Goal: Task Accomplishment & Management: Use online tool/utility

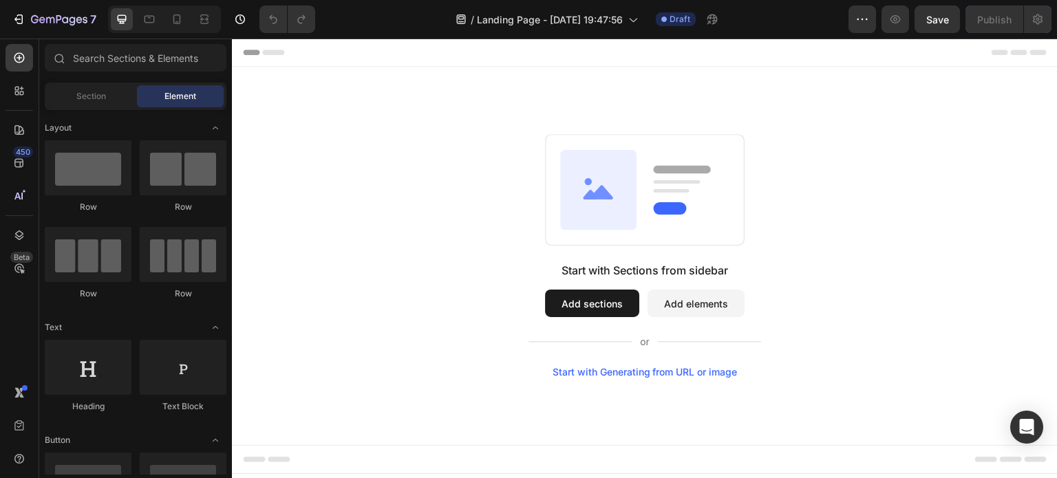
click at [631, 367] on div "Start with Generating from URL or image" at bounding box center [645, 372] width 185 height 11
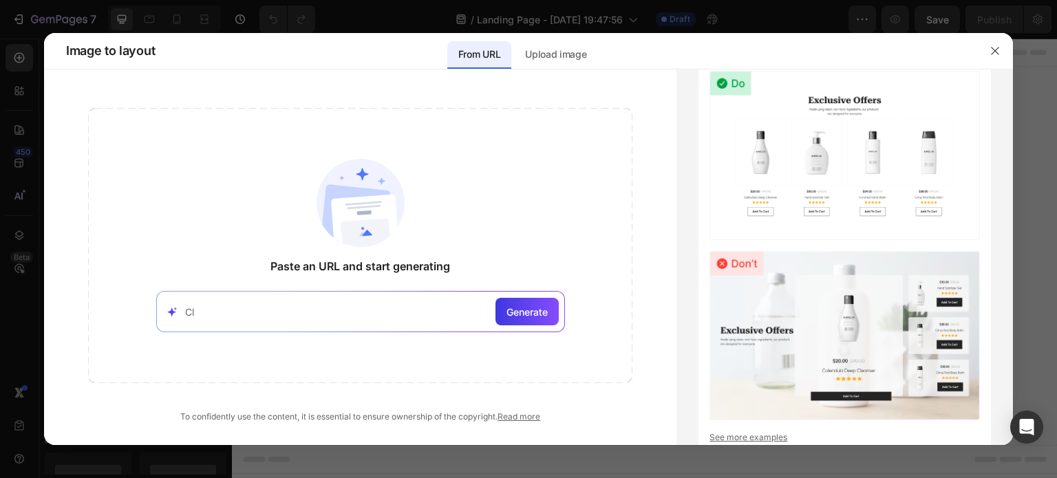
type input "C"
click at [300, 310] on input at bounding box center [337, 312] width 305 height 14
paste input "https://it.4blanc.com/"
type input "https://it.4blanc.com/"
click at [517, 314] on span "Generate" at bounding box center [526, 312] width 41 height 14
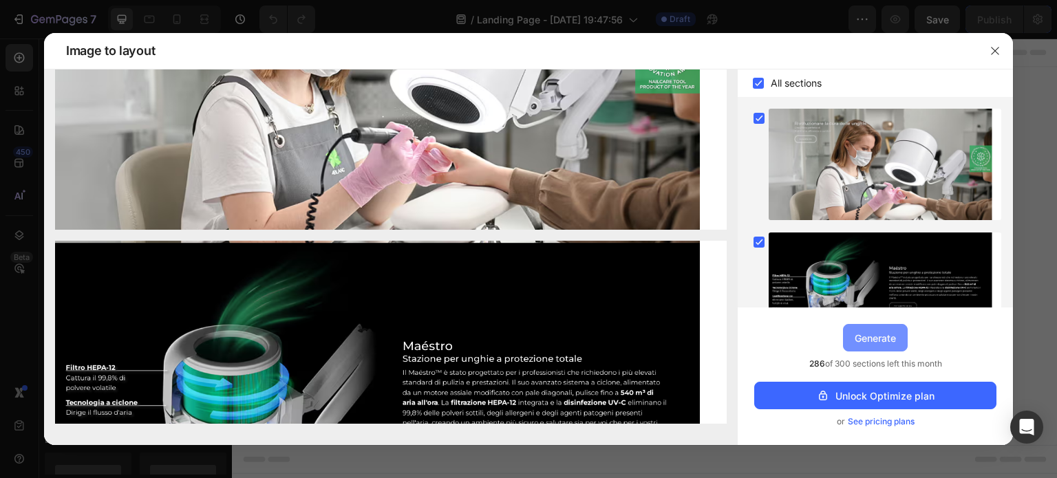
click at [887, 331] on div "Generate" at bounding box center [875, 338] width 41 height 14
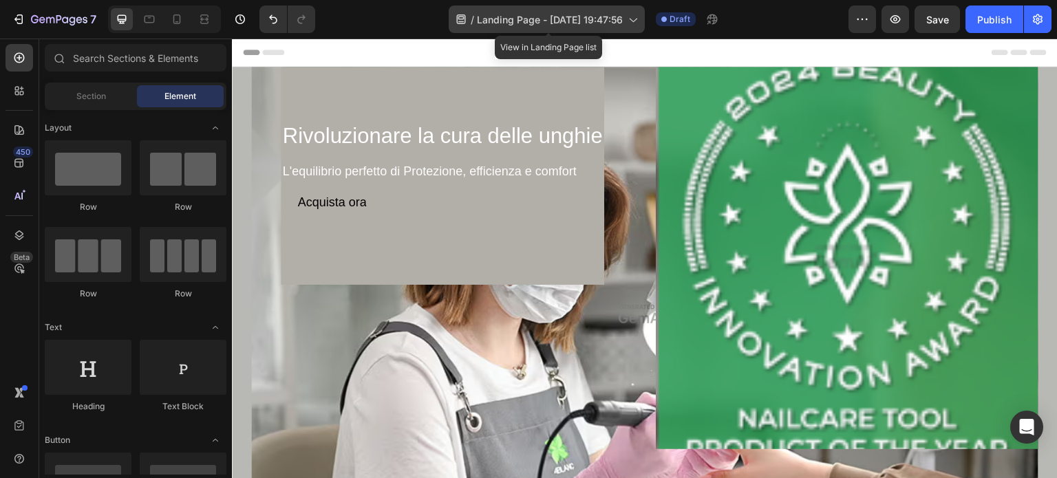
click at [635, 17] on icon at bounding box center [632, 19] width 14 height 14
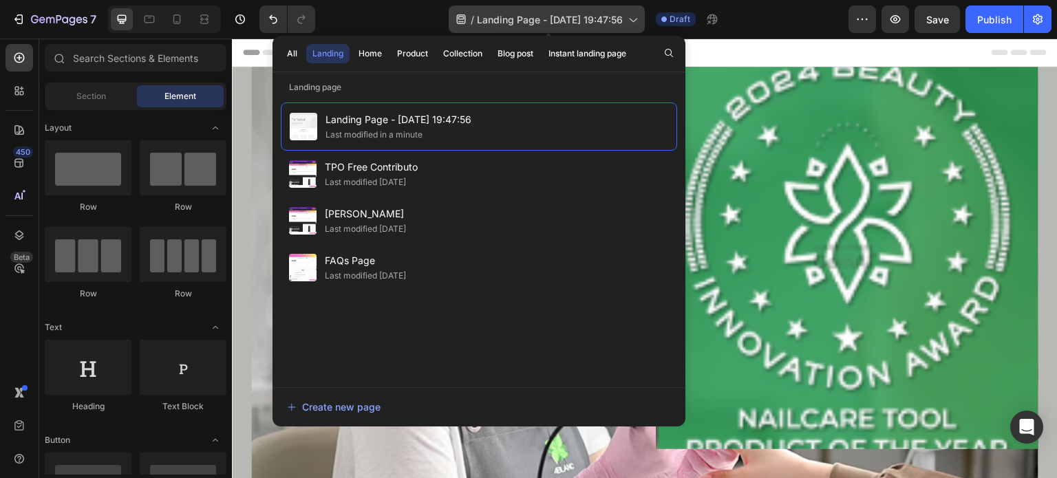
click at [635, 17] on icon at bounding box center [632, 19] width 14 height 14
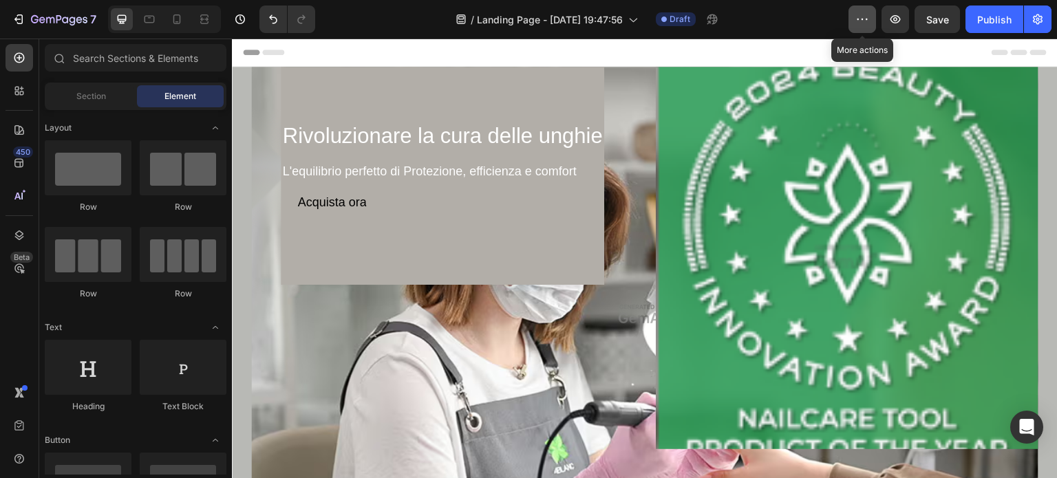
click at [859, 19] on icon "button" at bounding box center [862, 19] width 14 height 14
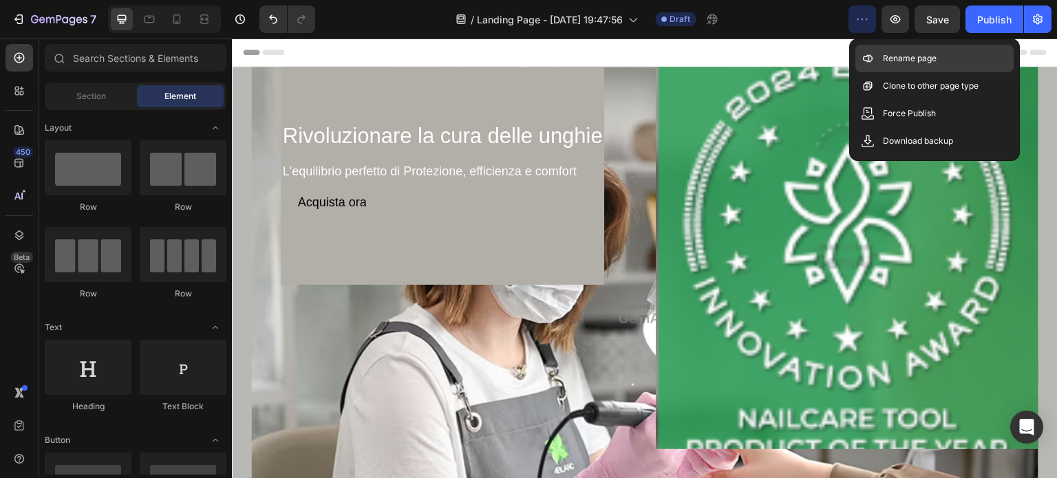
click at [889, 55] on p "Rename page" at bounding box center [910, 59] width 54 height 14
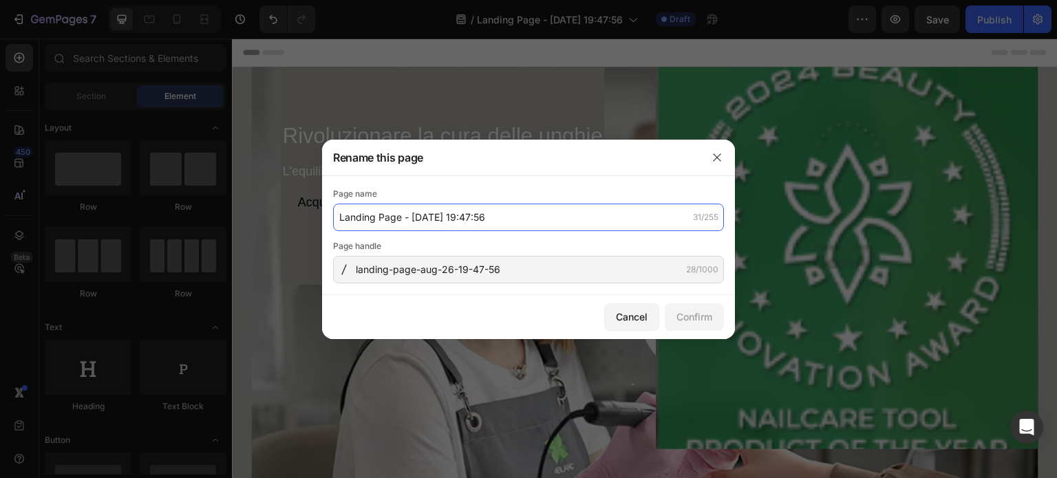
click at [497, 215] on input "Landing Page - Aug 26, 19:47:56" at bounding box center [528, 218] width 391 height 28
click at [389, 217] on input "Aspiratore Professionale" at bounding box center [528, 218] width 391 height 28
drag, startPoint x: 515, startPoint y: 215, endPoint x: 334, endPoint y: 228, distance: 181.5
click at [334, 228] on input "Aspiratore per unghie professionale" at bounding box center [528, 218] width 391 height 28
type input "Aspiratore per unghie professionale"
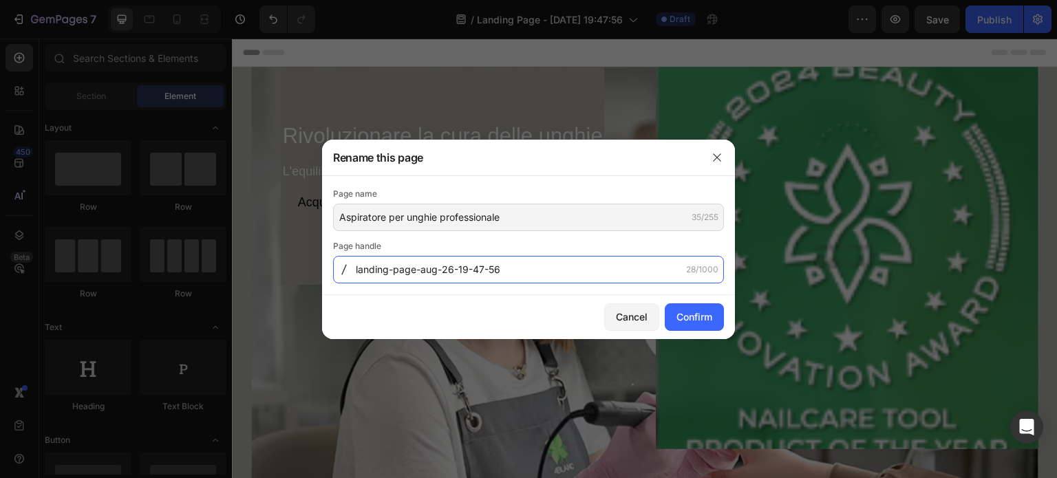
paste input "Aspiratore-per-unghie-professionale"
type input "Aspiratore-per-unghie-professionale"
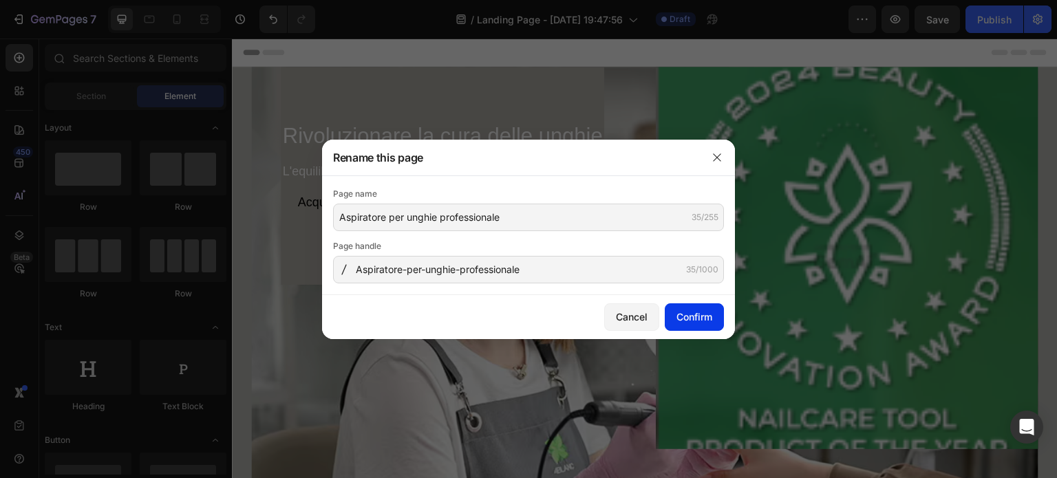
click at [688, 314] on div "Confirm" at bounding box center [694, 317] width 36 height 14
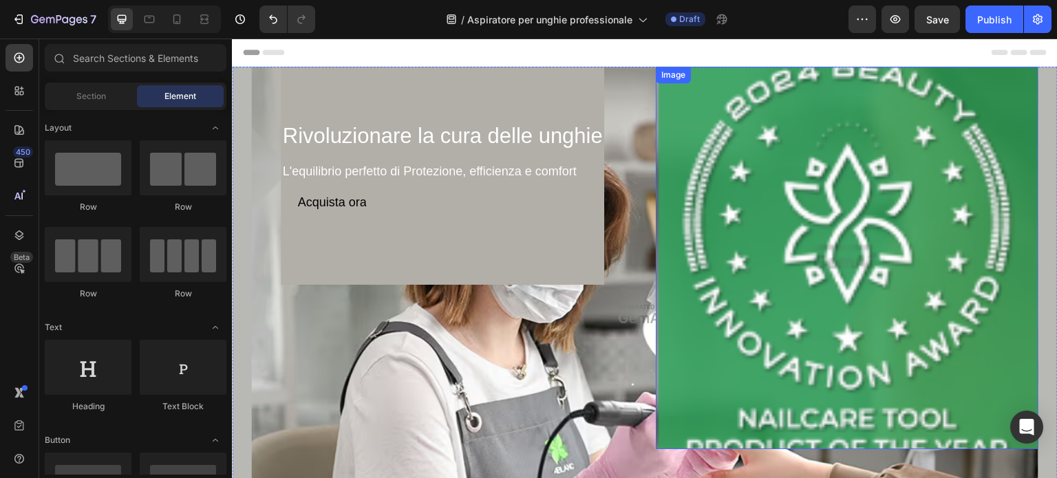
click at [813, 159] on img at bounding box center [847, 258] width 383 height 383
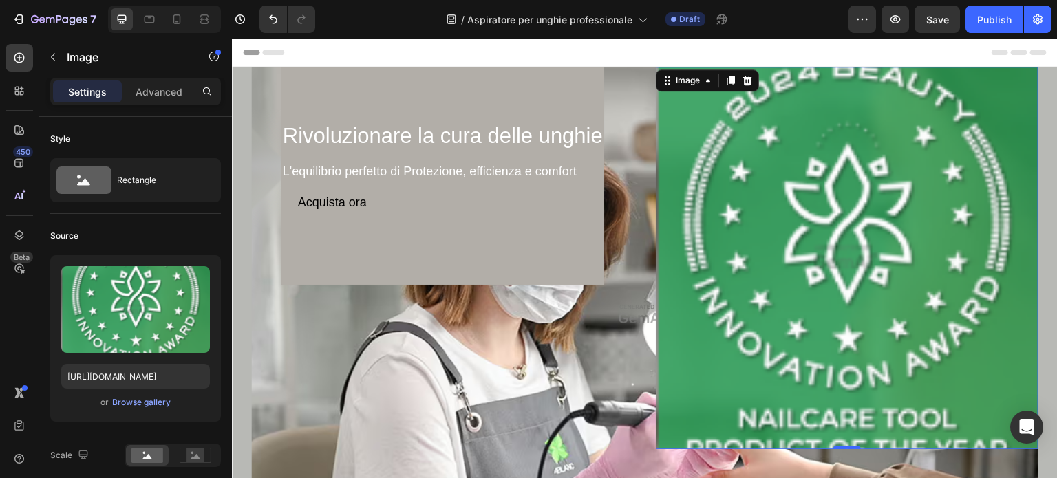
click at [778, 236] on img at bounding box center [847, 258] width 383 height 383
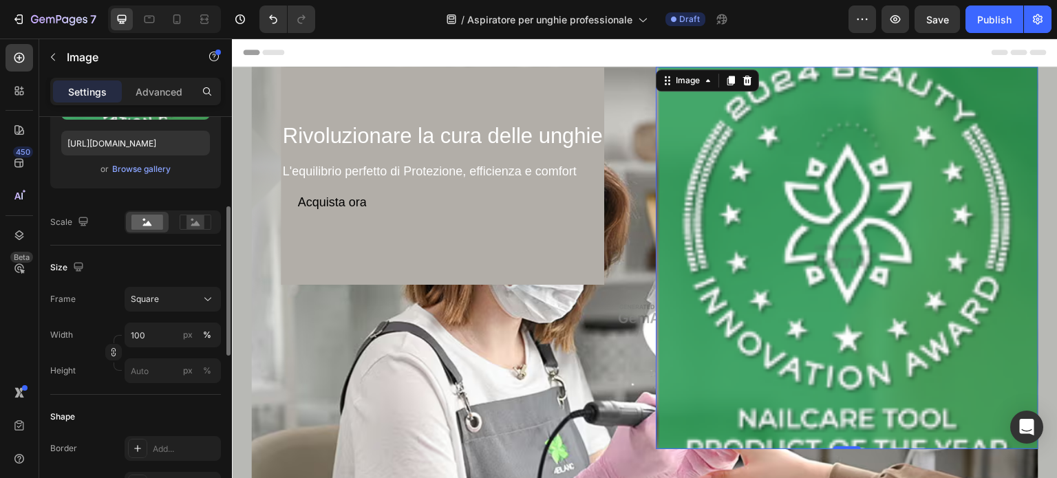
scroll to position [235, 0]
click at [205, 305] on button "Square" at bounding box center [173, 297] width 96 height 25
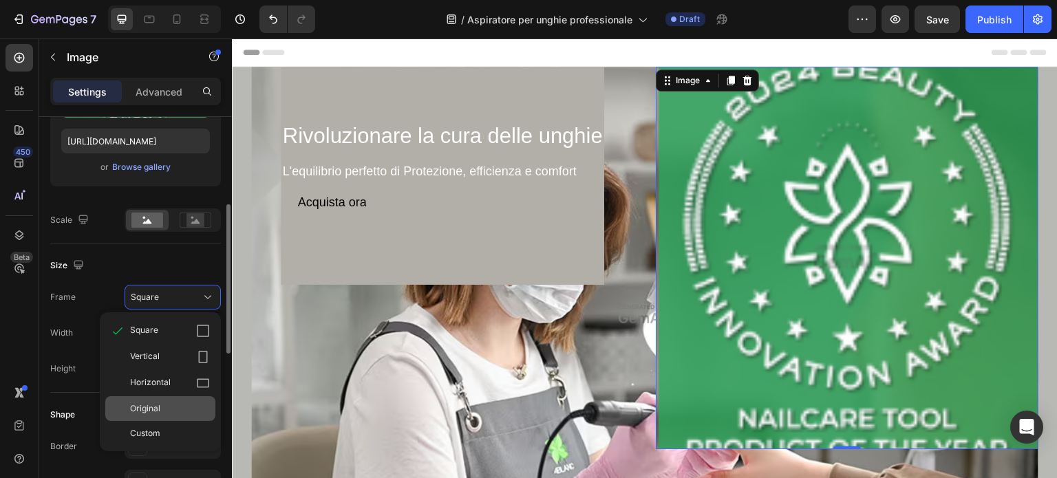
click at [173, 399] on div "Original" at bounding box center [160, 408] width 110 height 25
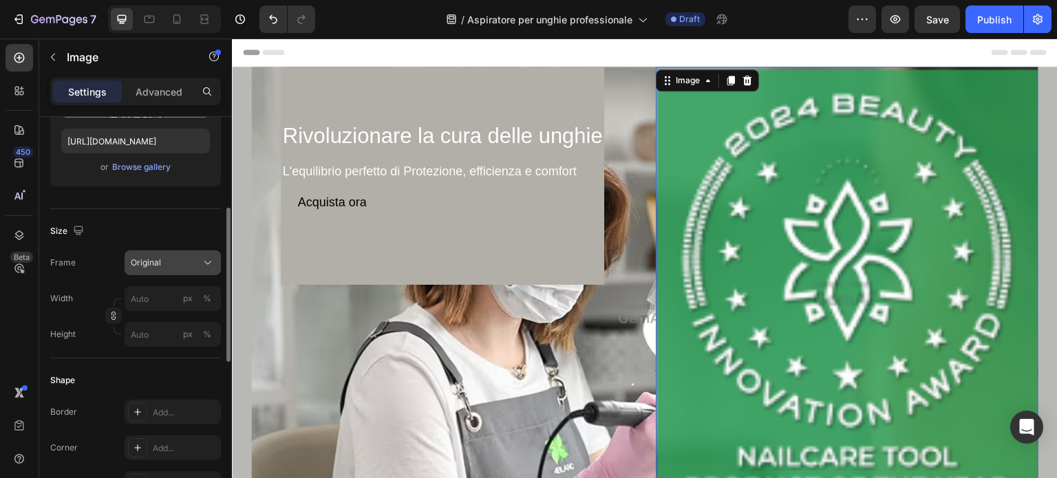
click at [193, 259] on div "Original" at bounding box center [164, 263] width 67 height 12
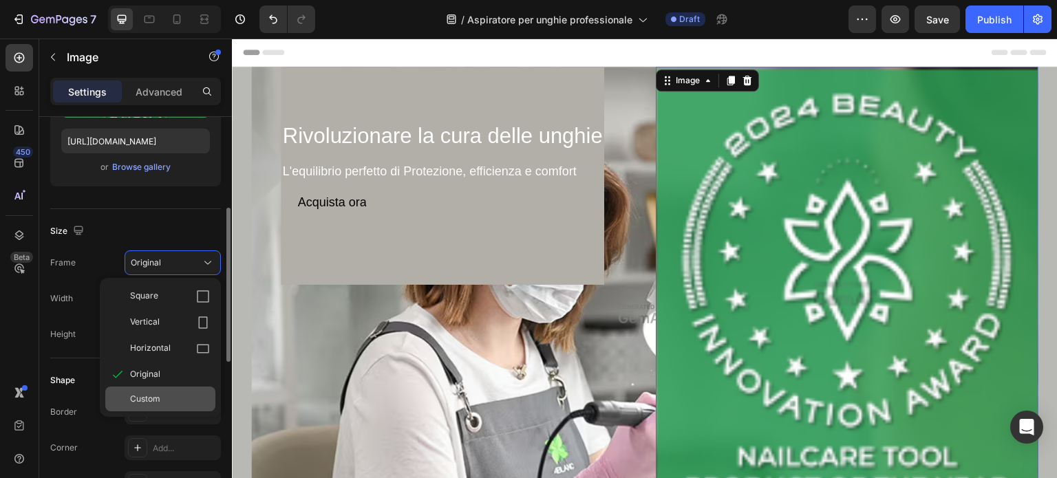
click at [185, 394] on div "Custom" at bounding box center [170, 399] width 80 height 12
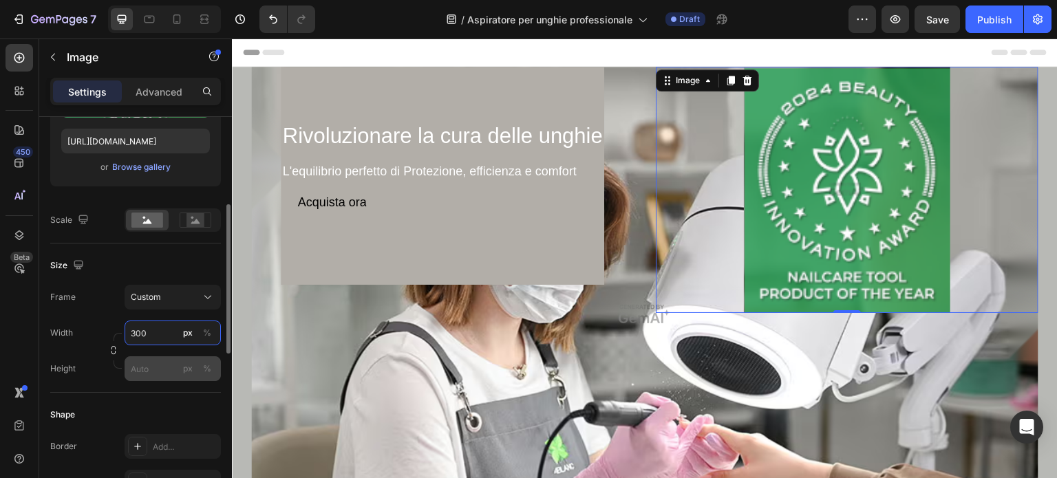
type input "300"
click at [144, 366] on input "px %" at bounding box center [173, 368] width 96 height 25
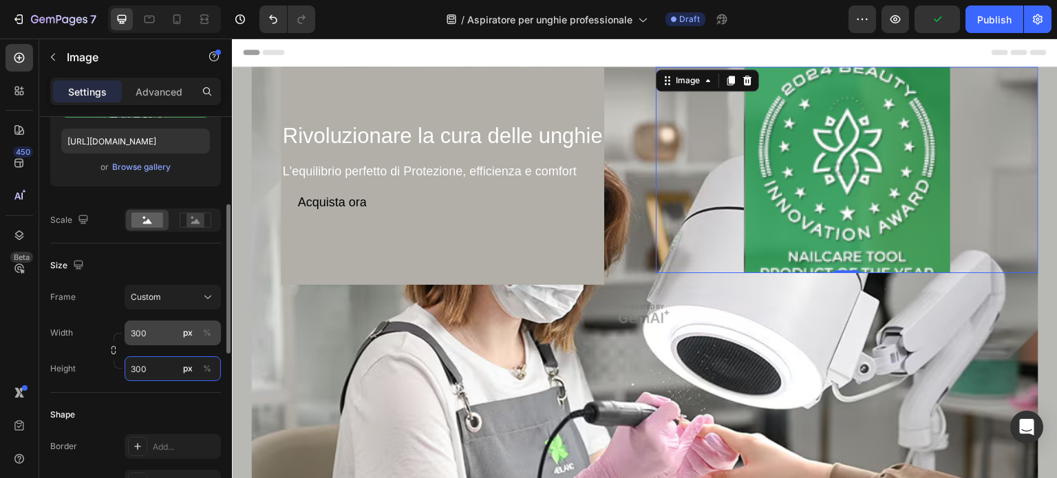
type input "300"
click at [157, 331] on input "300" at bounding box center [173, 333] width 96 height 25
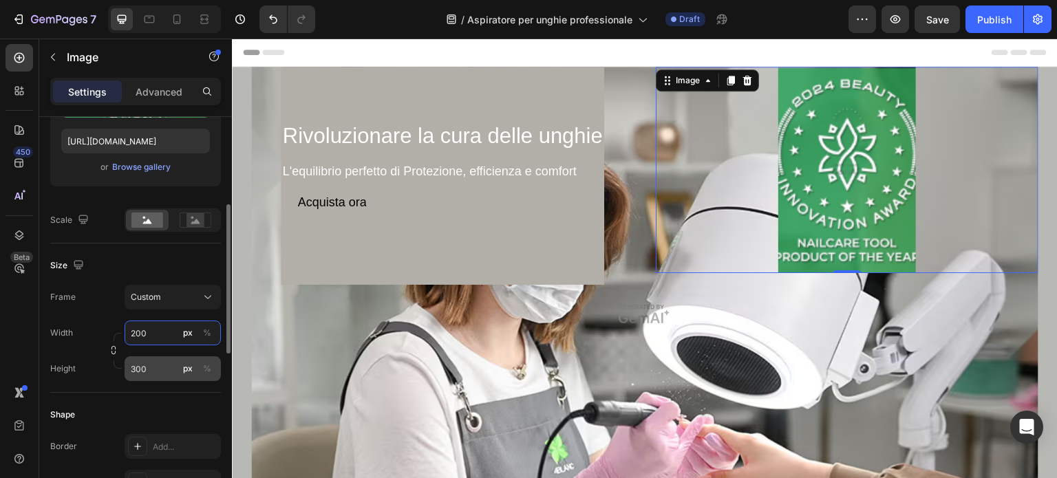
type input "200"
click at [149, 370] on input "300" at bounding box center [173, 368] width 96 height 25
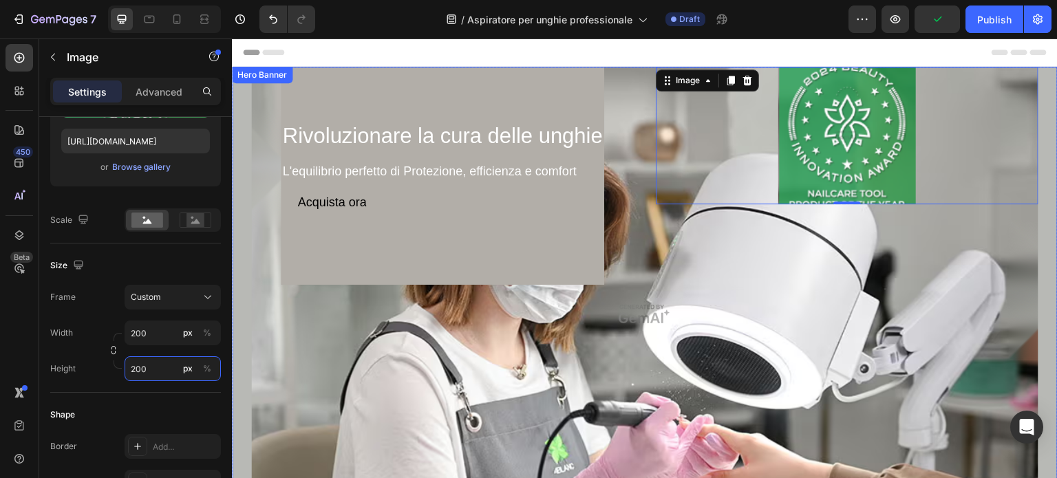
scroll to position [2, 0]
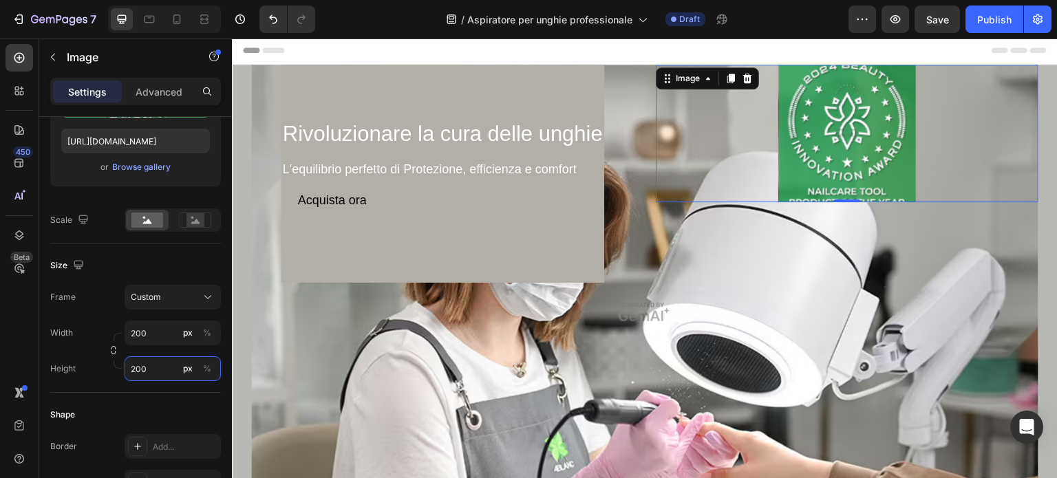
type input "200"
click at [859, 147] on img at bounding box center [847, 134] width 138 height 138
click at [742, 74] on icon at bounding box center [747, 78] width 11 height 11
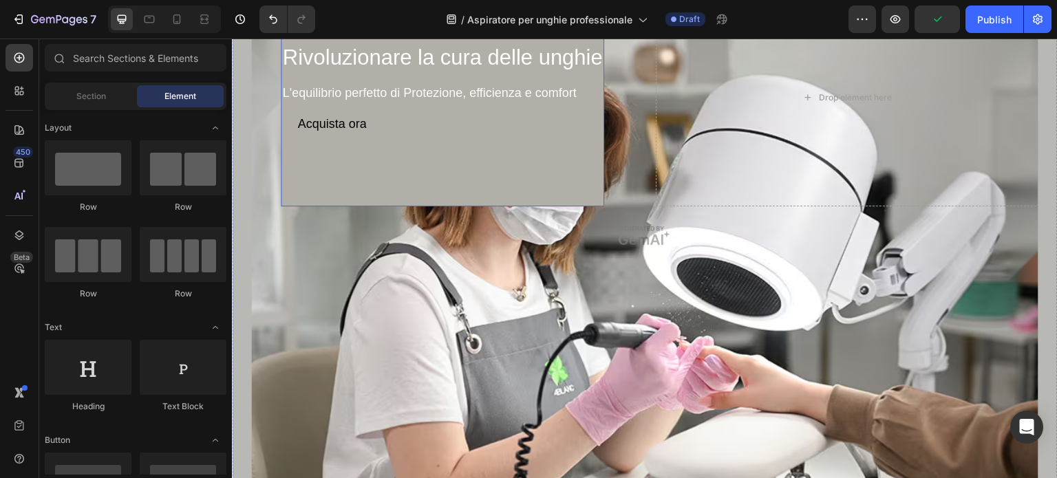
scroll to position [0, 0]
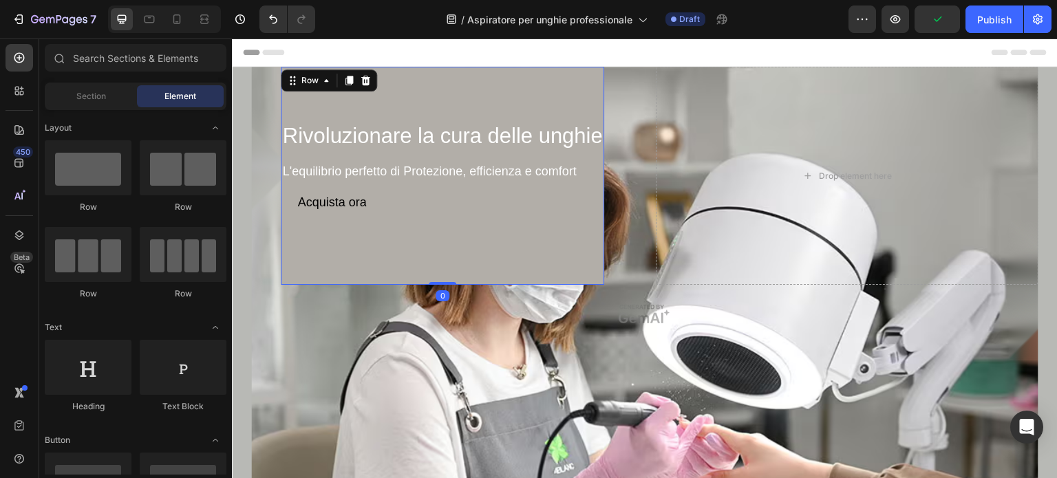
click at [488, 220] on div "Rivoluzionare la cura delle unghie Heading L'equilibrio perfetto di Protezione,…" at bounding box center [442, 176] width 323 height 218
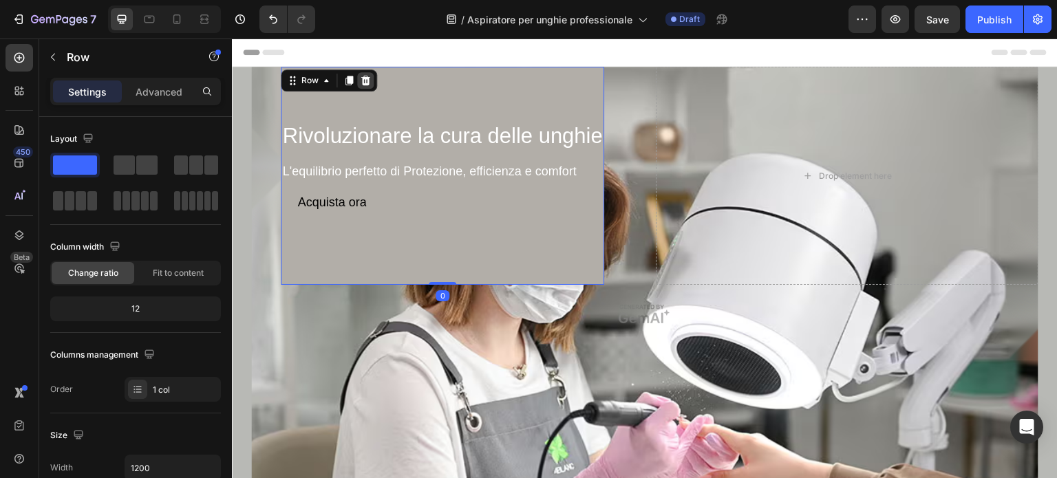
click at [367, 75] on icon at bounding box center [365, 80] width 11 height 11
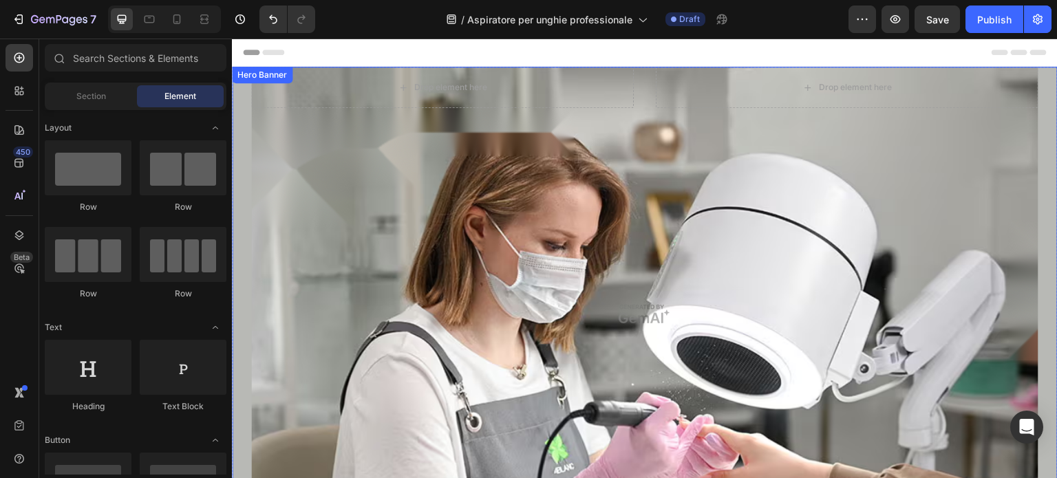
click at [489, 125] on div "Overlay" at bounding box center [644, 314] width 787 height 495
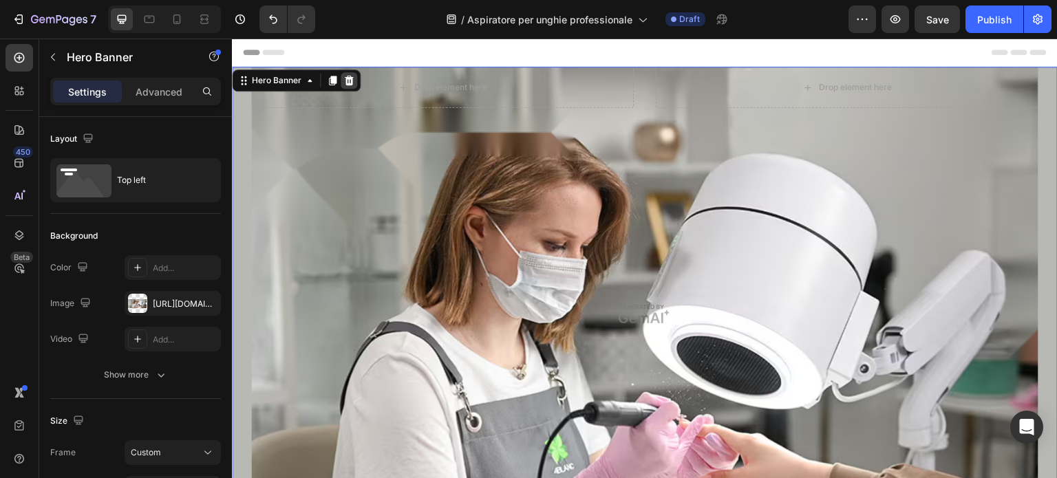
click at [352, 79] on icon at bounding box center [348, 80] width 11 height 11
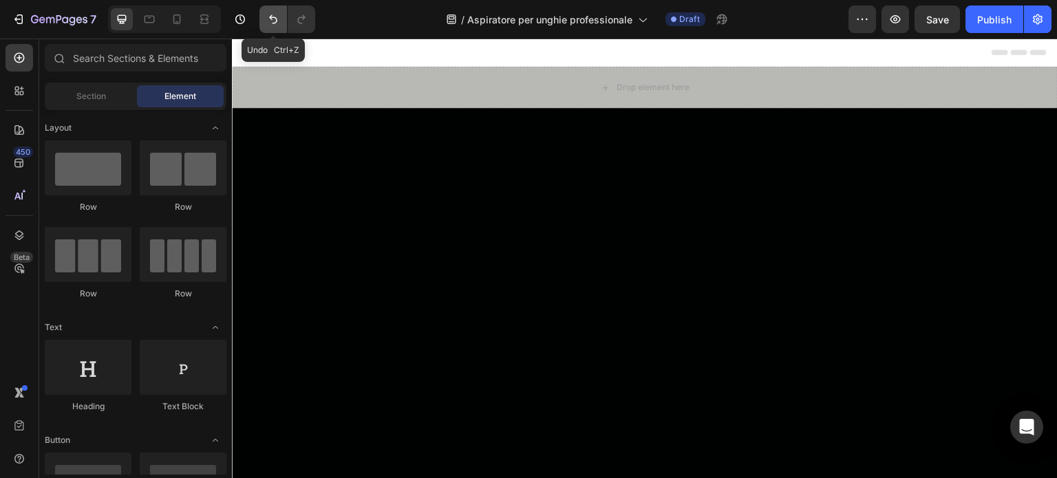
click at [275, 19] on icon "Undo/Redo" at bounding box center [273, 19] width 14 height 14
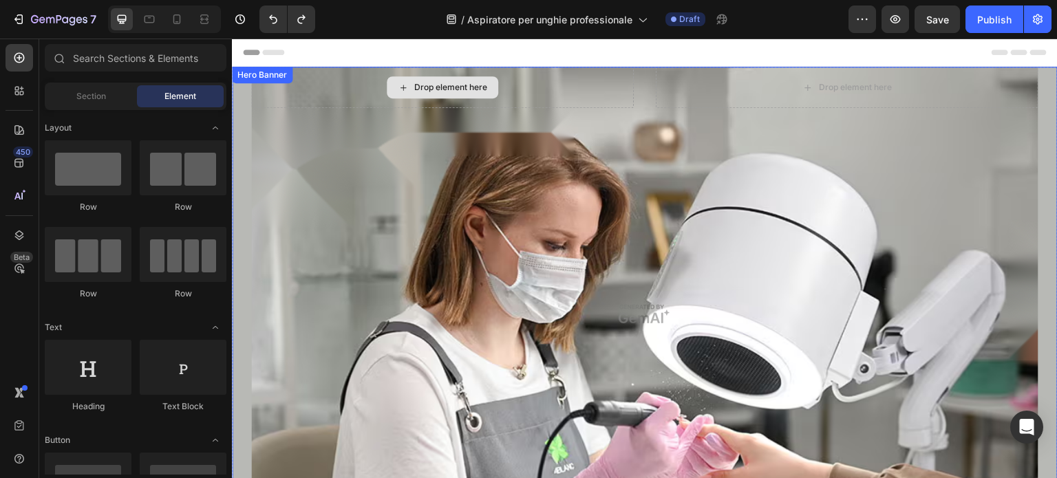
click at [466, 102] on div "Drop element here" at bounding box center [442, 87] width 383 height 41
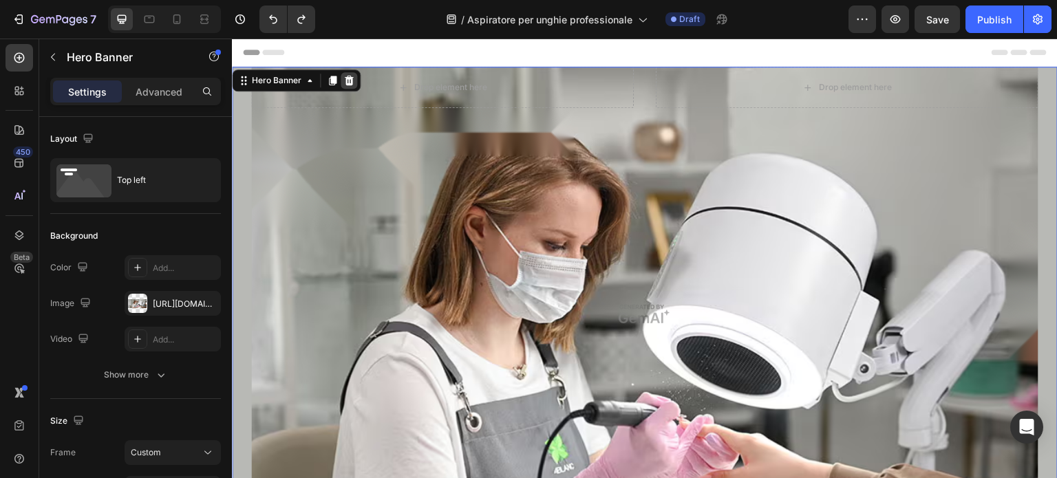
click at [352, 75] on icon at bounding box center [348, 80] width 11 height 11
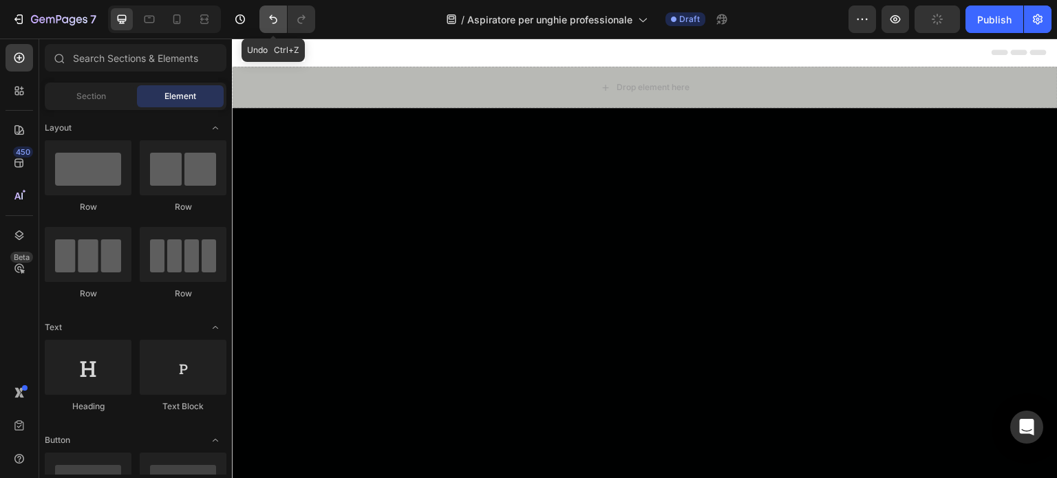
click at [275, 9] on button "Undo/Redo" at bounding box center [273, 20] width 28 height 28
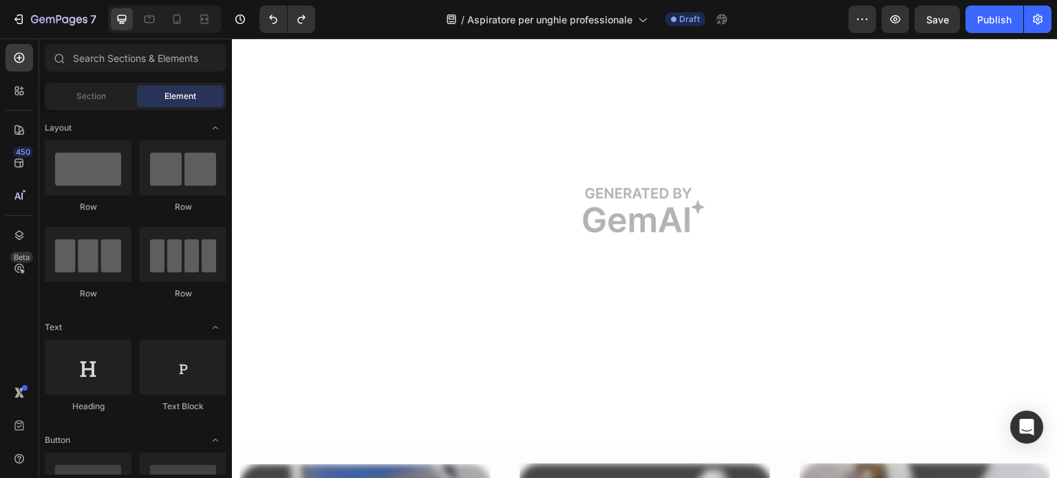
scroll to position [1850, 0]
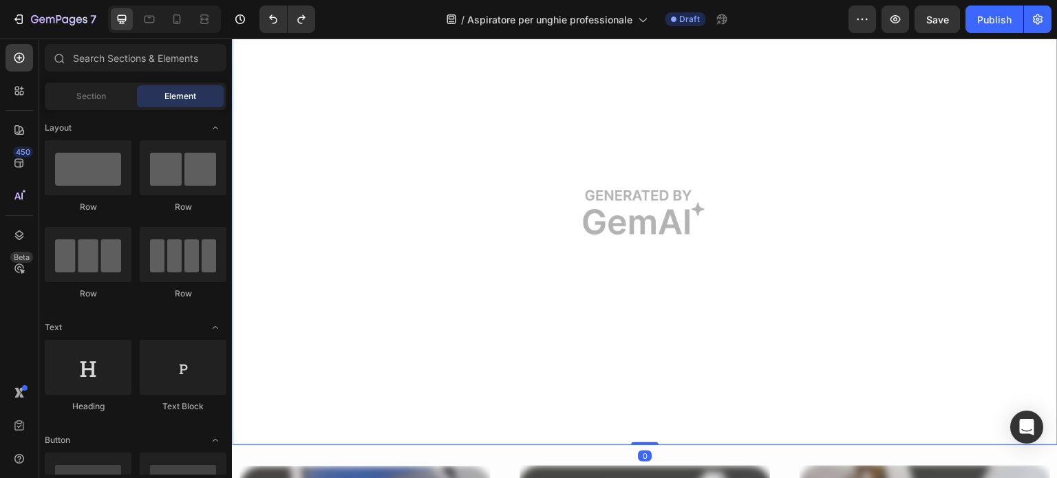
click at [574, 268] on img at bounding box center [645, 213] width 826 height 466
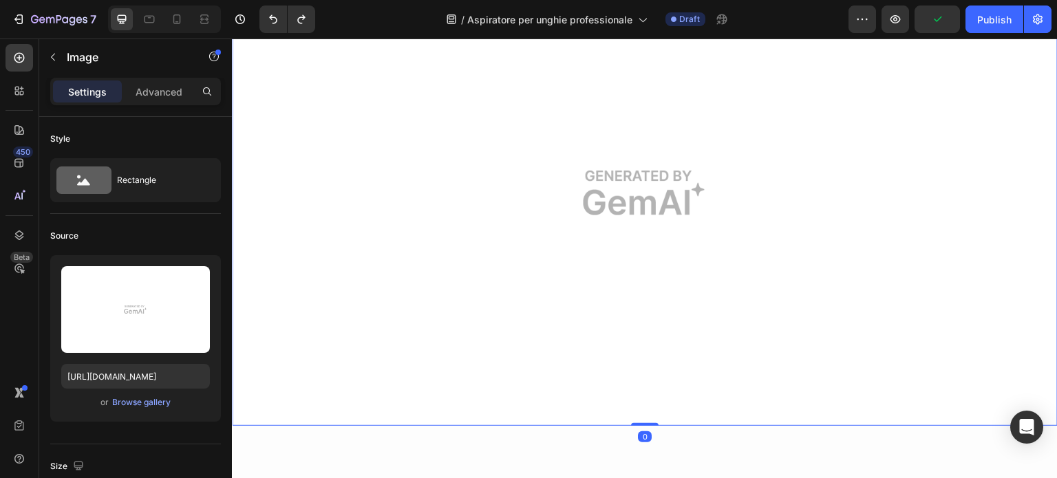
scroll to position [1651, 0]
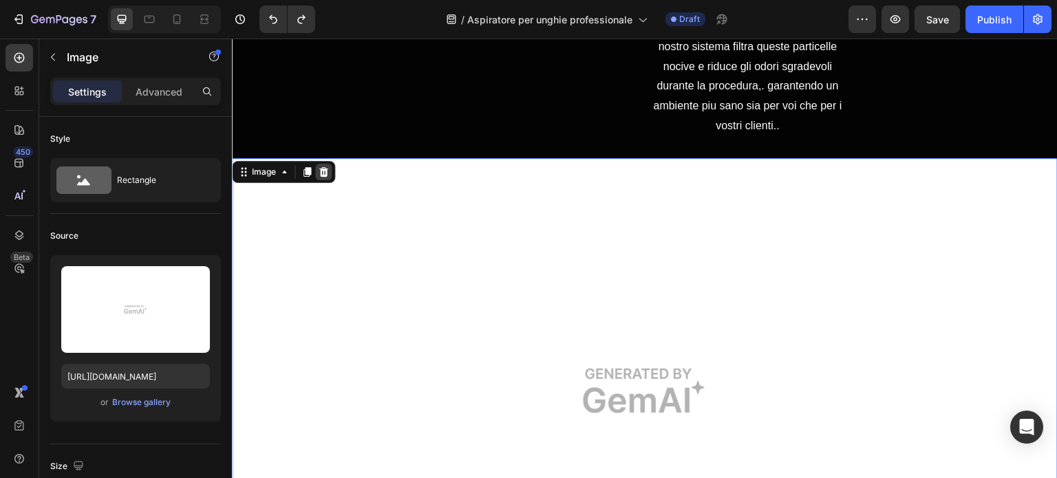
click at [325, 177] on icon at bounding box center [323, 172] width 9 height 10
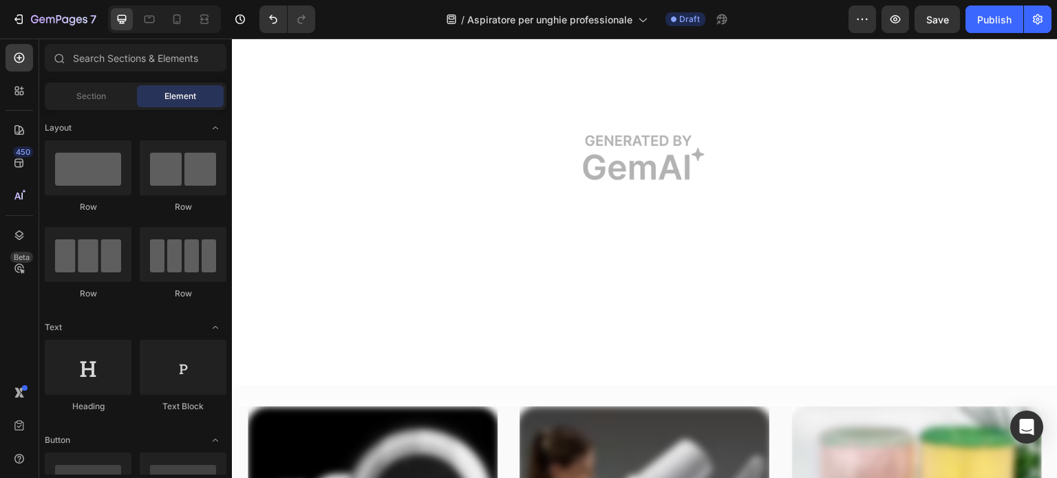
scroll to position [2694, 0]
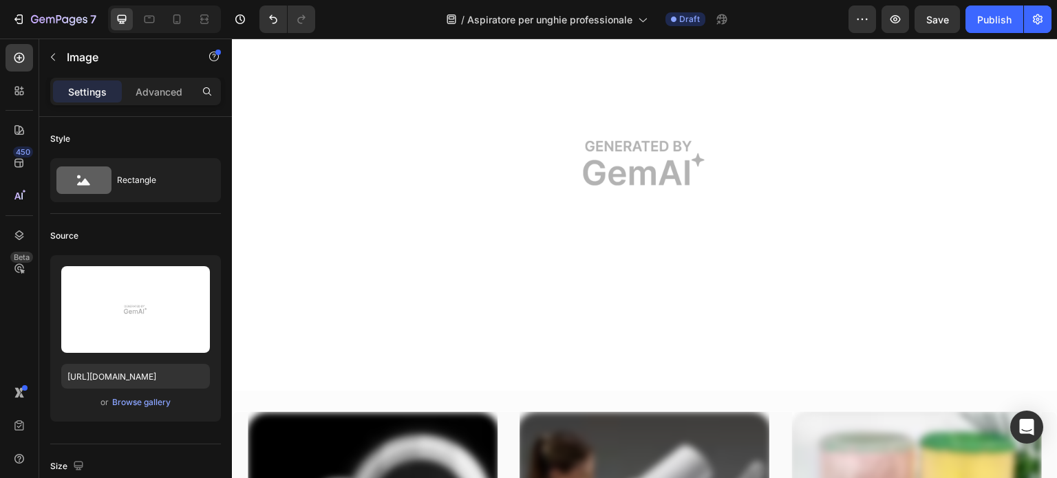
click at [491, 291] on img at bounding box center [645, 163] width 826 height 456
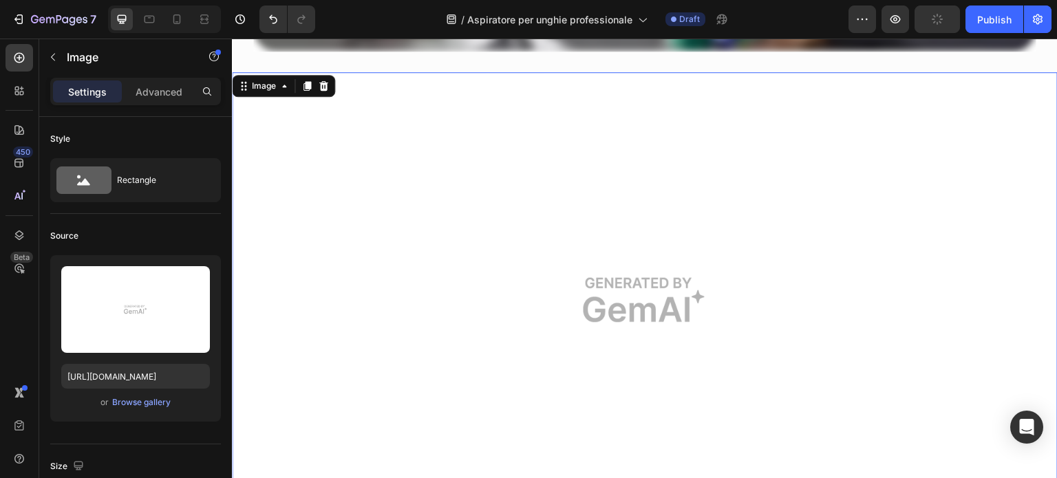
scroll to position [2538, 0]
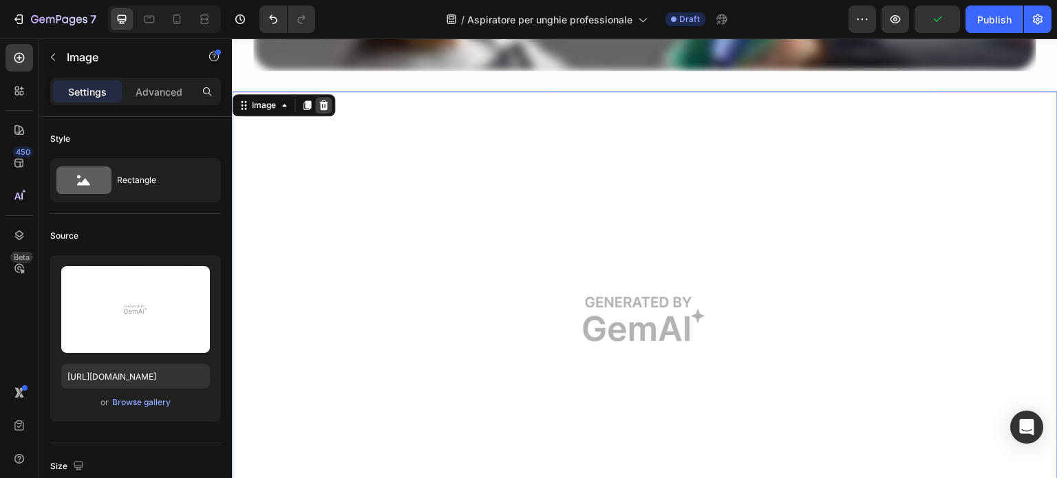
click at [324, 100] on icon at bounding box center [323, 105] width 9 height 10
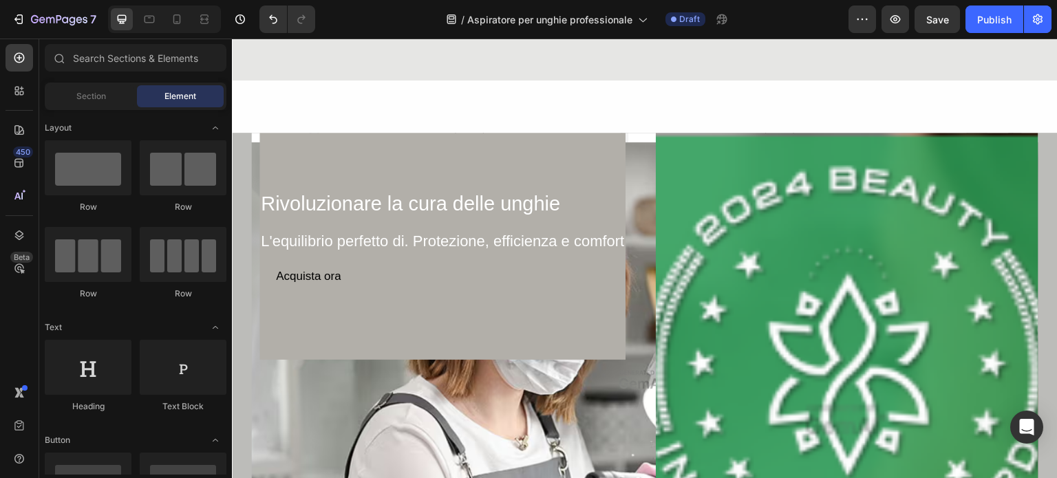
scroll to position [4219, 0]
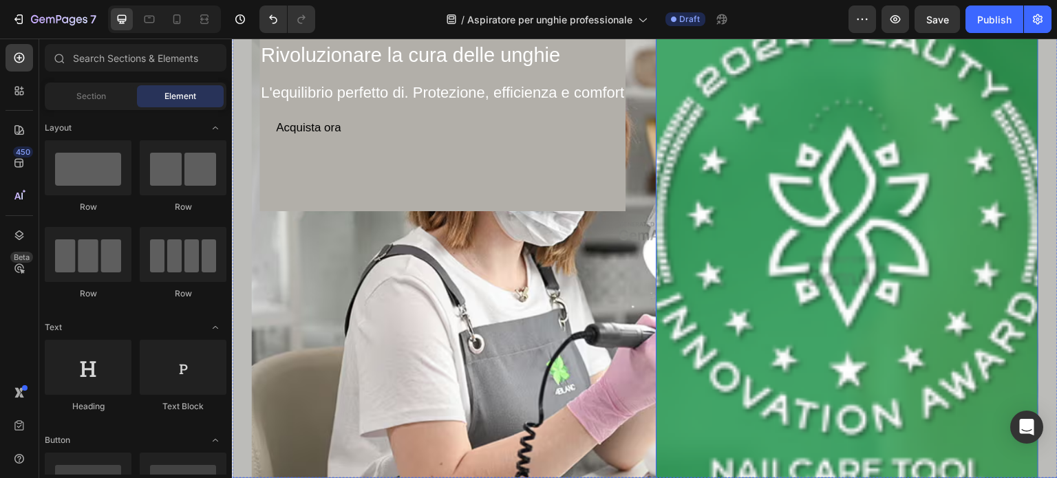
click at [773, 193] on img at bounding box center [847, 271] width 383 height 574
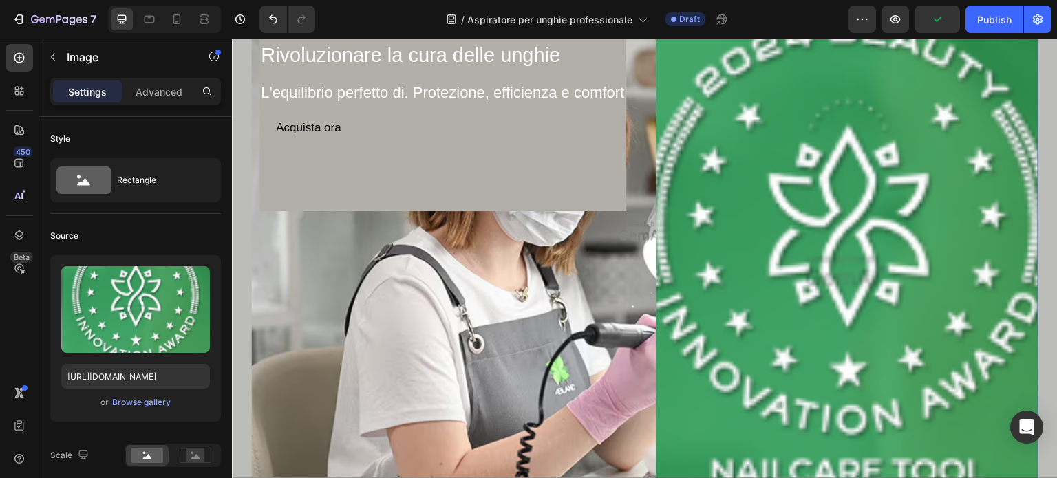
click at [838, 187] on img at bounding box center [847, 271] width 383 height 574
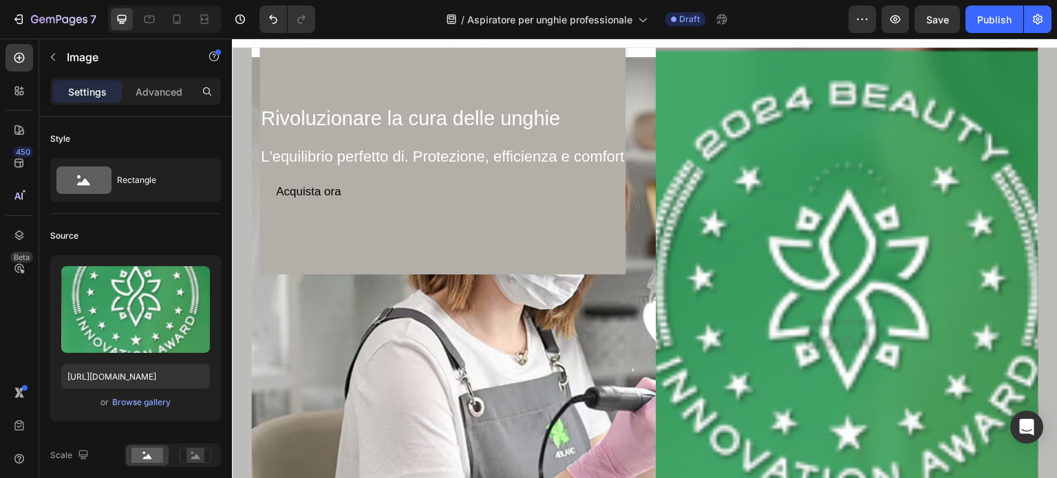
scroll to position [4544, 0]
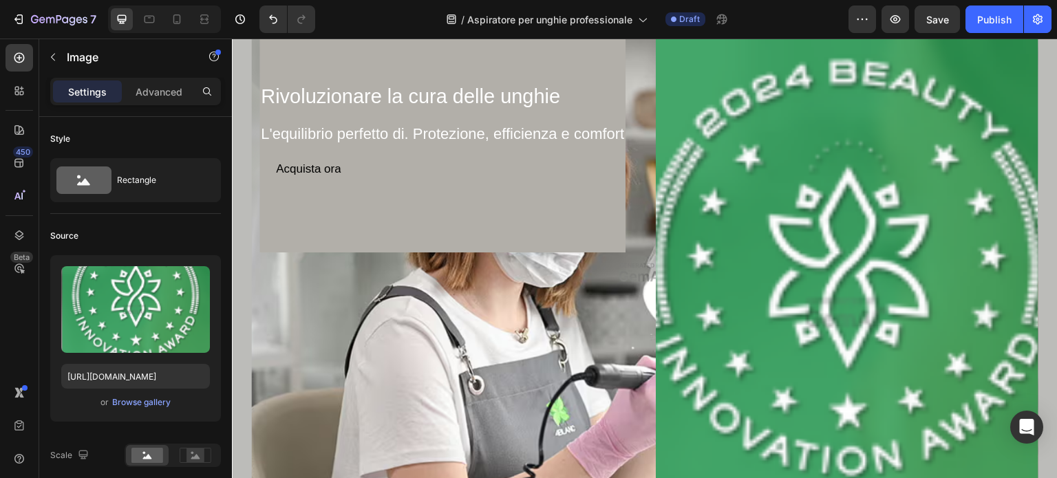
click at [800, 129] on img at bounding box center [847, 312] width 383 height 574
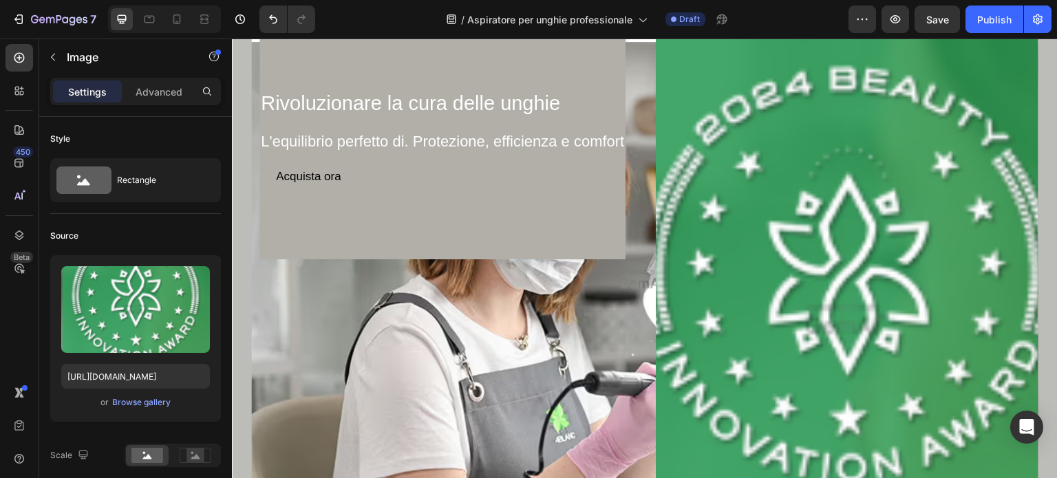
scroll to position [4439, 0]
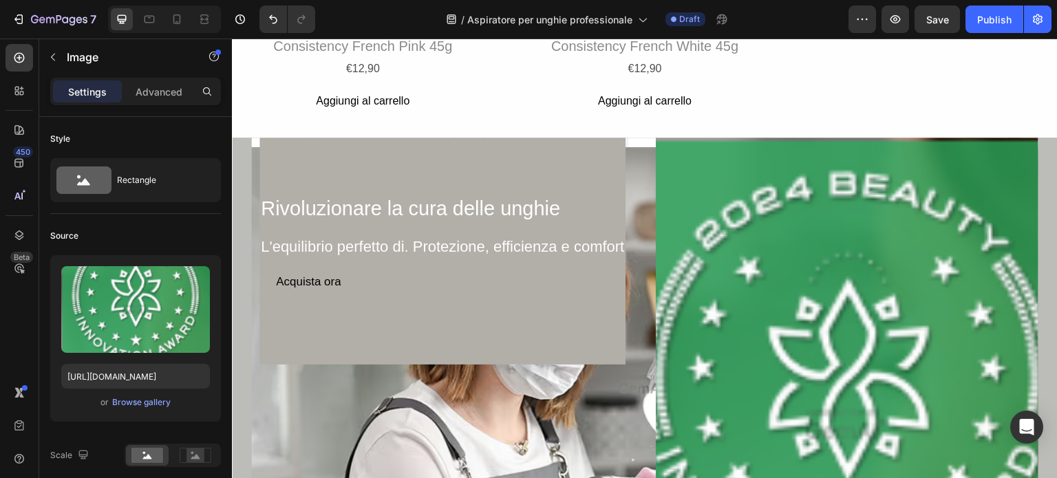
click at [773, 184] on img at bounding box center [847, 425] width 383 height 574
click at [687, 233] on img at bounding box center [847, 425] width 383 height 574
click at [621, 395] on div "Rivoluzionare la cura delle unghie Heading L'equilibrio perfetto di. Protezione…" at bounding box center [442, 425] width 383 height 574
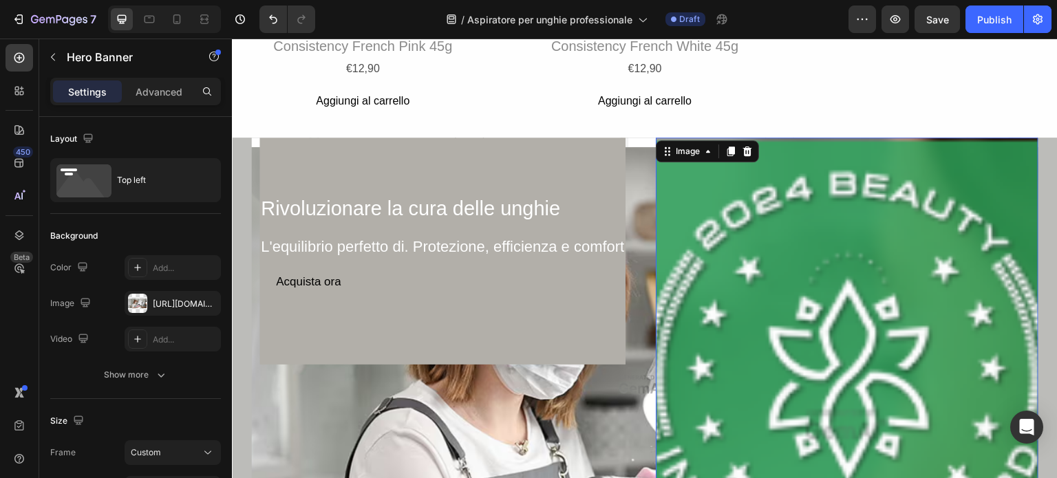
click at [737, 266] on img at bounding box center [847, 425] width 383 height 574
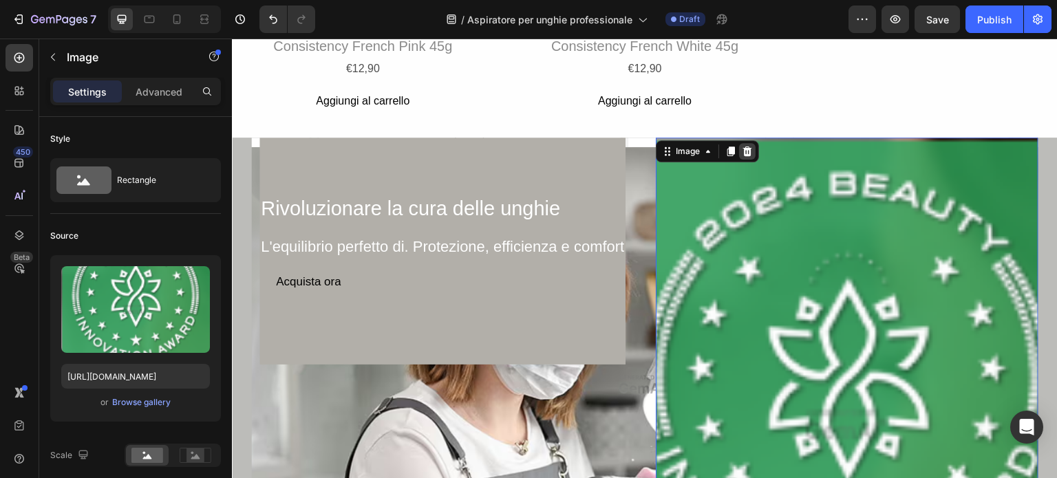
click at [742, 146] on icon at bounding box center [747, 151] width 11 height 11
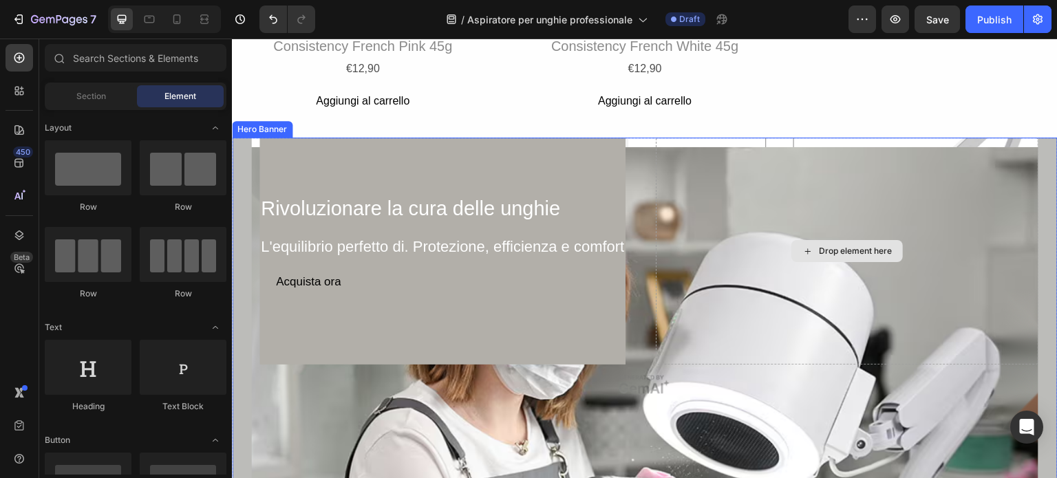
click at [811, 147] on div "Drop element here" at bounding box center [847, 251] width 383 height 227
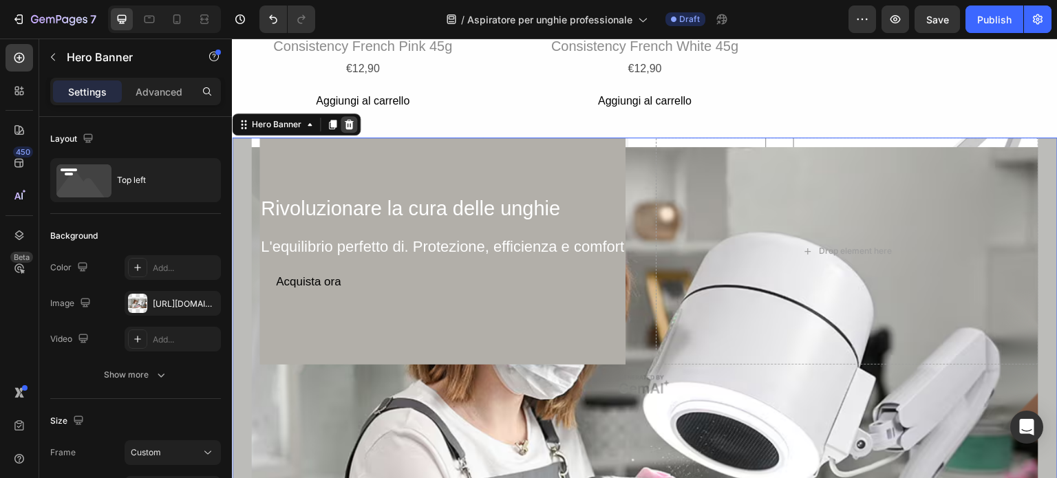
click at [350, 119] on icon at bounding box center [348, 124] width 11 height 11
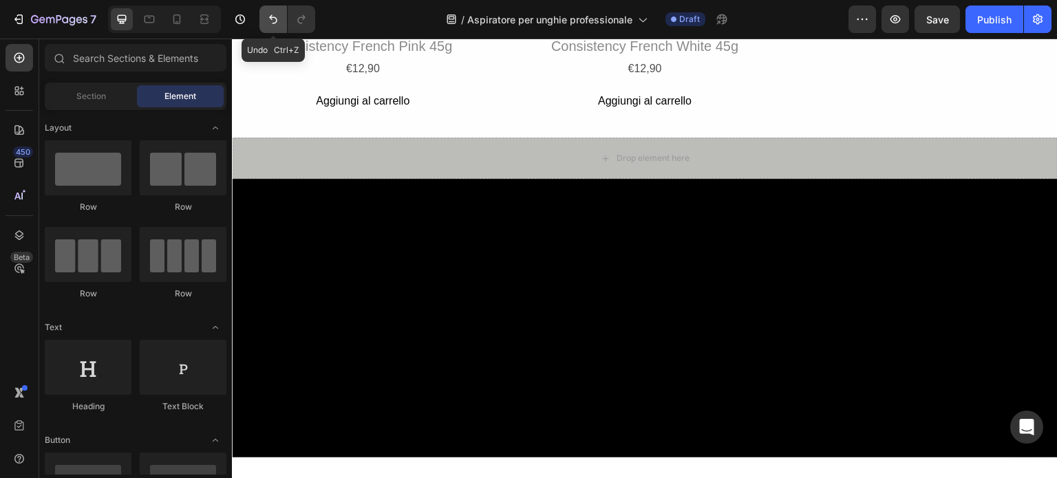
click at [275, 16] on icon "Undo/Redo" at bounding box center [273, 19] width 14 height 14
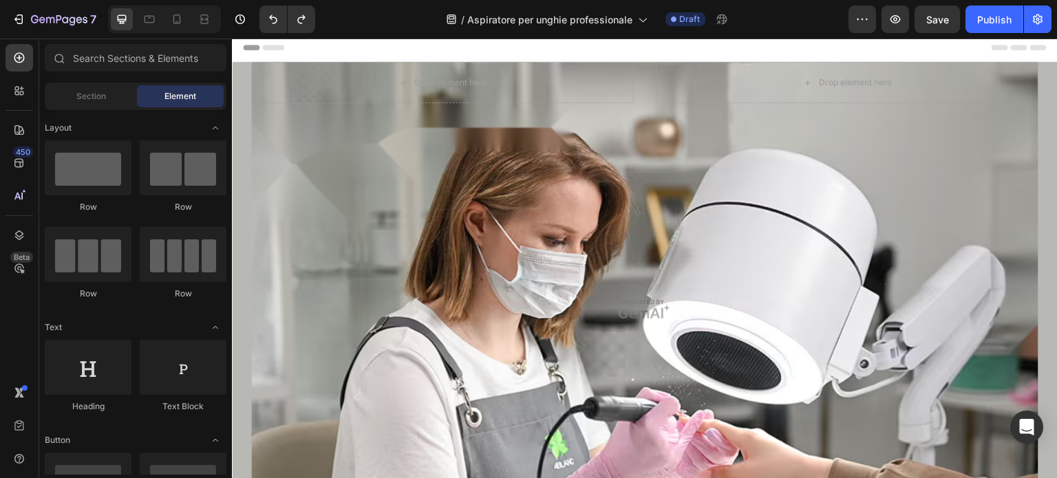
scroll to position [0, 0]
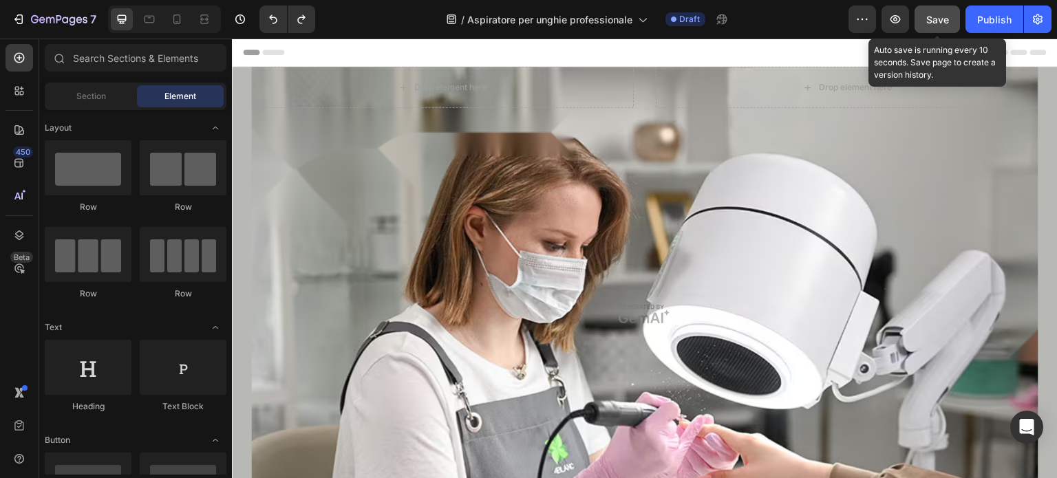
click at [937, 17] on span "Save" at bounding box center [937, 20] width 23 height 12
click at [937, 17] on icon "button" at bounding box center [937, 19] width 14 height 14
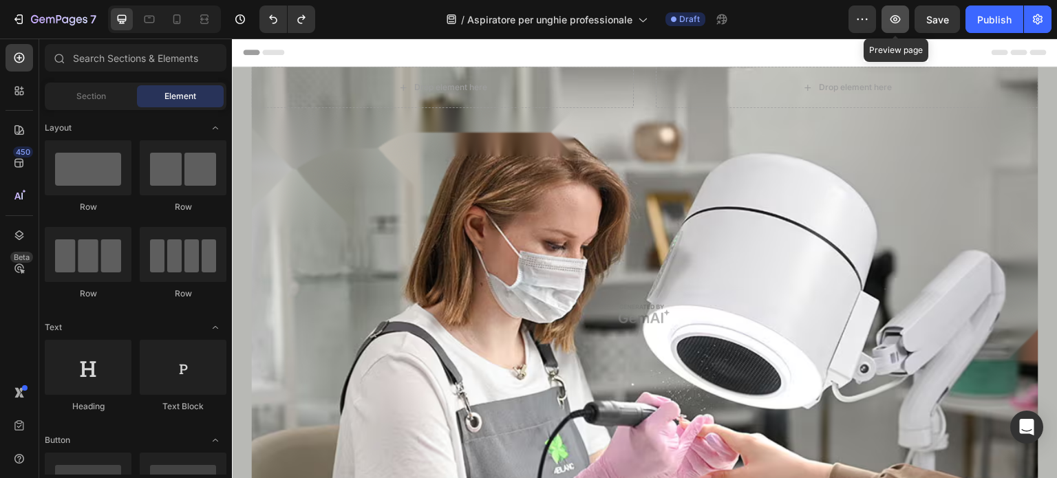
click at [899, 21] on icon "button" at bounding box center [895, 19] width 10 height 8
click at [182, 20] on icon at bounding box center [177, 19] width 14 height 14
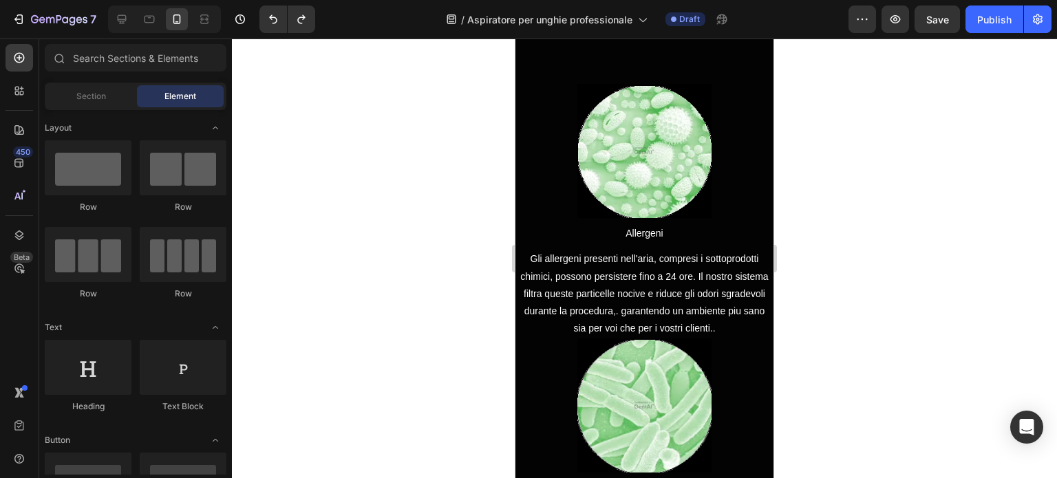
scroll to position [1828, 0]
click at [905, 21] on button "button" at bounding box center [895, 20] width 28 height 28
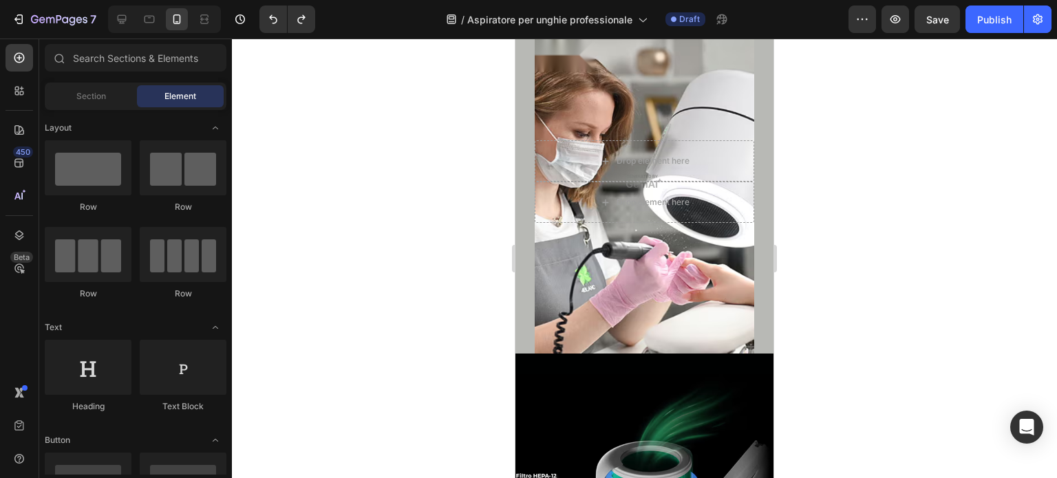
scroll to position [0, 0]
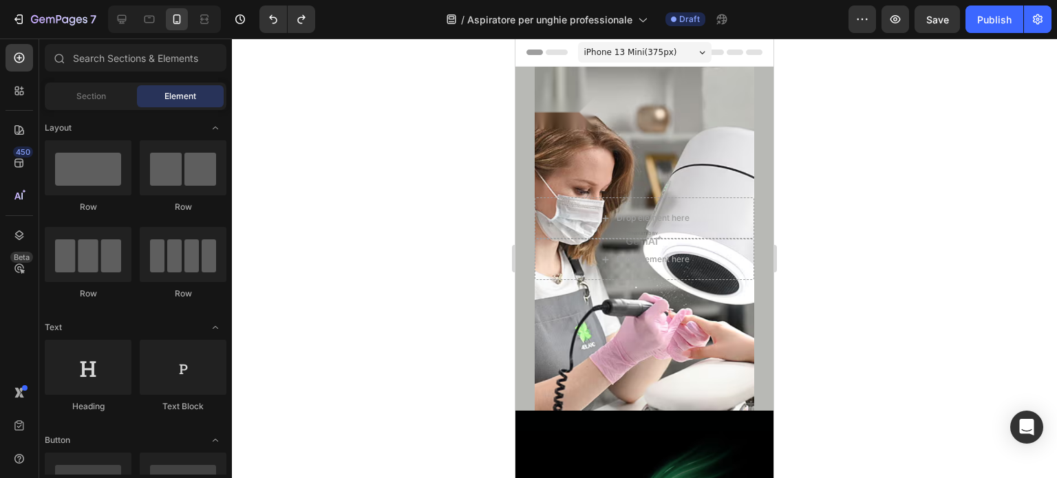
click at [679, 56] on div "iPhone 13 Mini ( 375 px)" at bounding box center [644, 52] width 133 height 21
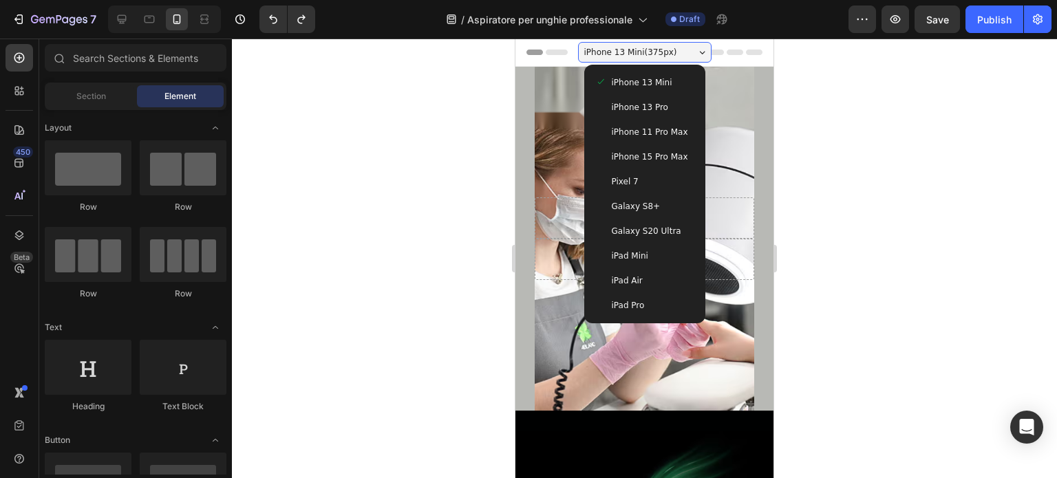
click at [655, 231] on span "Galaxy S20 Ultra" at bounding box center [646, 231] width 69 height 14
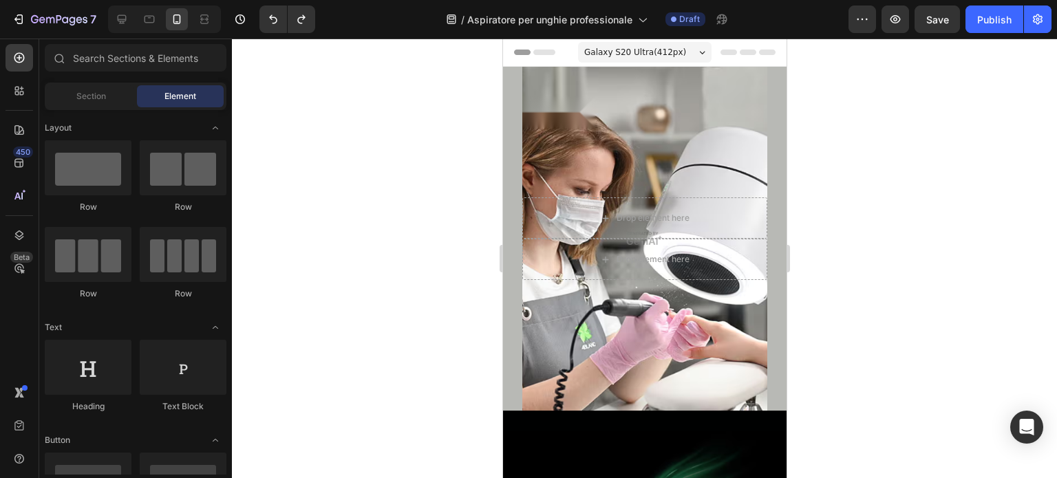
click at [668, 50] on span "Galaxy S20 Ultra ( 412 px)" at bounding box center [634, 52] width 102 height 14
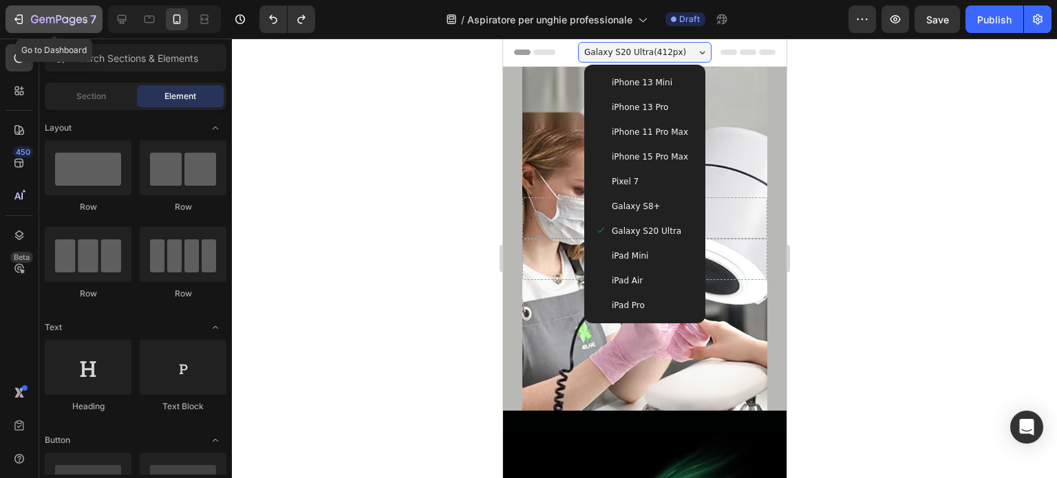
click at [59, 15] on icon "button" at bounding box center [59, 20] width 56 height 12
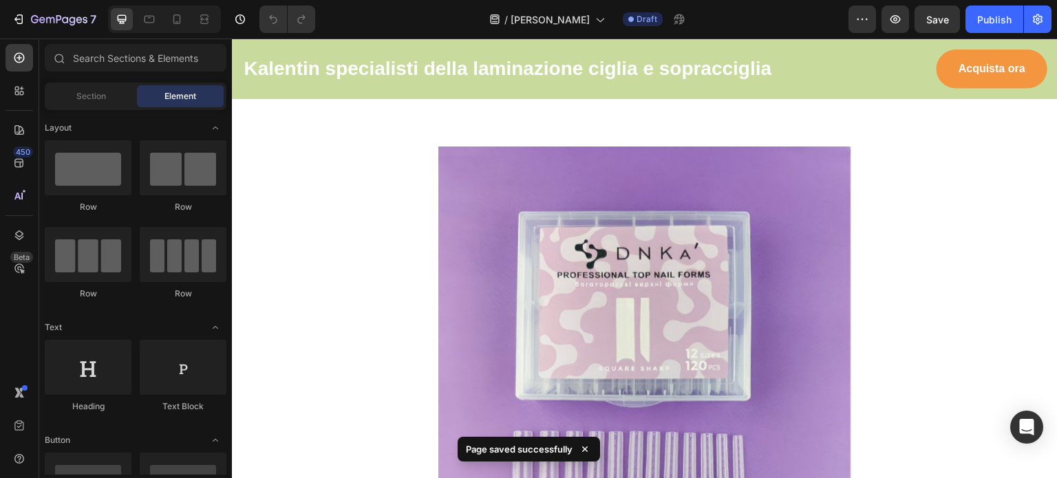
scroll to position [1971, 0]
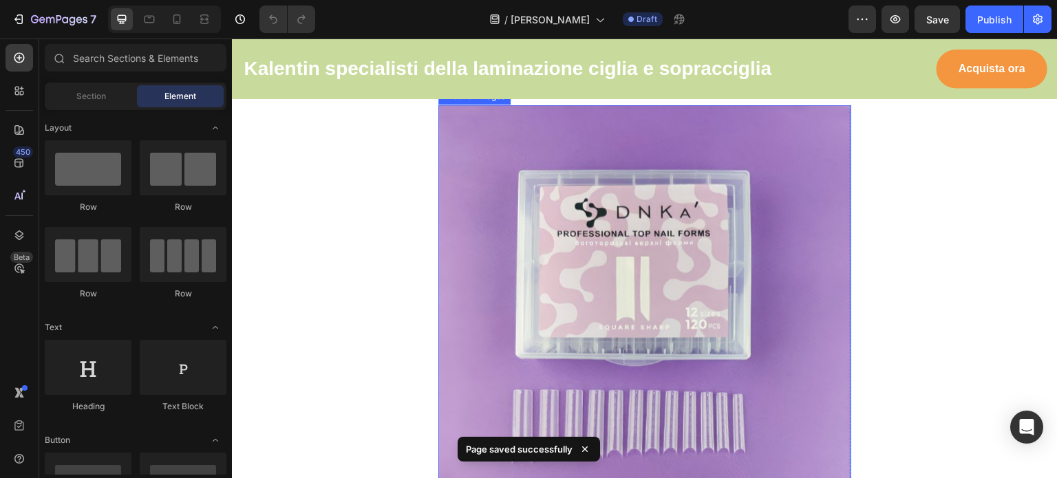
click at [466, 258] on img at bounding box center [644, 311] width 413 height 413
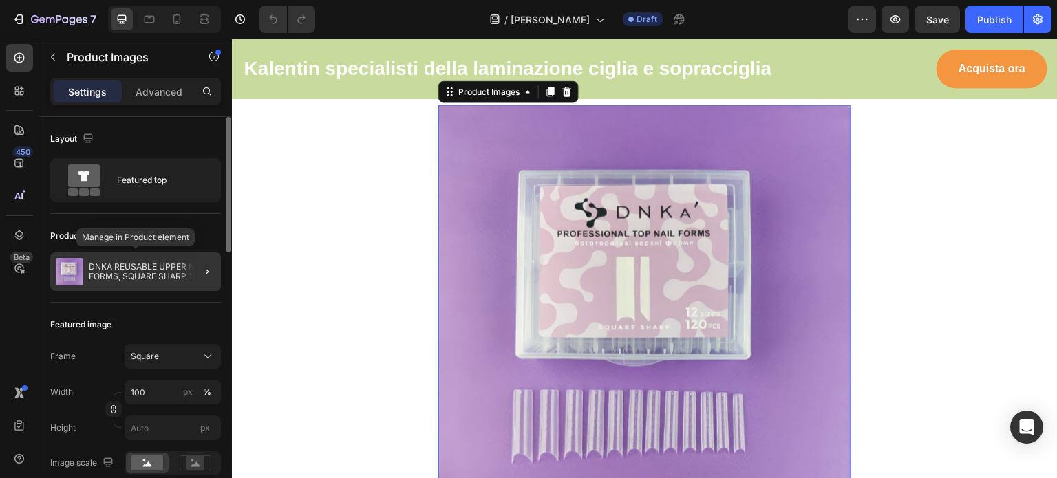
click at [134, 273] on p "DNKA REUSABLE UPPER NAIL FORMS, SQUARE SHARP 120pz" at bounding box center [152, 271] width 127 height 19
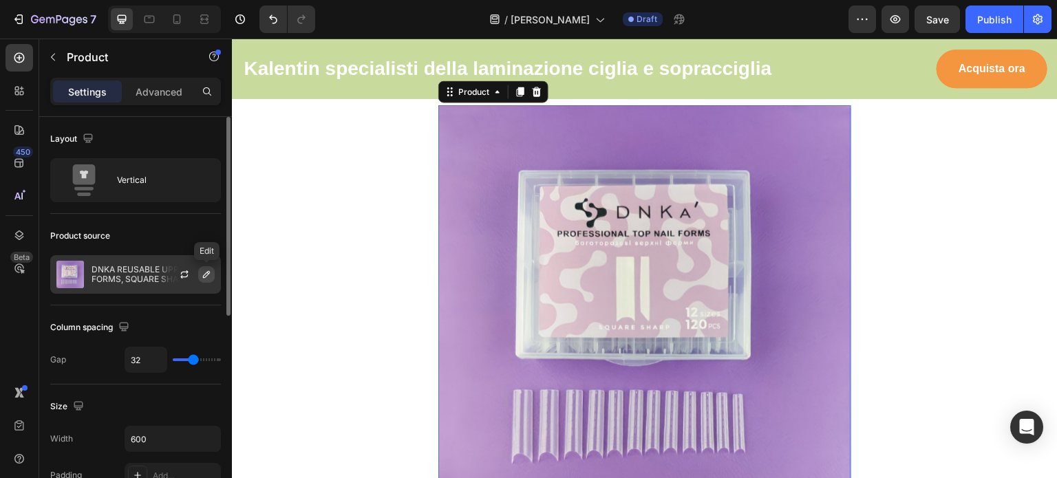
click at [205, 271] on icon "button" at bounding box center [206, 274] width 11 height 11
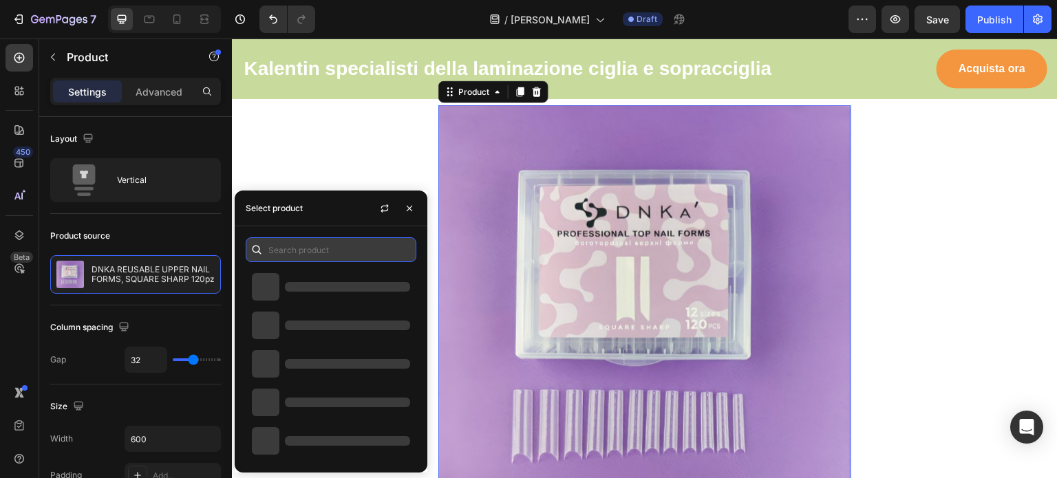
click at [330, 253] on input "text" at bounding box center [331, 249] width 171 height 25
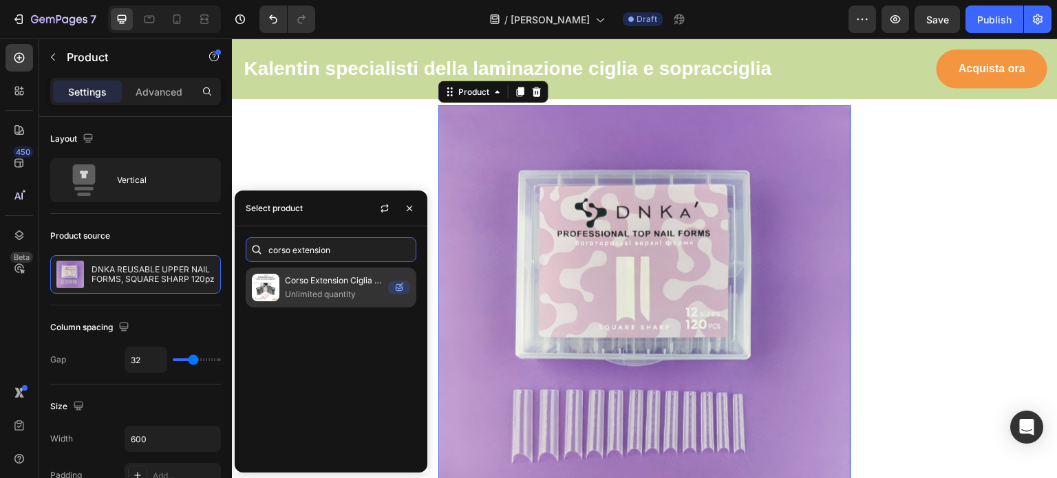
type input "corso extension"
click at [328, 286] on p "Corso Extension Ciglia metodo One to One Illusion" at bounding box center [334, 281] width 98 height 14
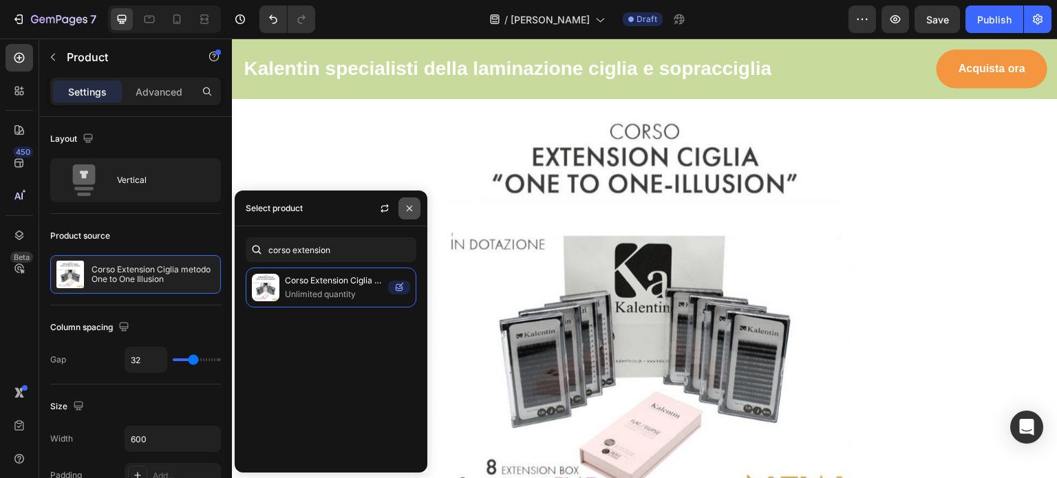
click at [407, 206] on icon "button" at bounding box center [410, 209] width 6 height 6
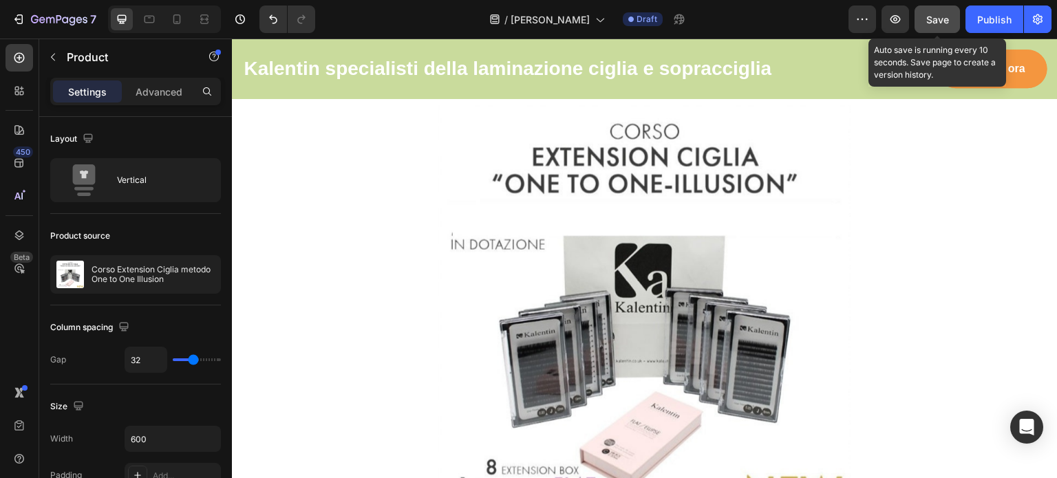
click at [941, 17] on span "Save" at bounding box center [937, 20] width 23 height 12
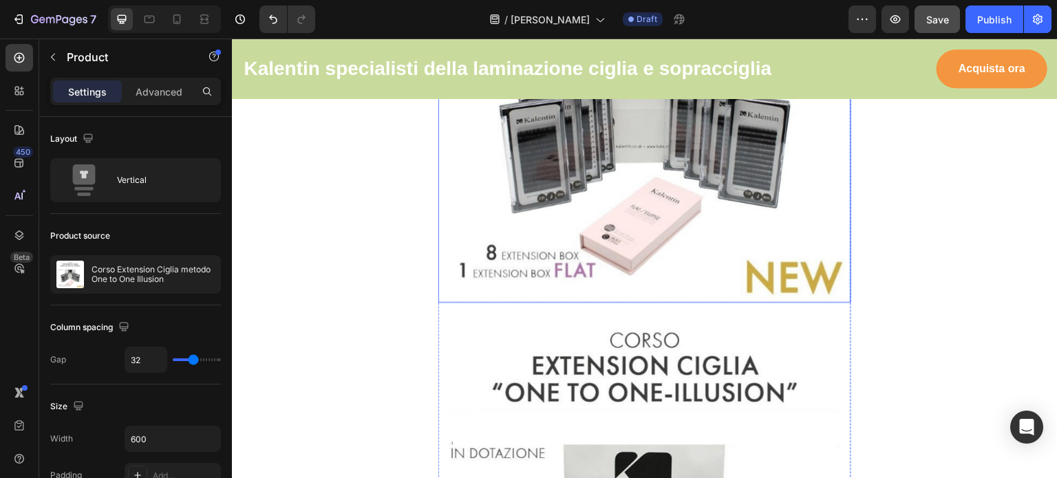
scroll to position [2185, 0]
click at [766, 264] on img at bounding box center [644, 97] width 413 height 413
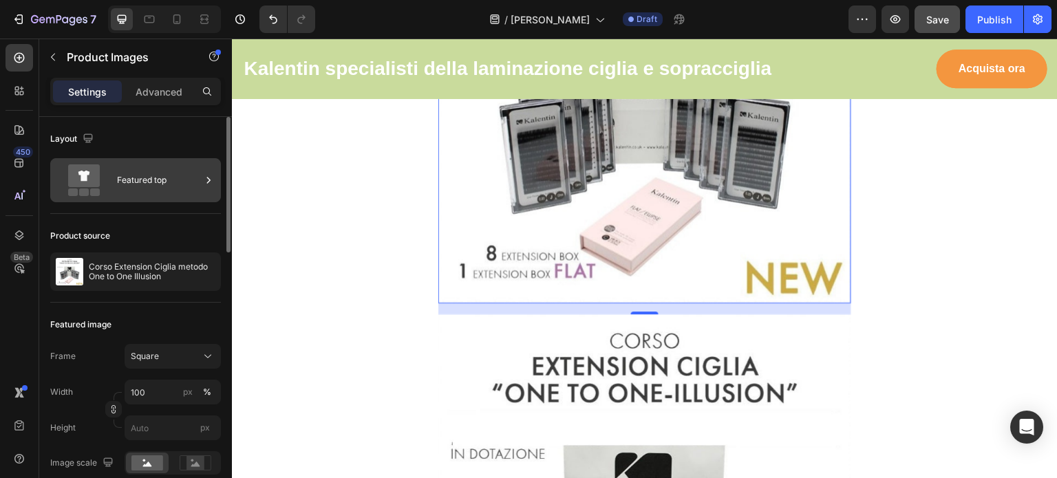
click at [169, 172] on div "Featured top" at bounding box center [159, 180] width 84 height 32
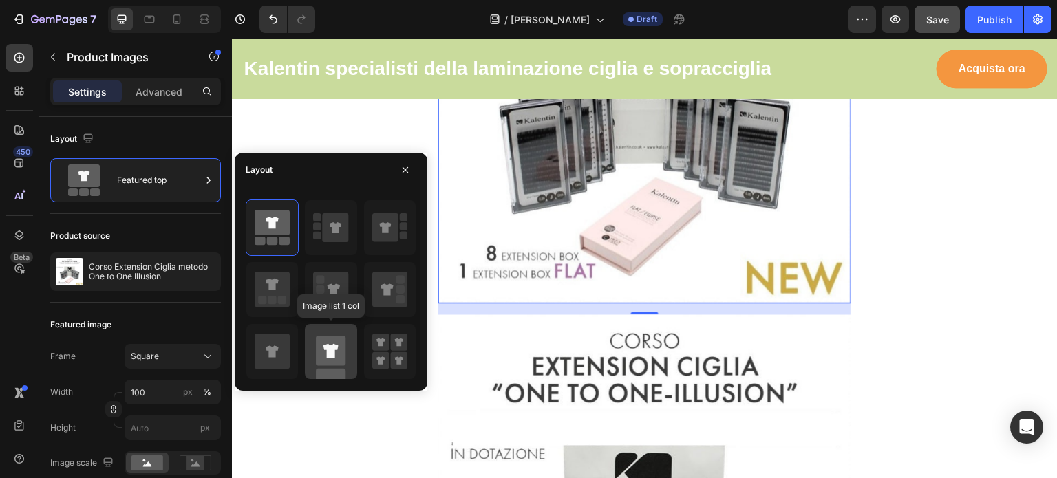
click at [317, 345] on rect at bounding box center [331, 351] width 30 height 30
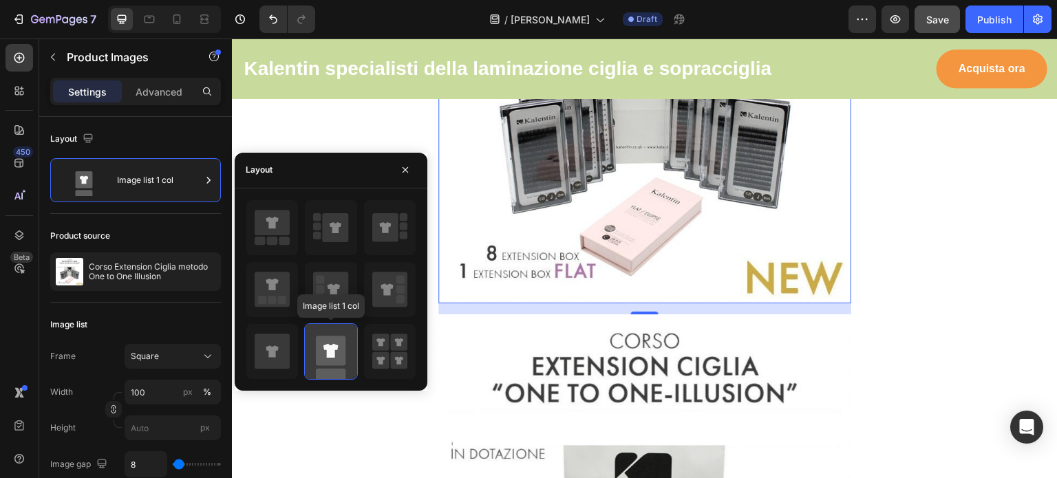
click at [317, 345] on rect at bounding box center [331, 351] width 30 height 30
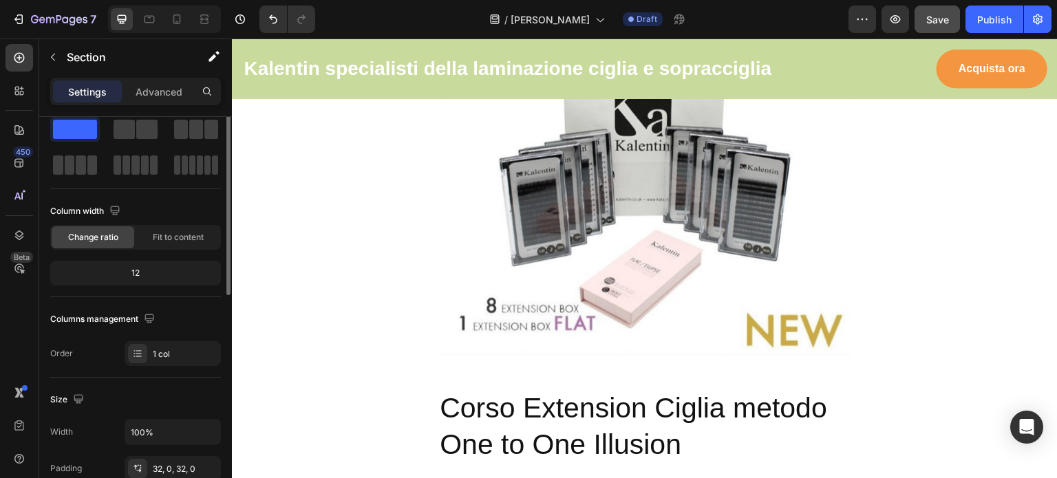
scroll to position [0, 0]
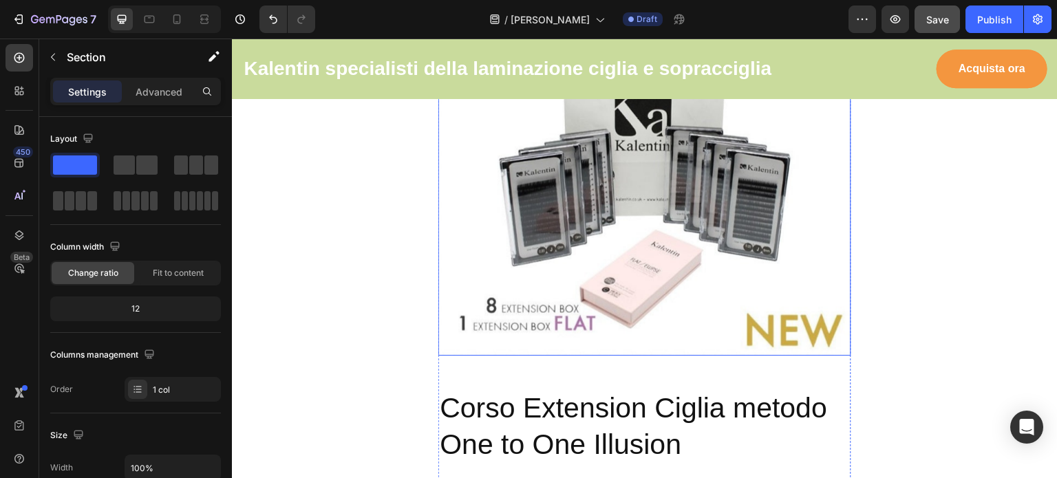
click at [452, 262] on img at bounding box center [644, 149] width 413 height 413
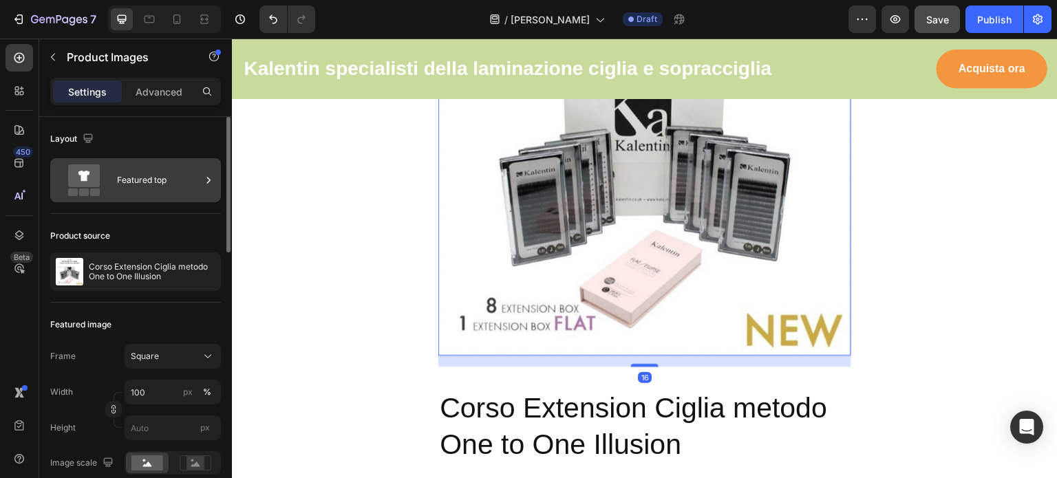
click at [151, 171] on div "Featured top" at bounding box center [159, 180] width 84 height 32
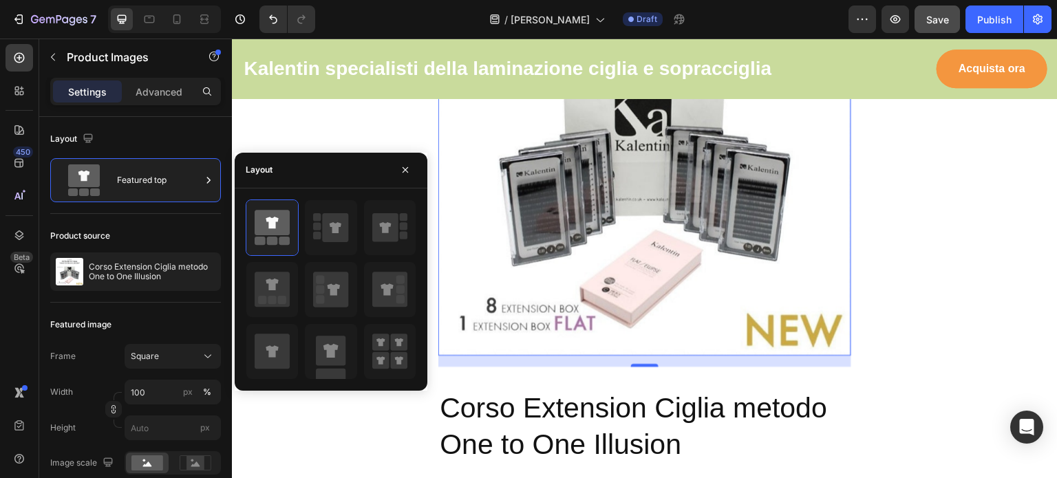
drag, startPoint x: 506, startPoint y: 385, endPoint x: 494, endPoint y: 271, distance: 114.2
click at [273, 347] on icon at bounding box center [272, 351] width 12 height 12
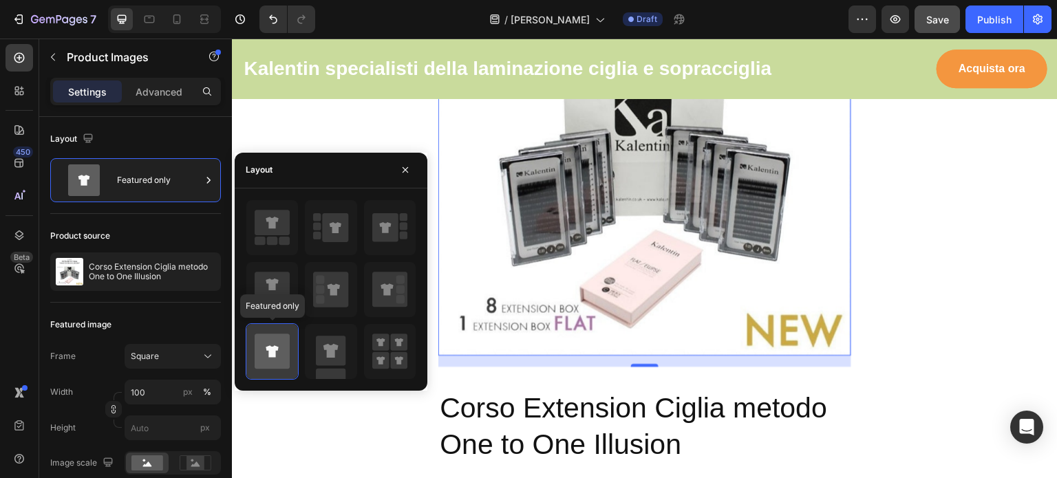
click at [273, 347] on icon at bounding box center [272, 351] width 12 height 12
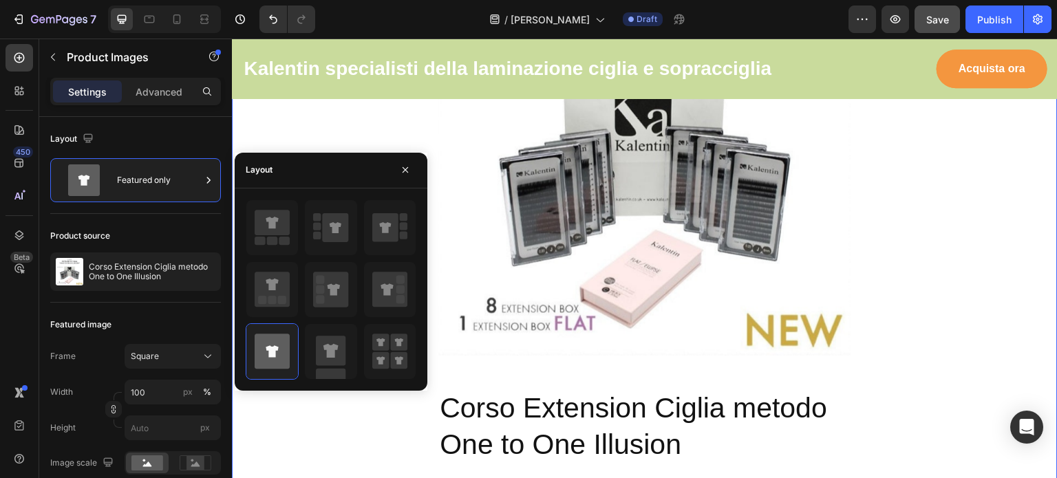
click at [294, 433] on div "Product Images Product Images Corso Extension Ciglia metodo One to One Illusion…" at bounding box center [645, 217] width 826 height 1396
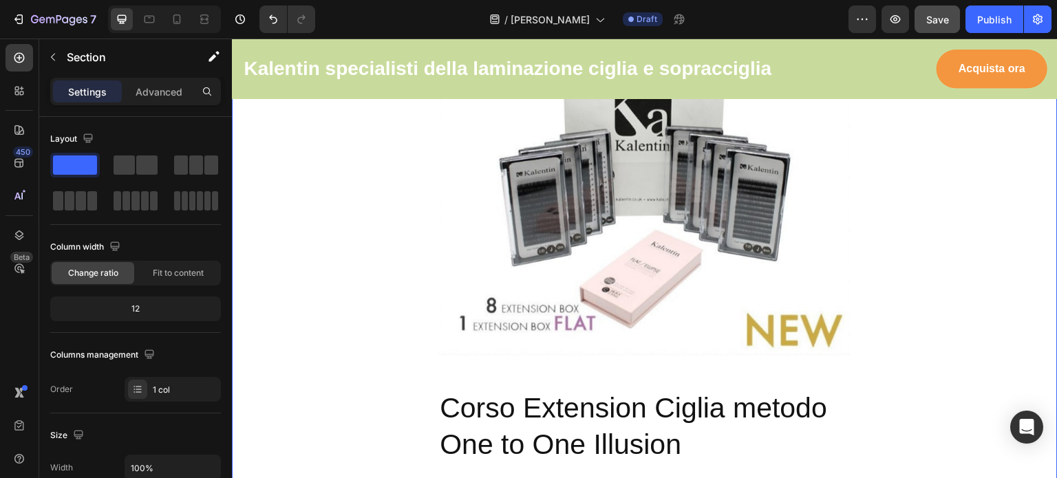
drag, startPoint x: 314, startPoint y: 202, endPoint x: 327, endPoint y: 197, distance: 13.1
click at [125, 170] on span at bounding box center [124, 165] width 21 height 19
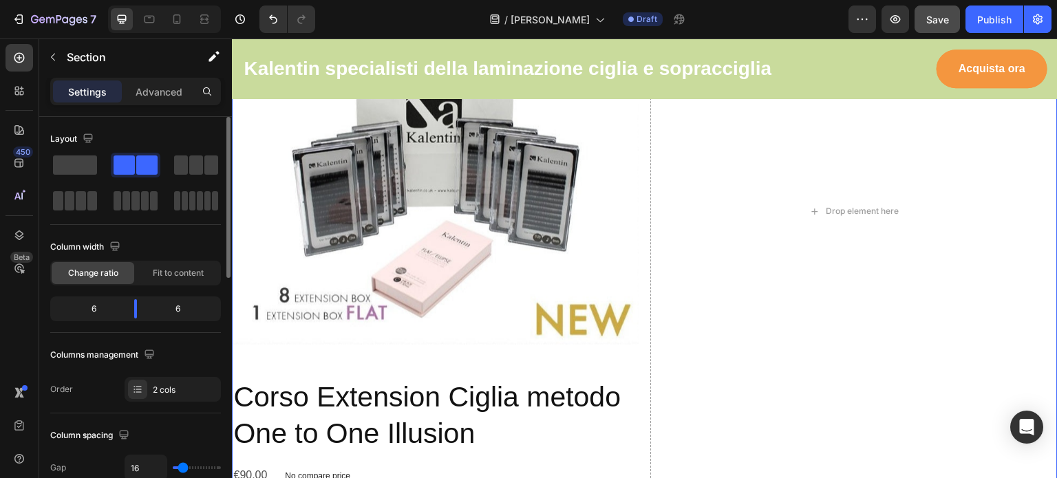
scroll to position [2115, 0]
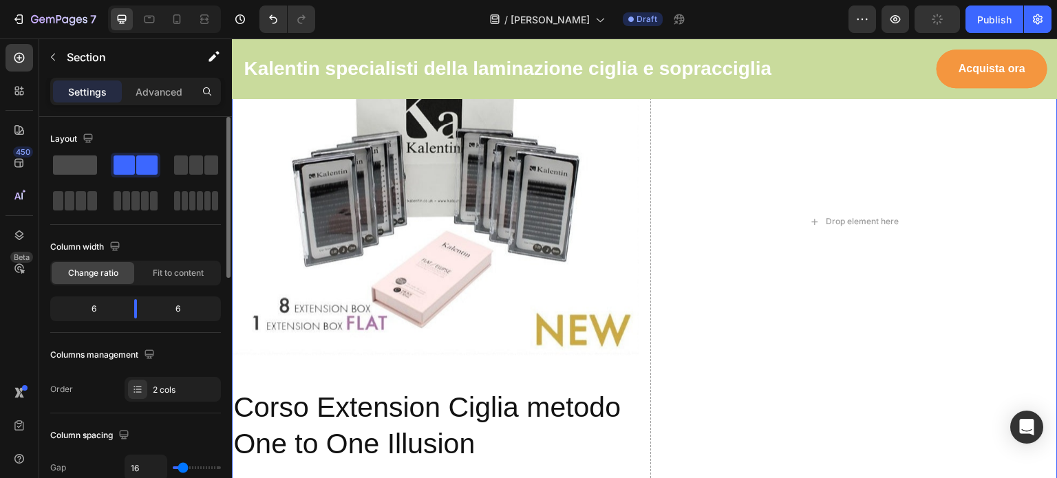
click at [78, 162] on span at bounding box center [75, 165] width 44 height 19
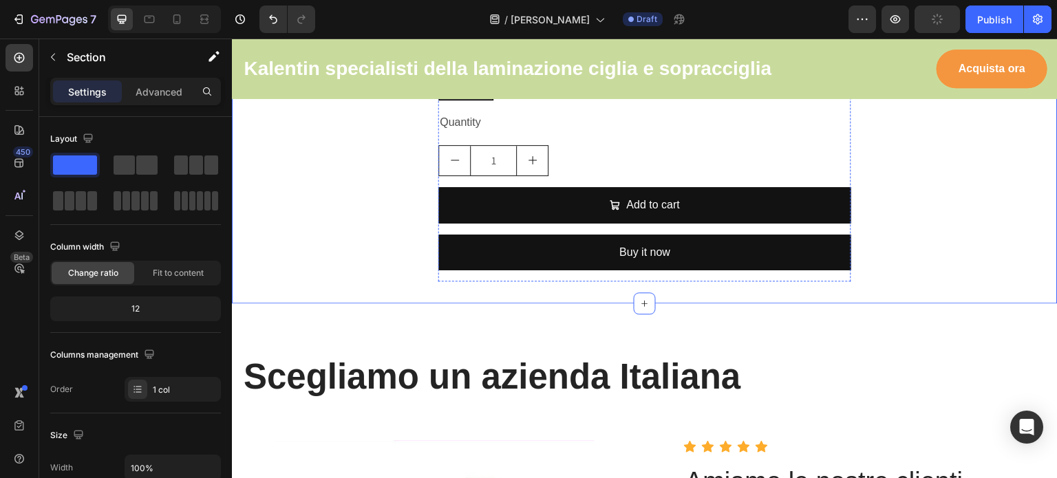
scroll to position [2759, 0]
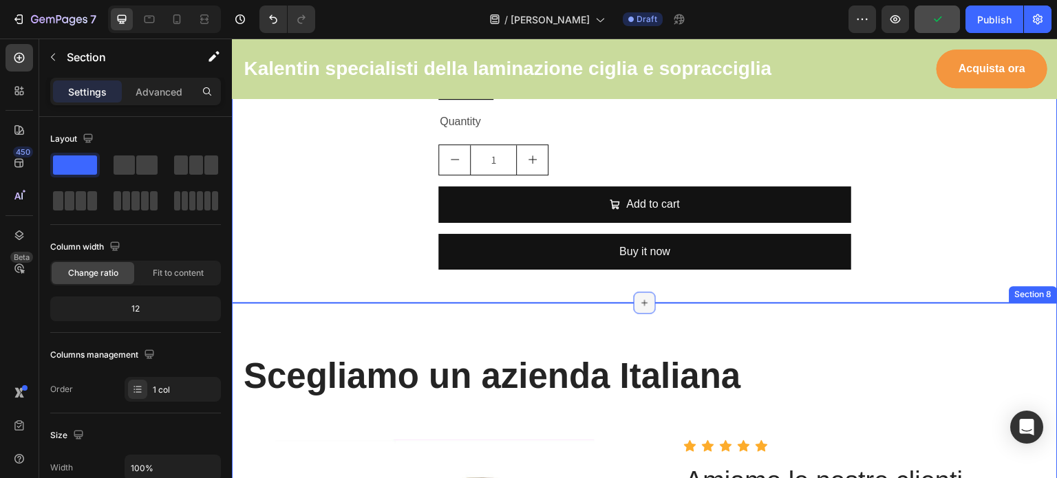
click at [642, 298] on icon at bounding box center [644, 302] width 11 height 11
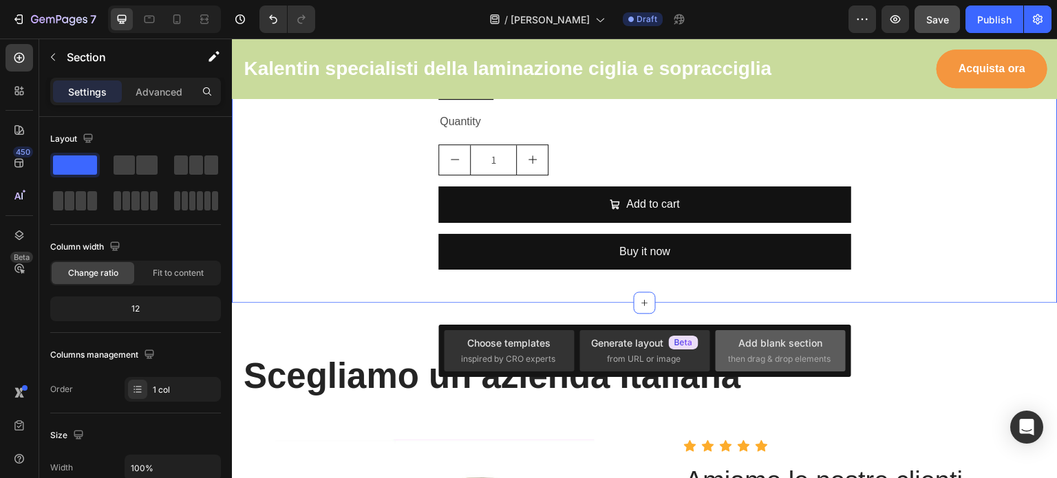
click at [735, 354] on span "then drag & drop elements" at bounding box center [779, 359] width 103 height 12
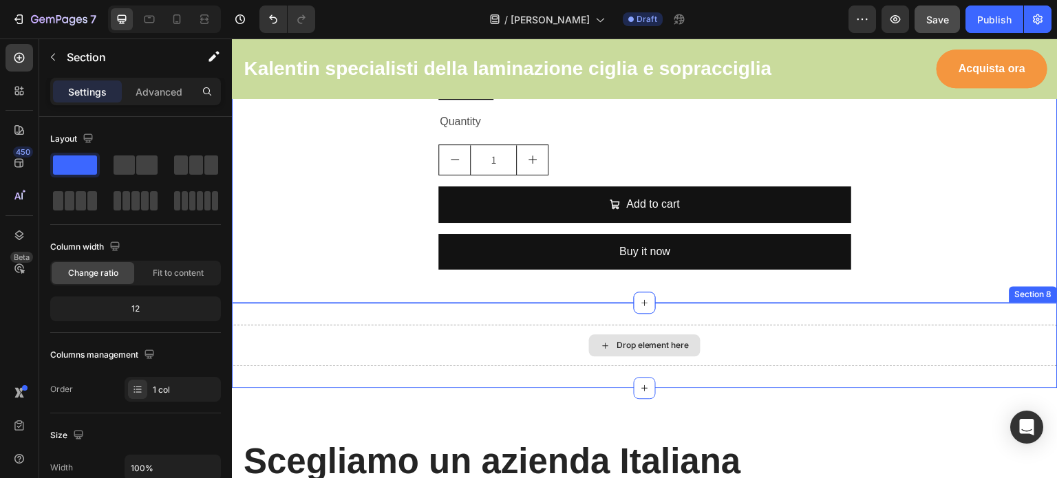
drag, startPoint x: 317, startPoint y: 205, endPoint x: 535, endPoint y: 353, distance: 263.6
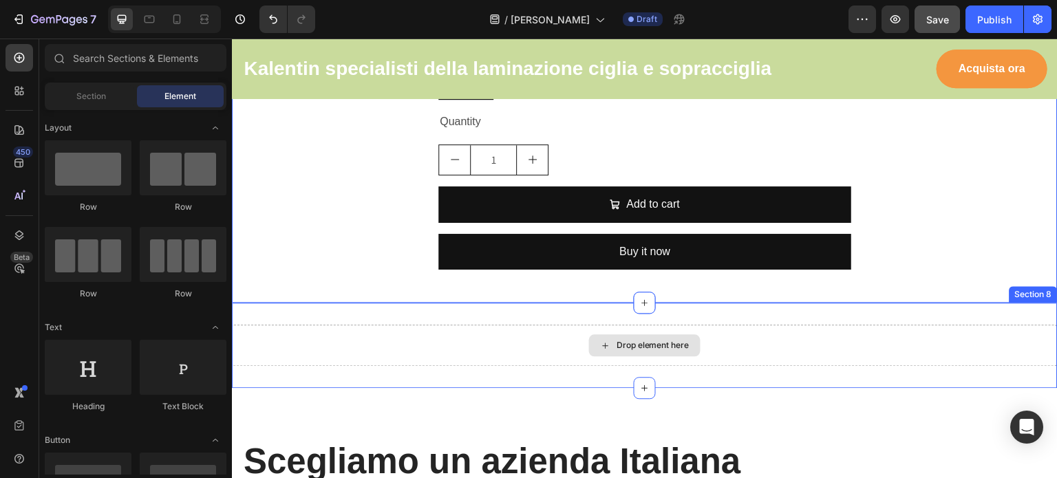
click at [623, 346] on div "Drop element here" at bounding box center [653, 345] width 73 height 11
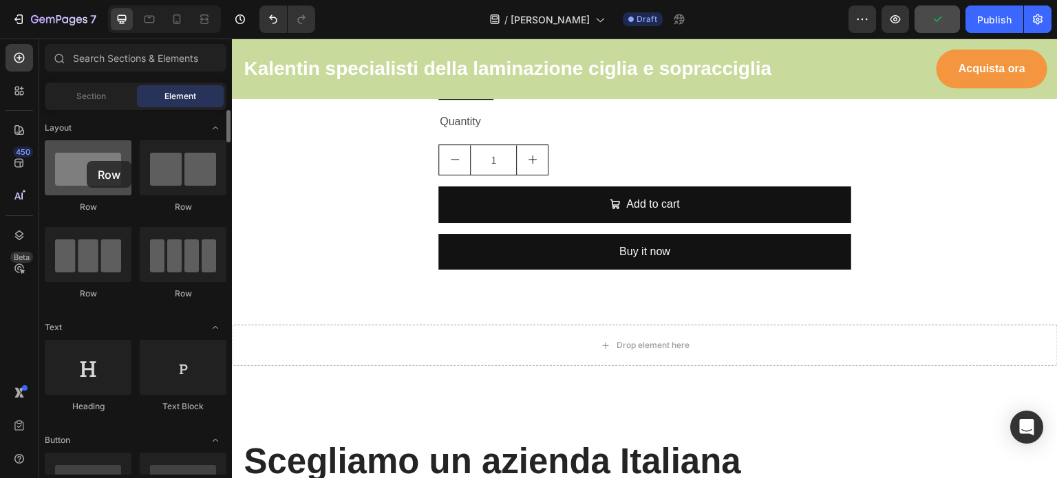
click at [87, 161] on div at bounding box center [88, 167] width 87 height 55
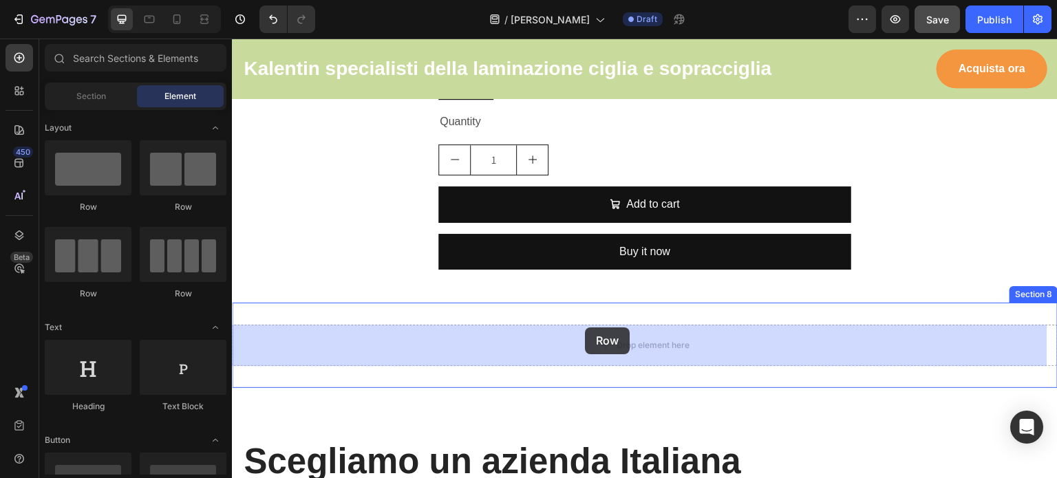
drag, startPoint x: 319, startPoint y: 200, endPoint x: 585, endPoint y: 328, distance: 295.4
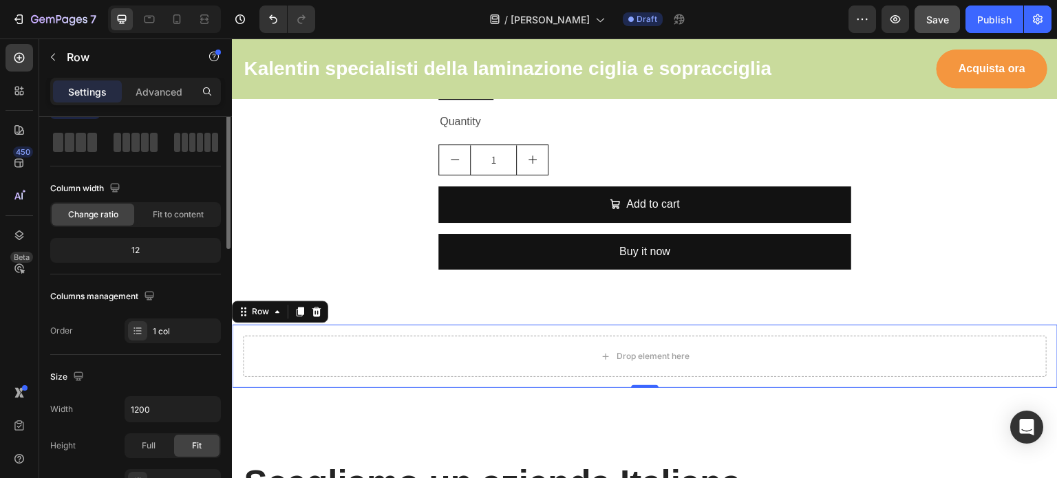
scroll to position [0, 0]
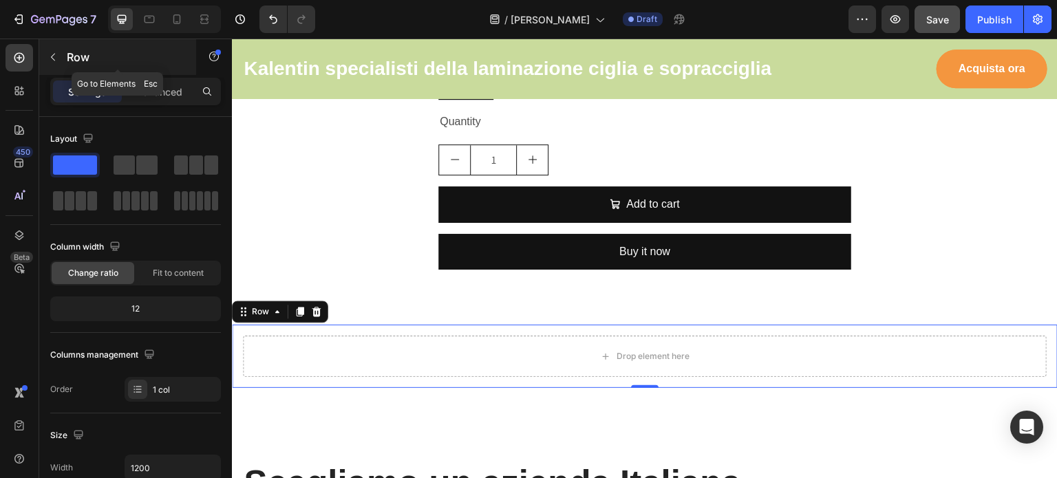
click at [55, 59] on icon "button" at bounding box center [52, 57] width 11 height 11
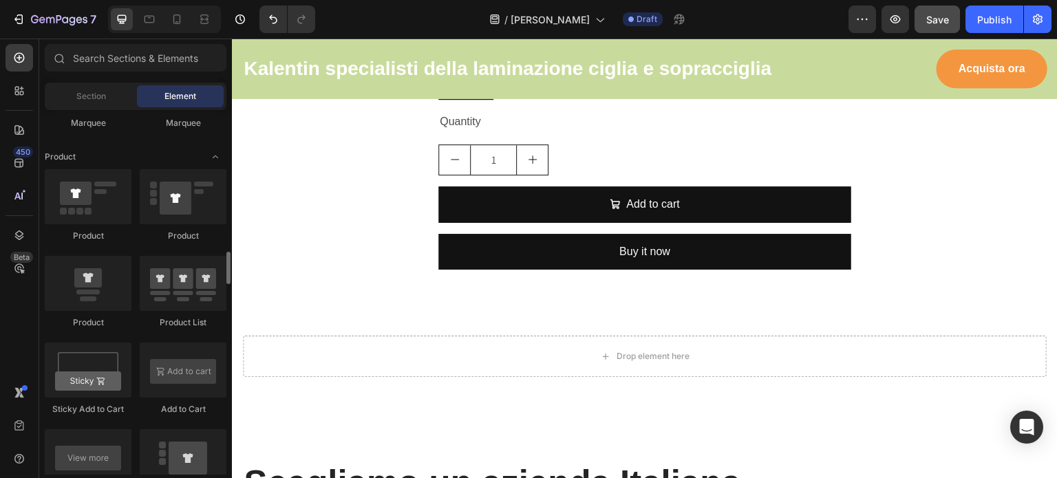
scroll to position [1711, 0]
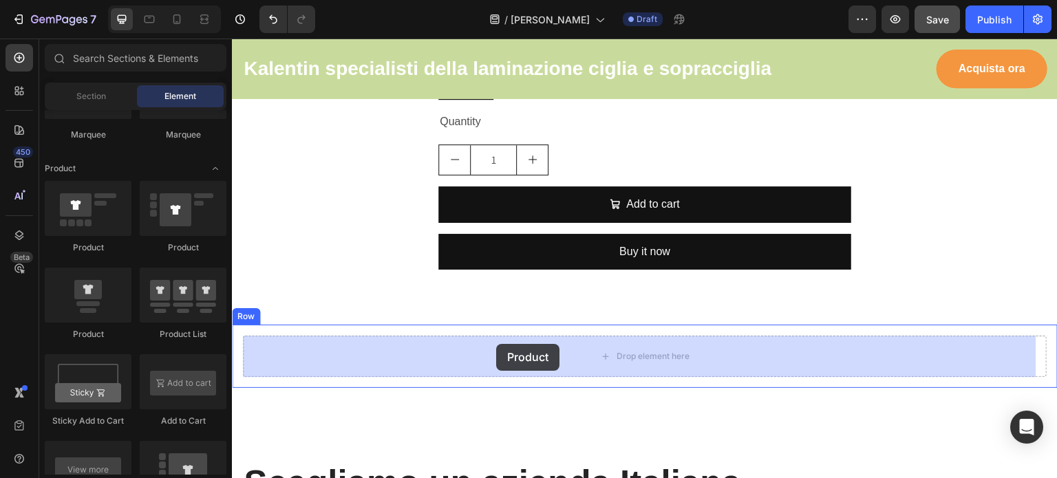
drag, startPoint x: 349, startPoint y: 330, endPoint x: 496, endPoint y: 344, distance: 148.0
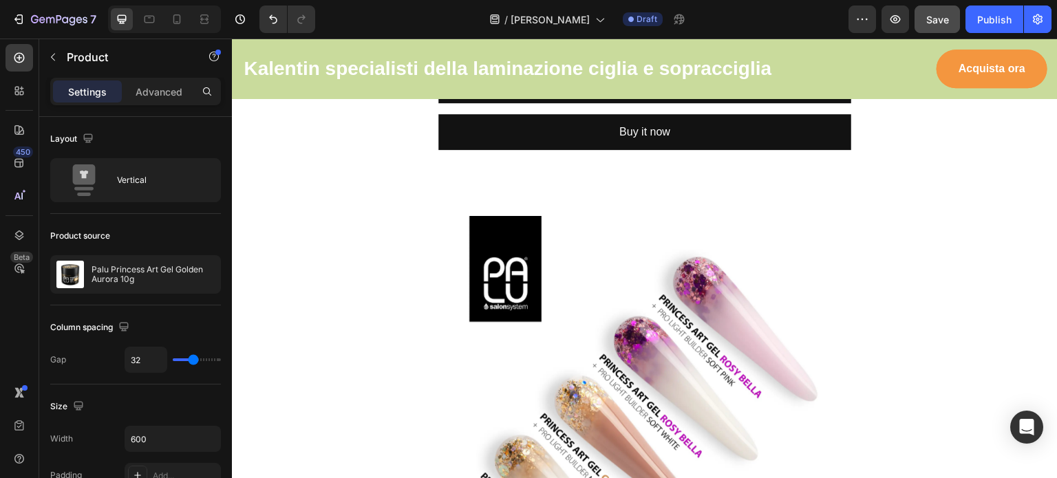
scroll to position [2862, 0]
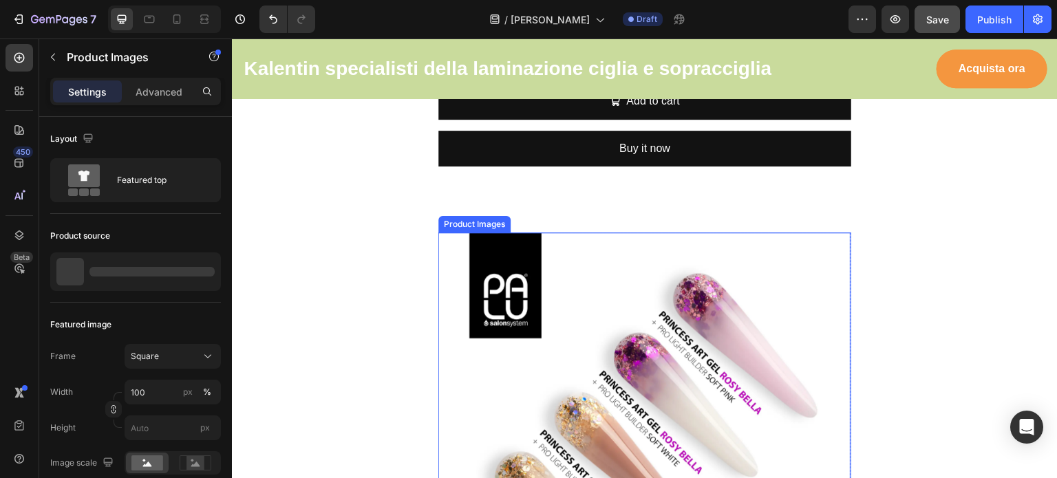
click at [619, 303] on img at bounding box center [644, 439] width 413 height 413
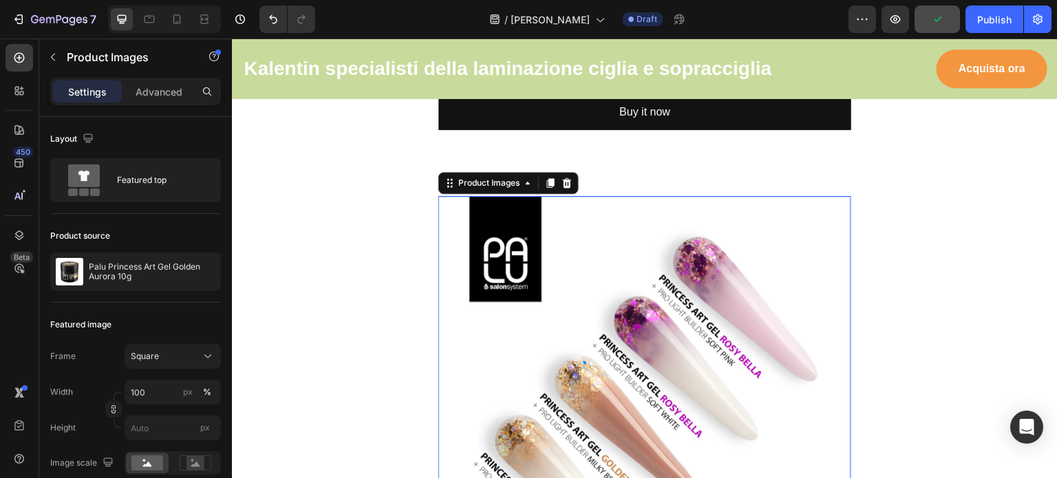
scroll to position [3021, 0]
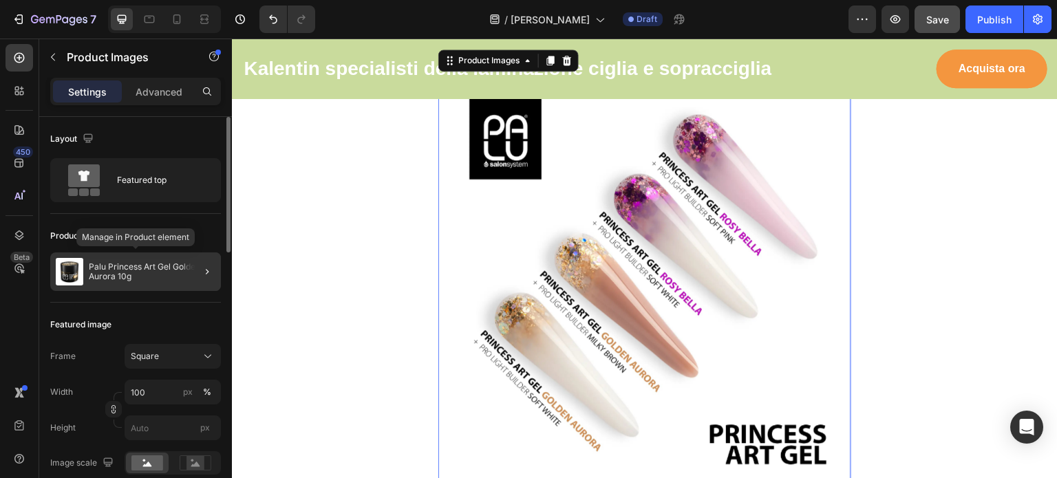
click at [105, 270] on p "Palu Princess Art Gel Golden Aurora 10g" at bounding box center [152, 271] width 127 height 19
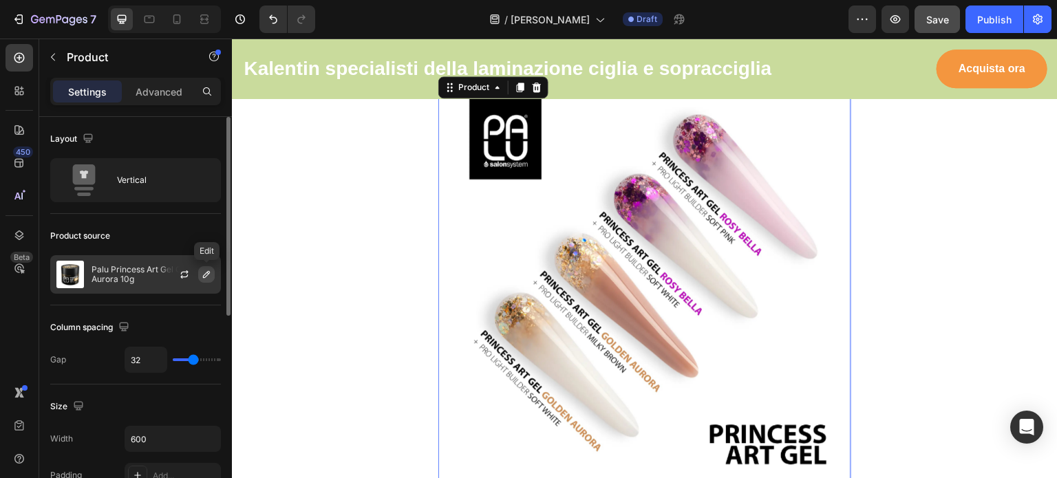
click at [203, 270] on icon "button" at bounding box center [206, 274] width 11 height 11
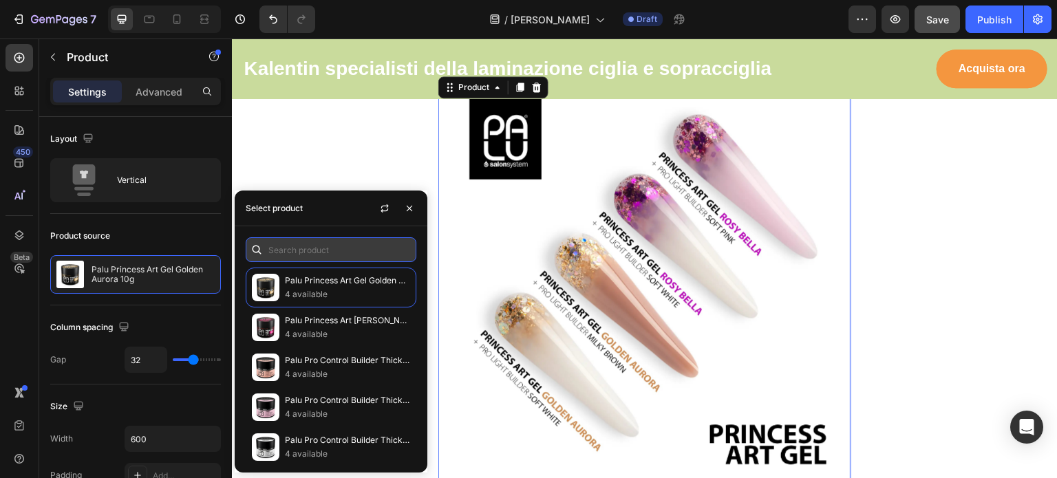
click at [325, 247] on input "text" at bounding box center [331, 249] width 171 height 25
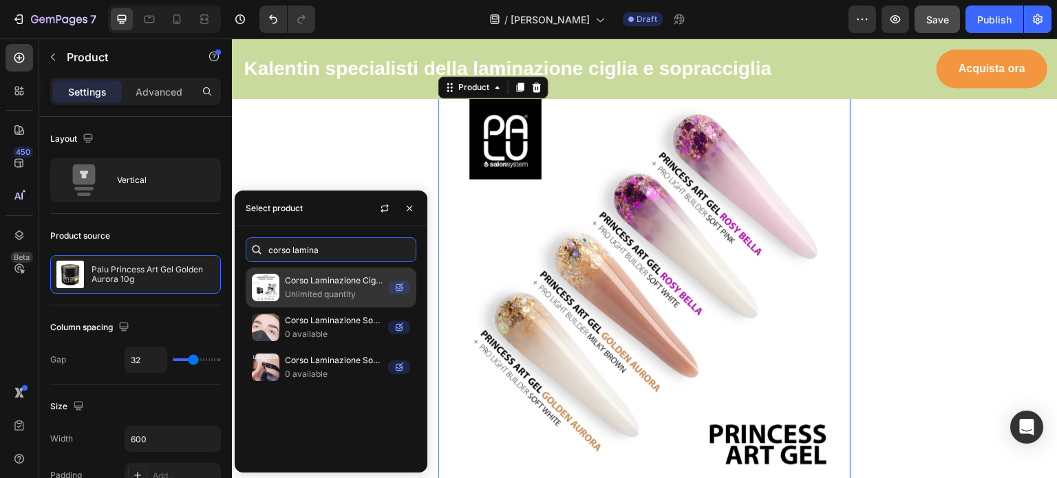
type input "corso lamina"
click at [328, 289] on p "Unlimited quantity" at bounding box center [334, 295] width 98 height 14
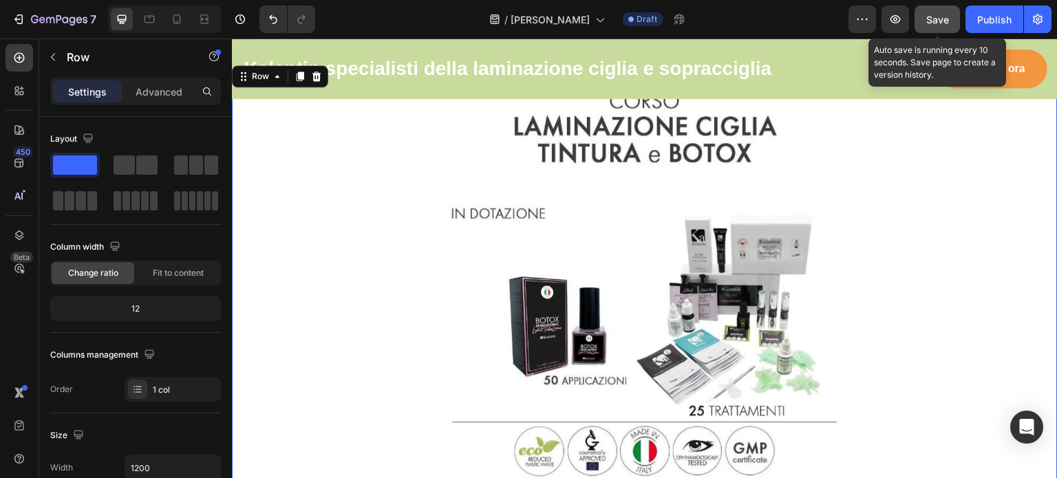
click at [938, 20] on span "Save" at bounding box center [937, 20] width 23 height 12
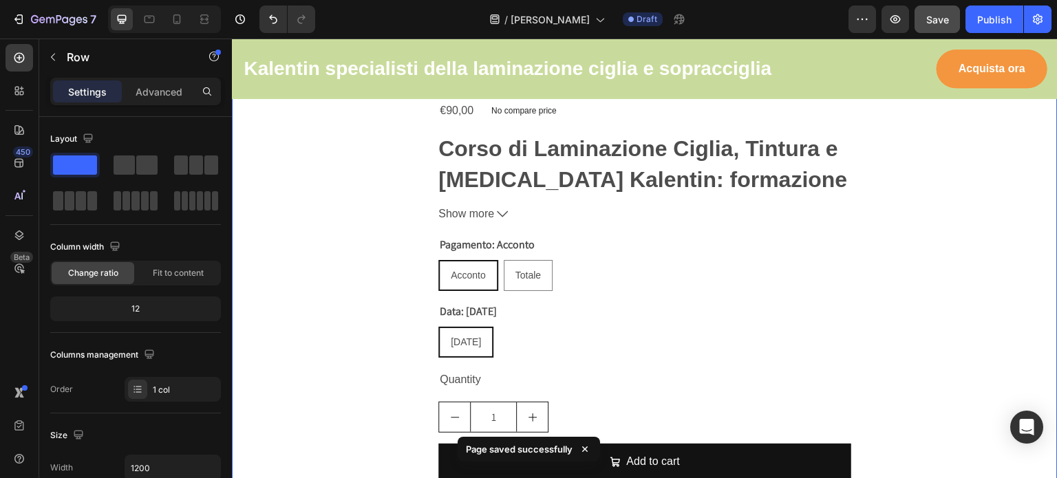
scroll to position [3528, 0]
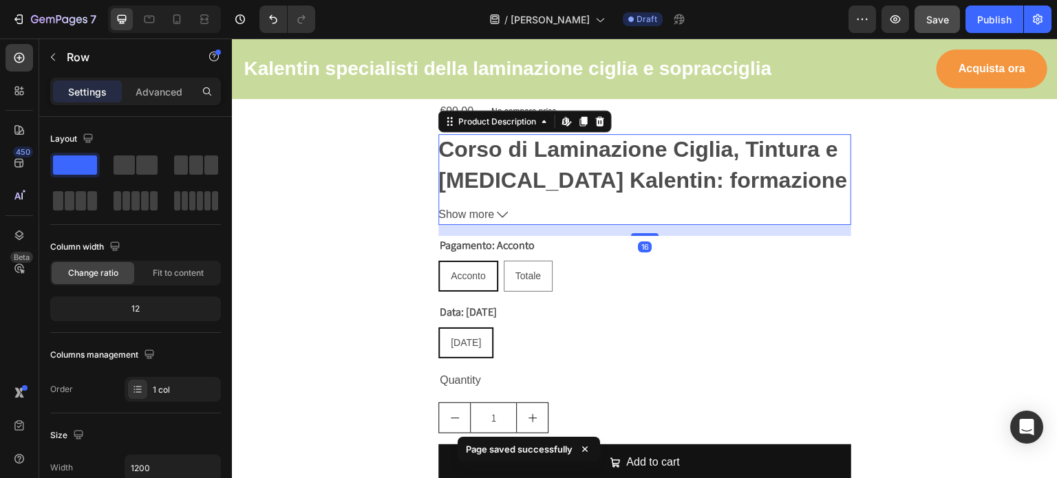
click at [499, 216] on icon at bounding box center [502, 214] width 11 height 11
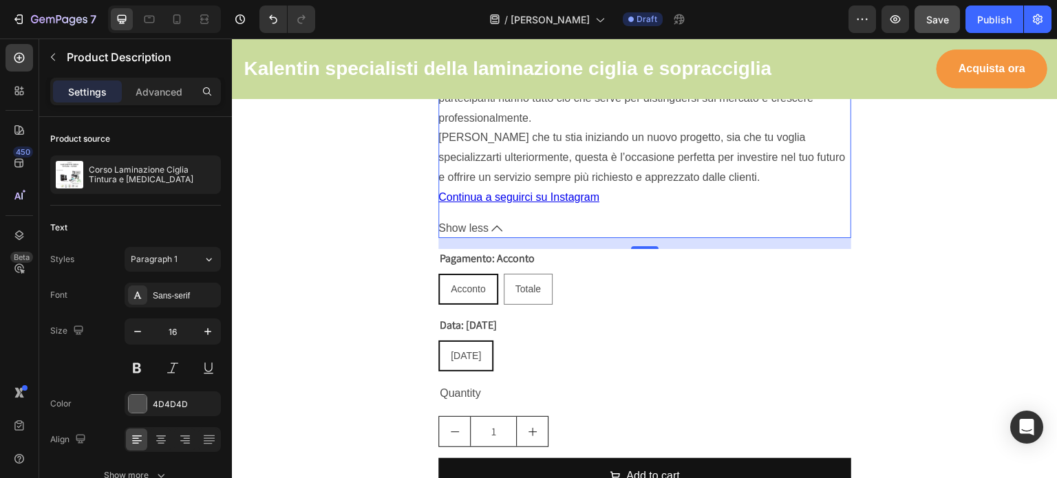
scroll to position [6372, 0]
click at [494, 223] on icon at bounding box center [496, 228] width 11 height 11
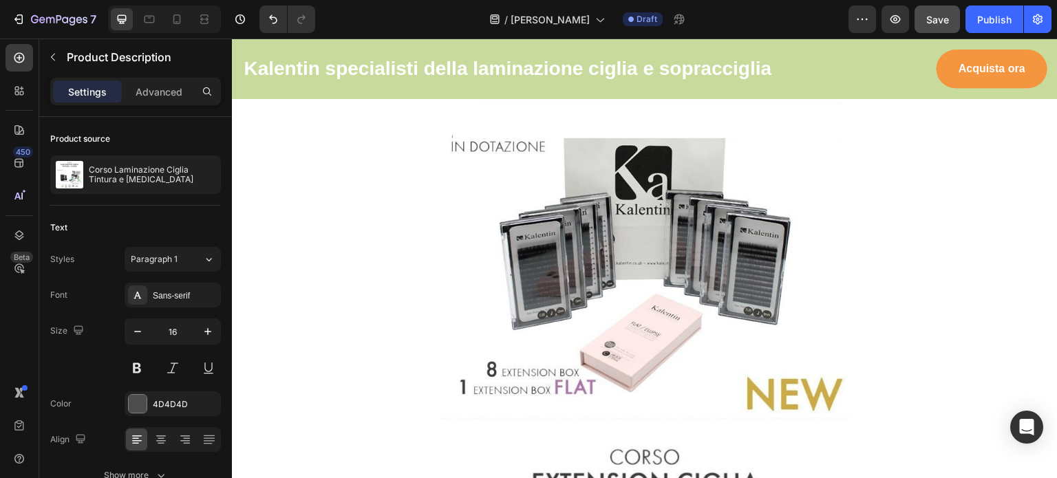
scroll to position [1405, 0]
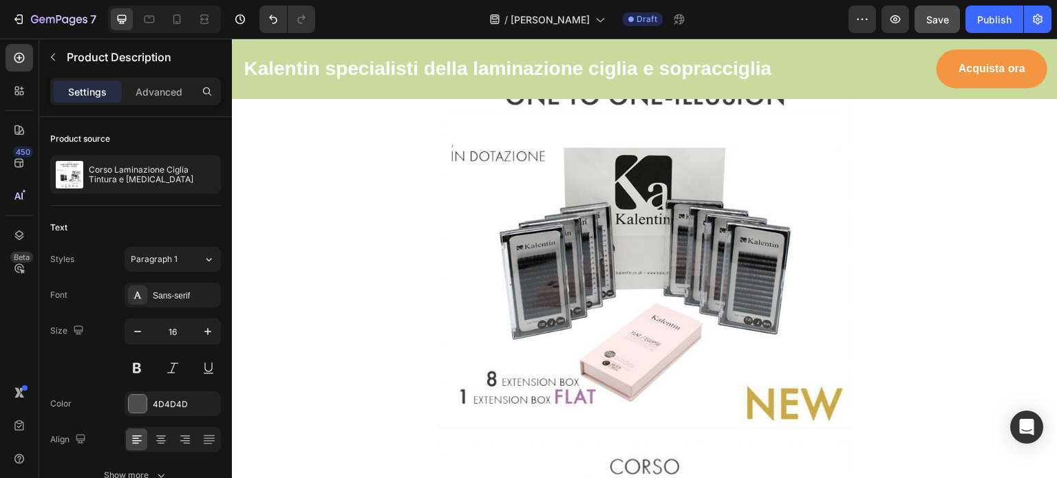
click at [479, 277] on img at bounding box center [644, 223] width 413 height 413
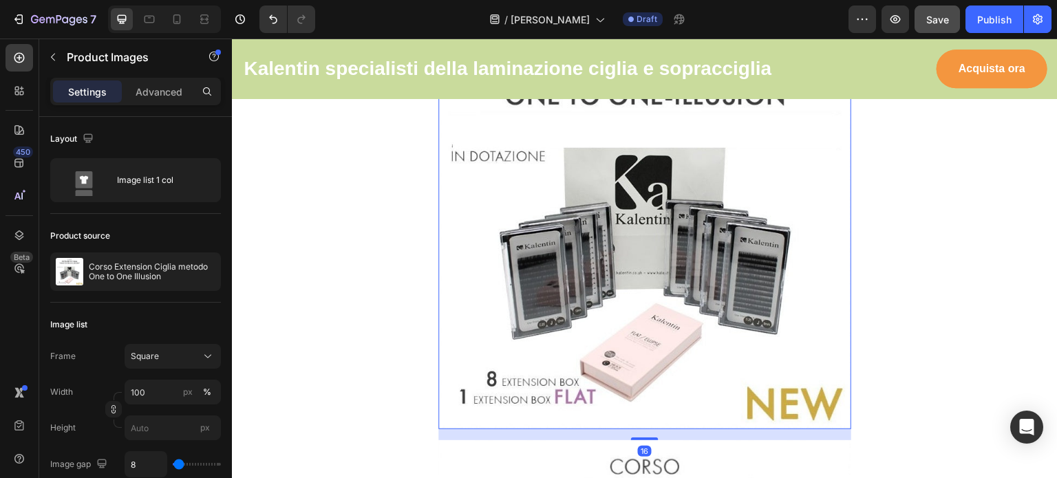
click at [567, 9] on icon at bounding box center [566, 3] width 11 height 11
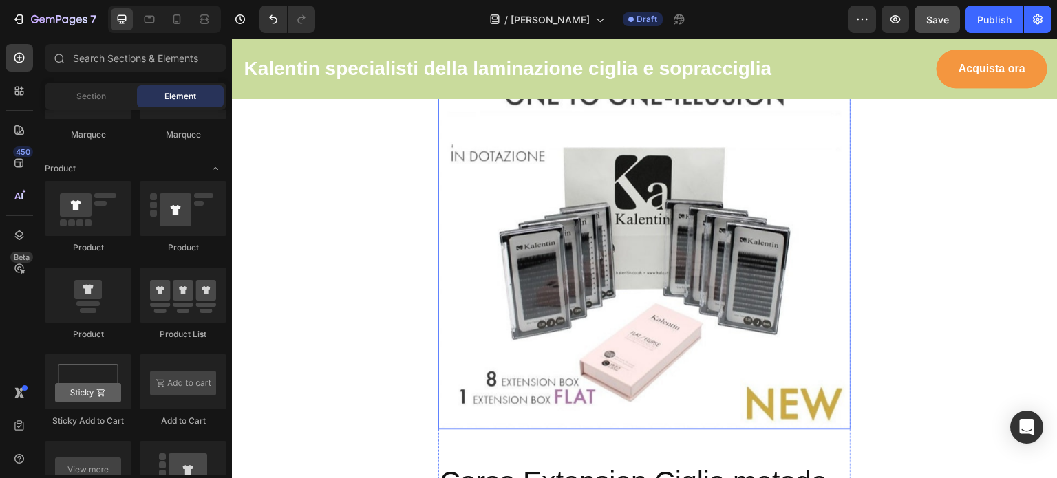
click at [557, 288] on img at bounding box center [644, 223] width 413 height 413
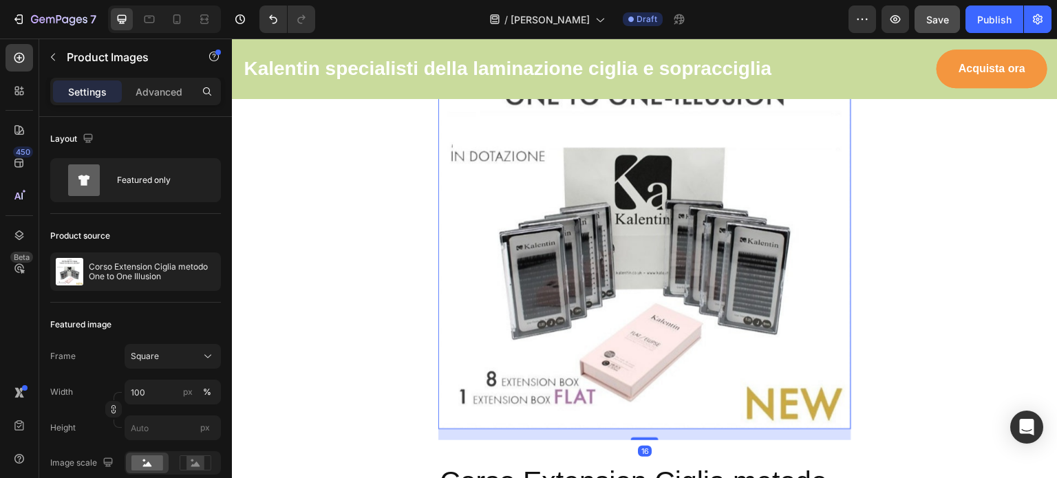
click at [563, 8] on icon at bounding box center [567, 4] width 9 height 10
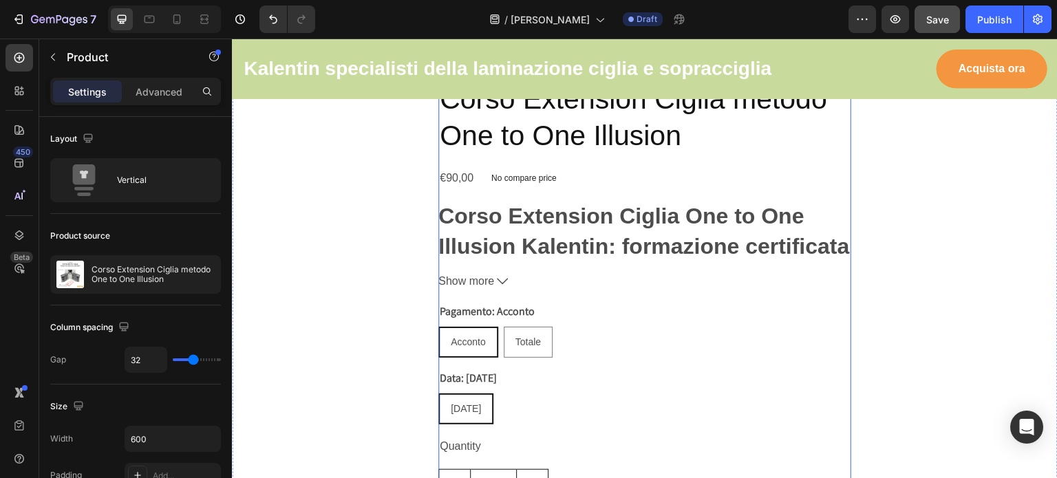
click at [529, 58] on div "Drop element here" at bounding box center [644, 37] width 413 height 41
click at [533, 8] on icon at bounding box center [537, 4] width 9 height 10
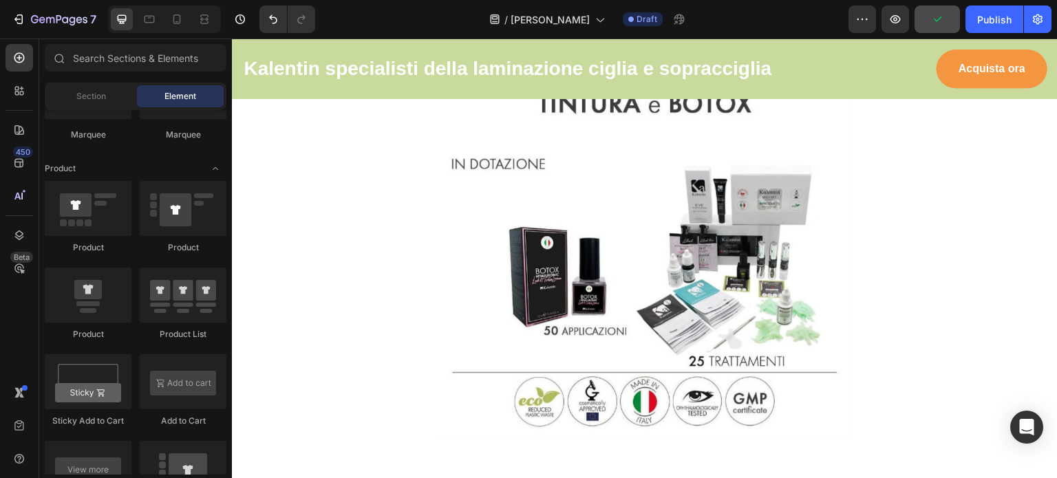
scroll to position [1367, 0]
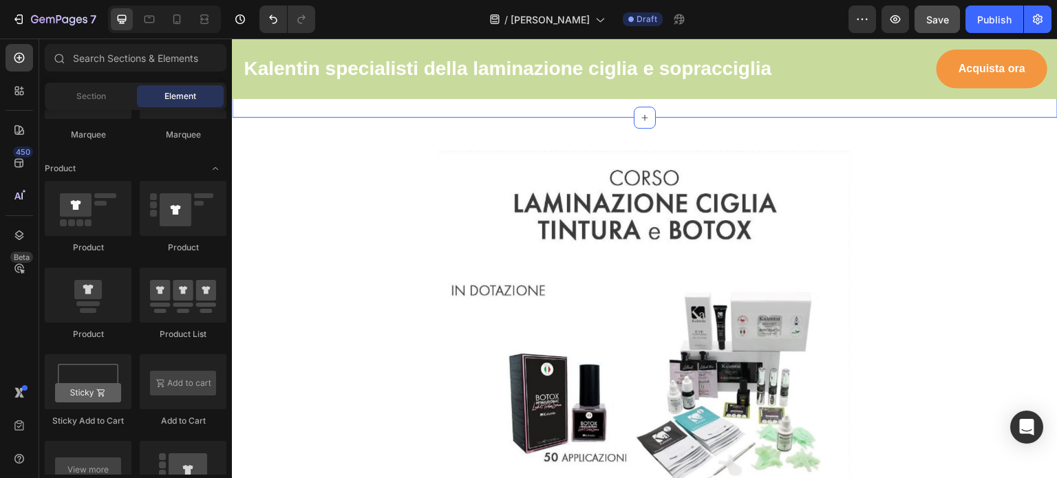
click at [630, 81] on div "Drop element here" at bounding box center [653, 74] width 73 height 11
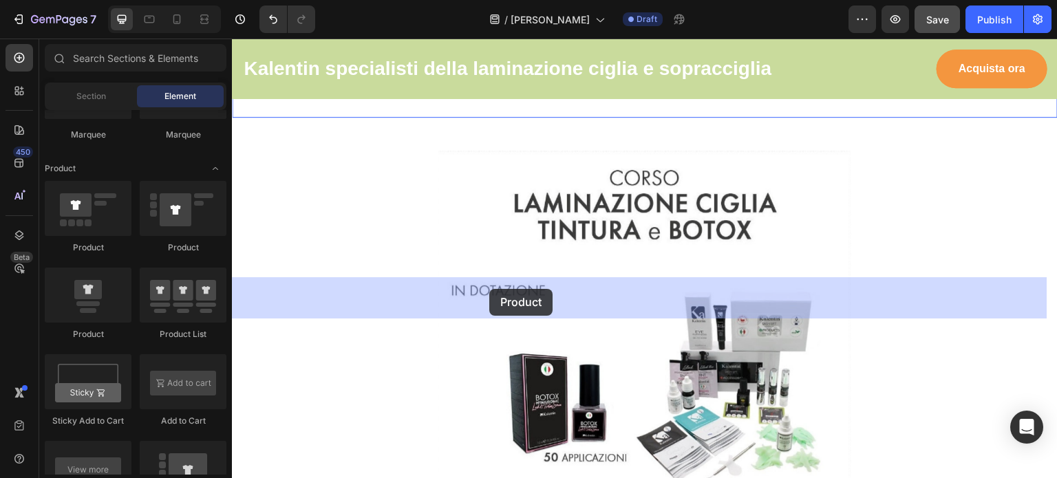
drag, startPoint x: 319, startPoint y: 346, endPoint x: 489, endPoint y: 289, distance: 179.3
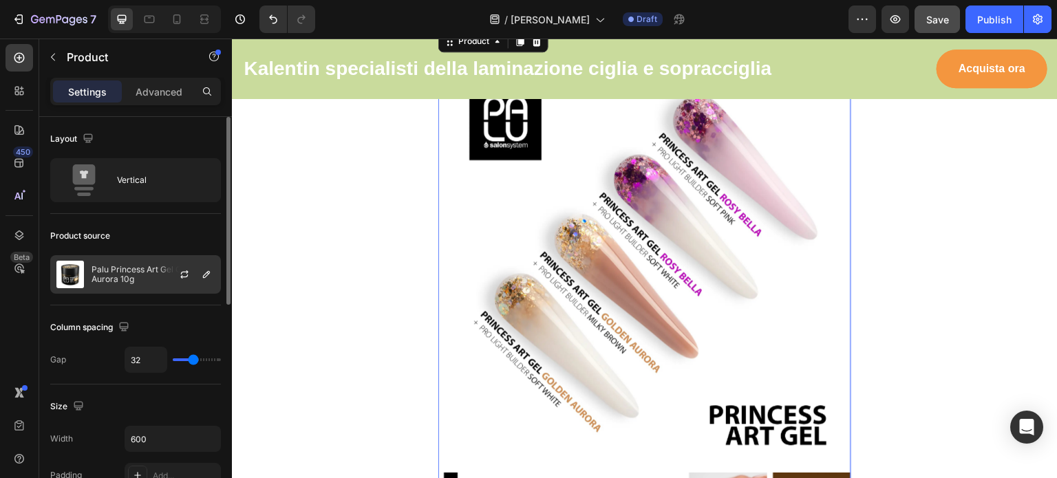
click at [143, 272] on p "Palu Princess Art Gel Golden Aurora 10g" at bounding box center [153, 274] width 123 height 19
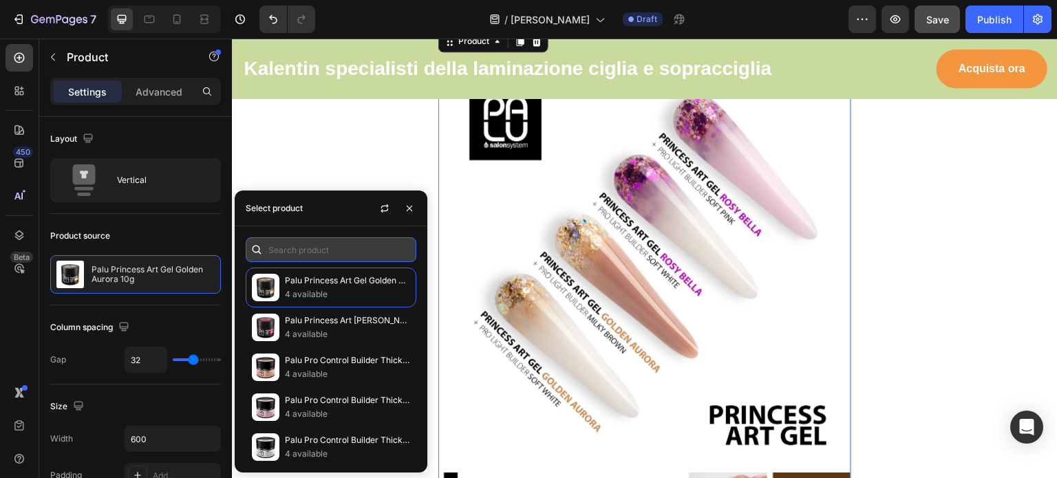
click at [341, 250] on input "text" at bounding box center [331, 249] width 171 height 25
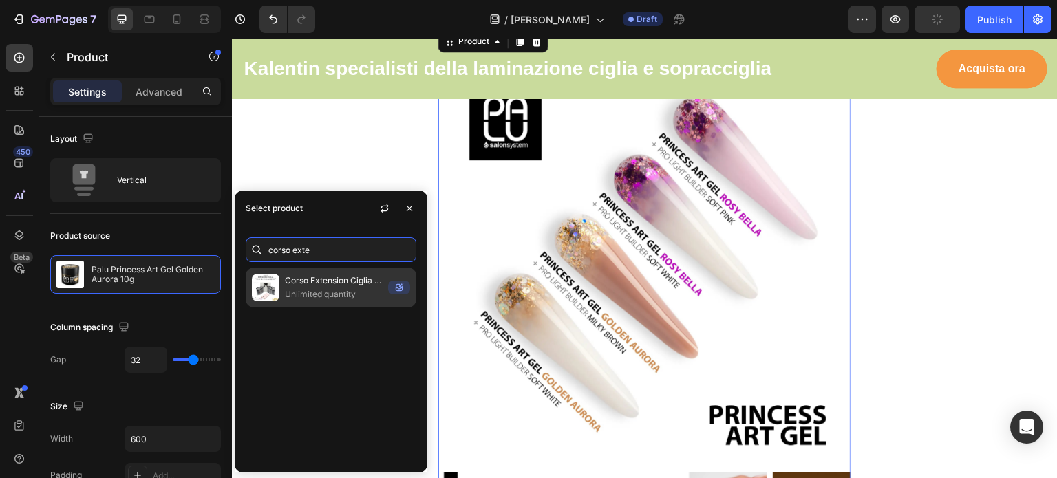
type input "corso exte"
click at [337, 279] on p "Corso Extension Ciglia metodo One to One Illusion" at bounding box center [334, 281] width 98 height 14
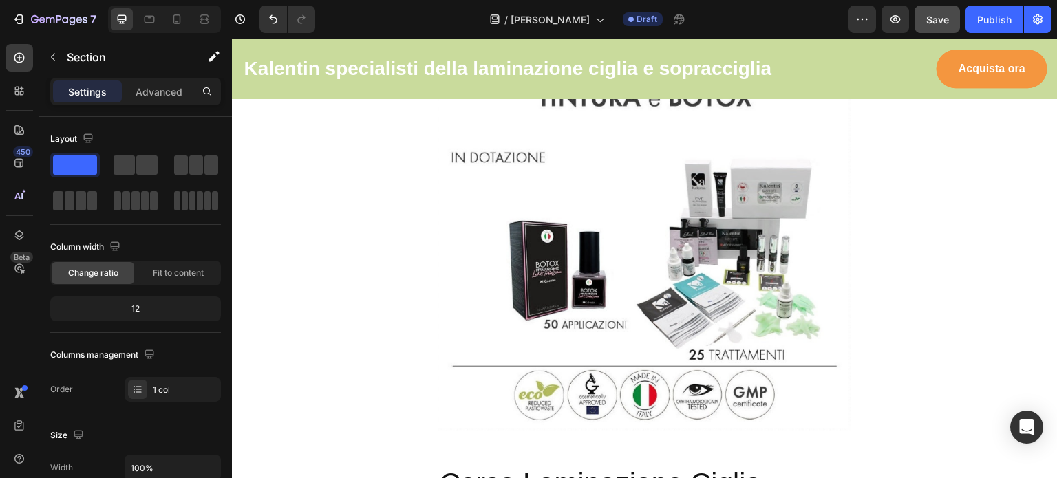
scroll to position [2655, 0]
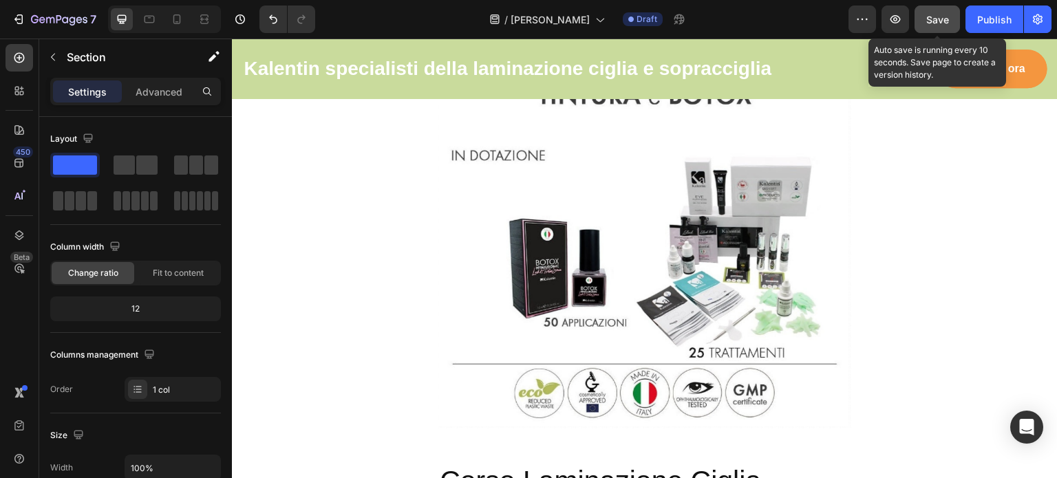
click at [941, 12] on div "Save" at bounding box center [937, 19] width 23 height 14
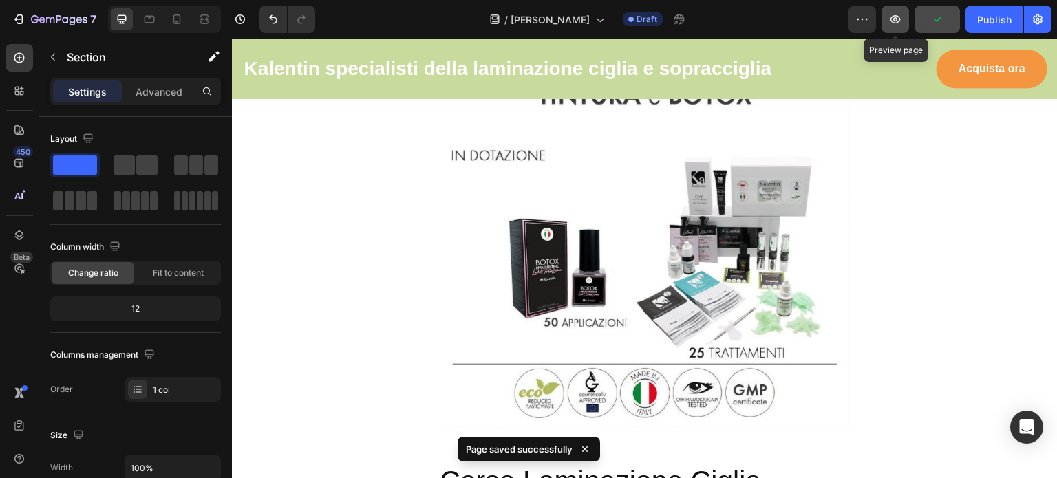
click at [902, 13] on icon "button" at bounding box center [895, 19] width 14 height 14
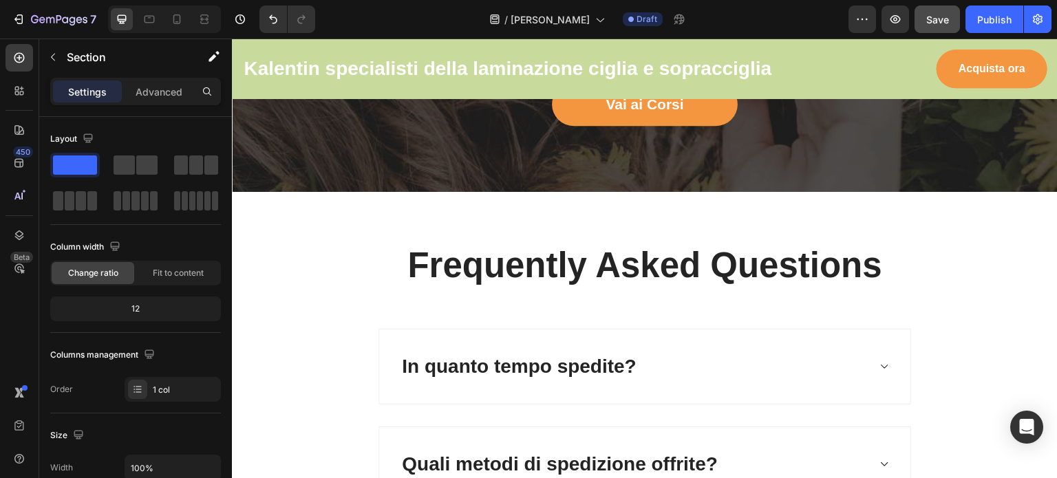
scroll to position [4247, 0]
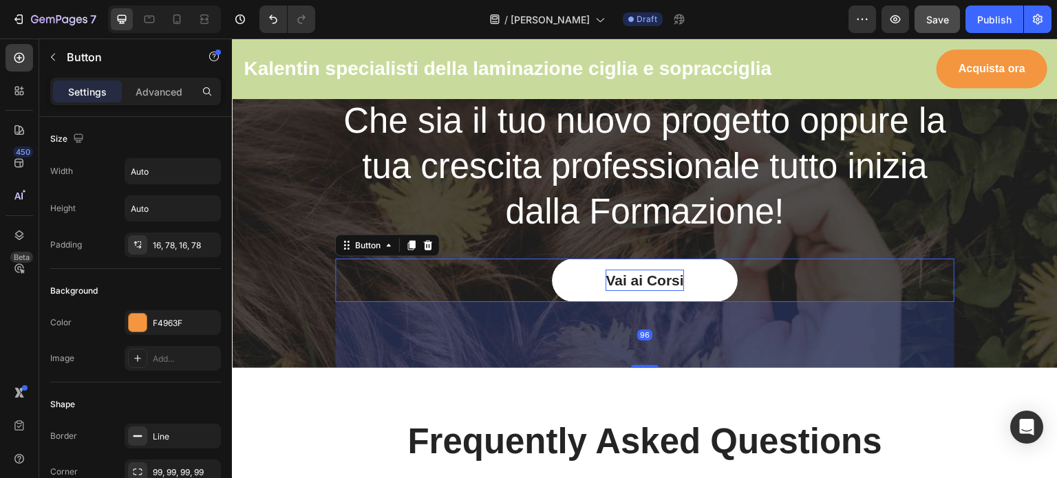
click at [651, 280] on p "Vai ai Corsi" at bounding box center [645, 281] width 78 height 22
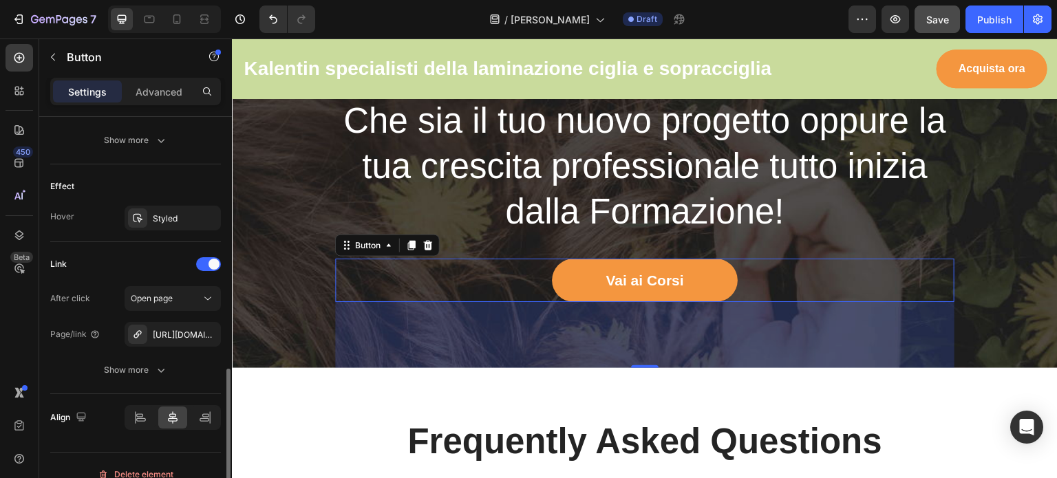
scroll to position [691, 0]
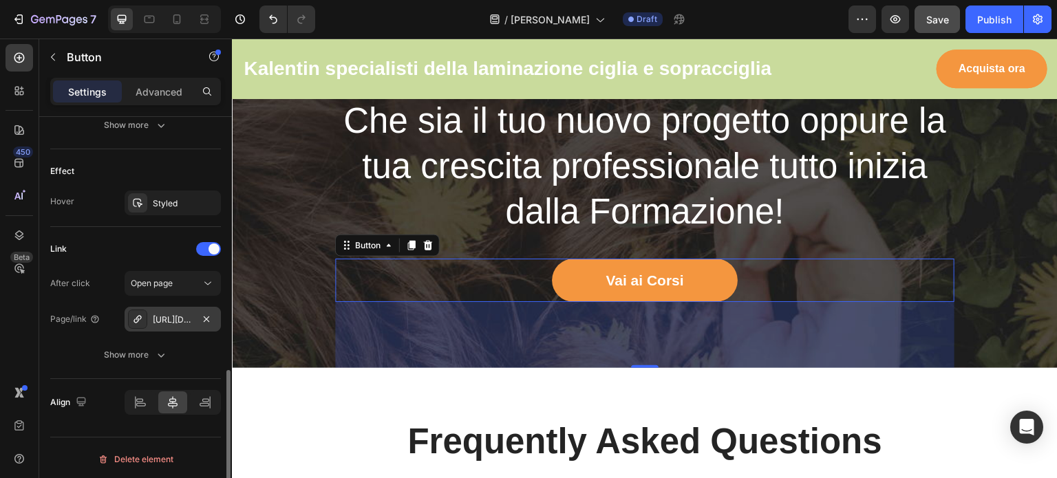
click at [157, 319] on div "[URL][DOMAIN_NAME]" at bounding box center [173, 320] width 40 height 12
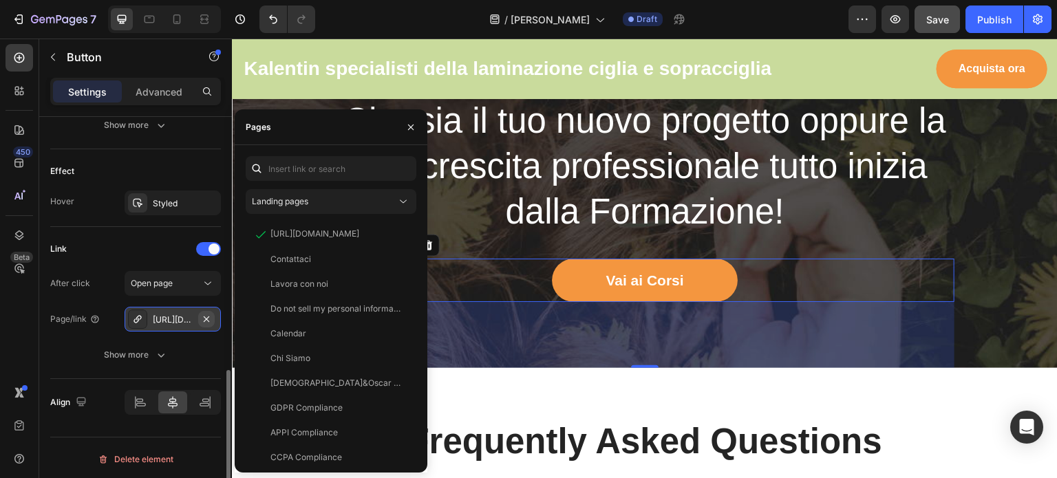
click at [211, 314] on icon "button" at bounding box center [206, 319] width 11 height 11
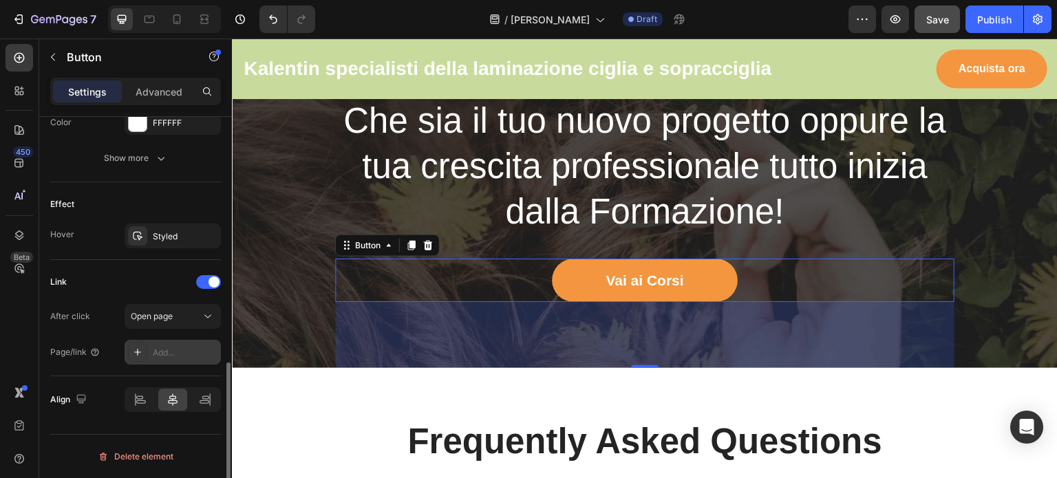
scroll to position [655, 0]
click at [212, 316] on icon at bounding box center [208, 319] width 14 height 14
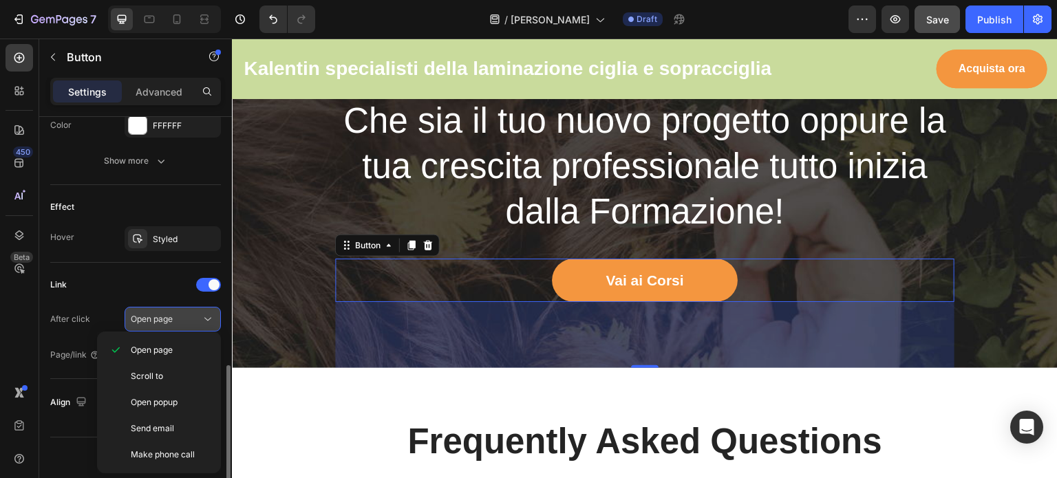
click at [212, 316] on icon at bounding box center [208, 319] width 14 height 14
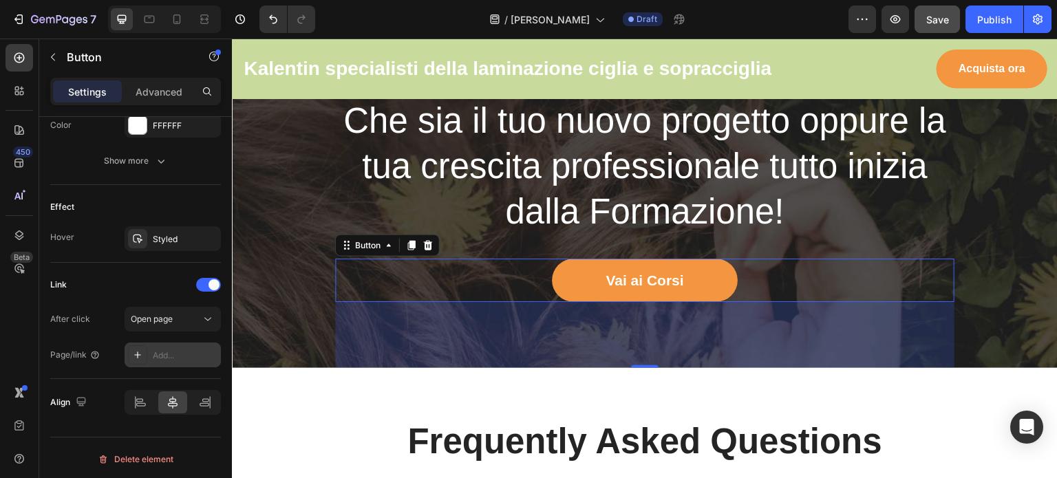
click at [182, 356] on div "Add..." at bounding box center [185, 356] width 65 height 12
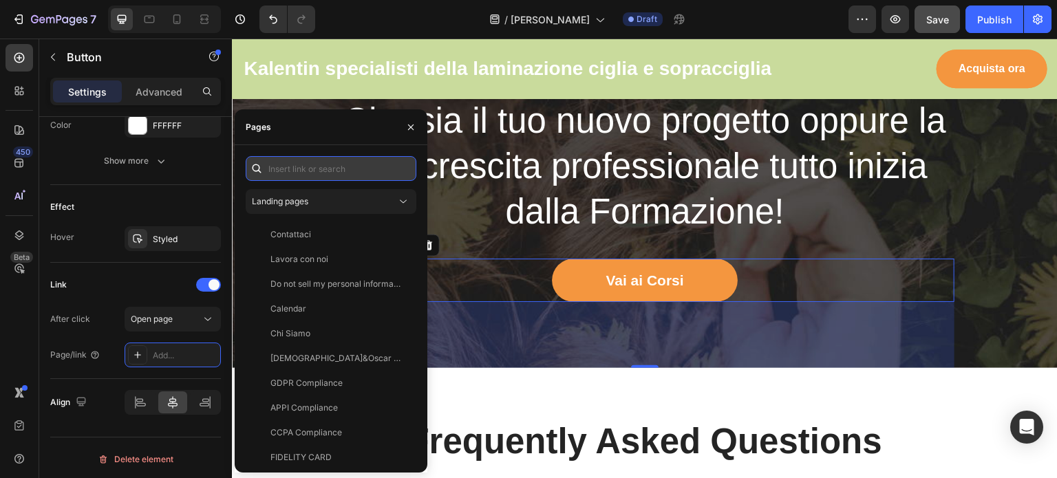
click at [312, 171] on input "text" at bounding box center [331, 168] width 171 height 25
paste input "[URL][DOMAIN_NAME]"
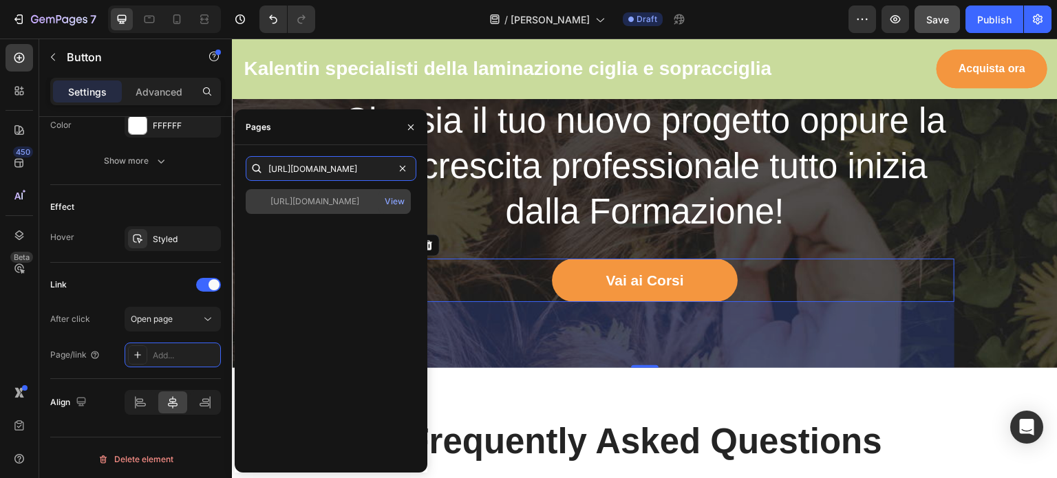
type input "[URL][DOMAIN_NAME]"
click at [314, 197] on div "[URL][DOMAIN_NAME]" at bounding box center [314, 201] width 89 height 12
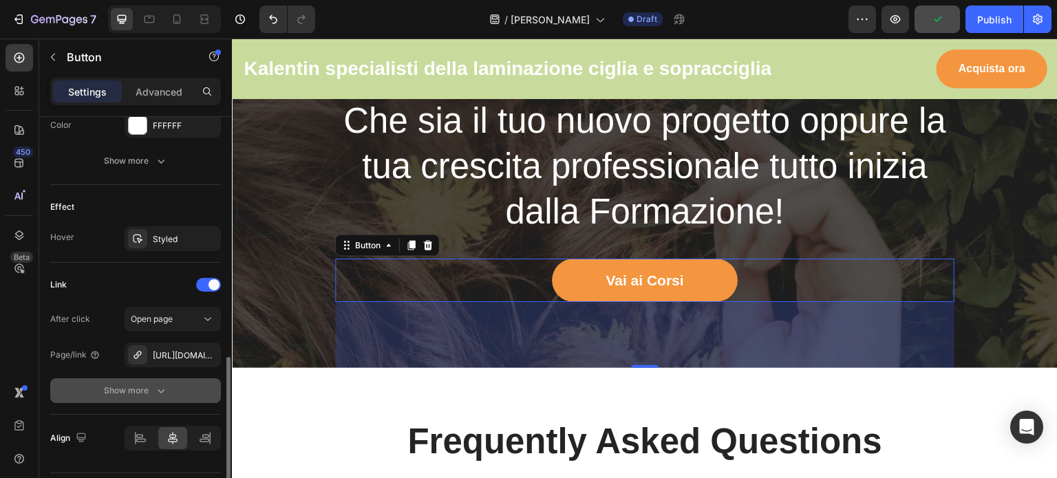
click at [164, 387] on icon "button" at bounding box center [161, 391] width 14 height 14
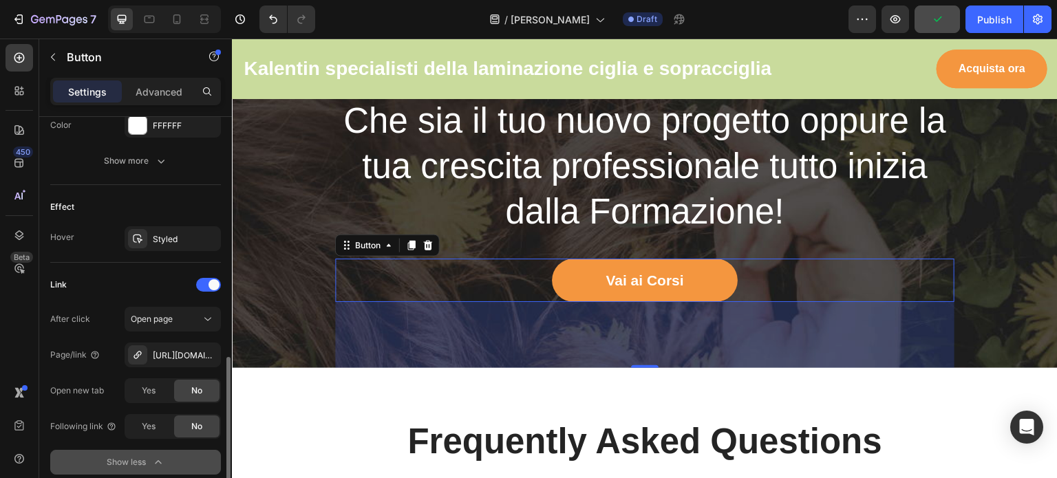
click at [164, 387] on div "Yes" at bounding box center [148, 391] width 45 height 22
click at [144, 417] on div "Yes" at bounding box center [148, 427] width 45 height 22
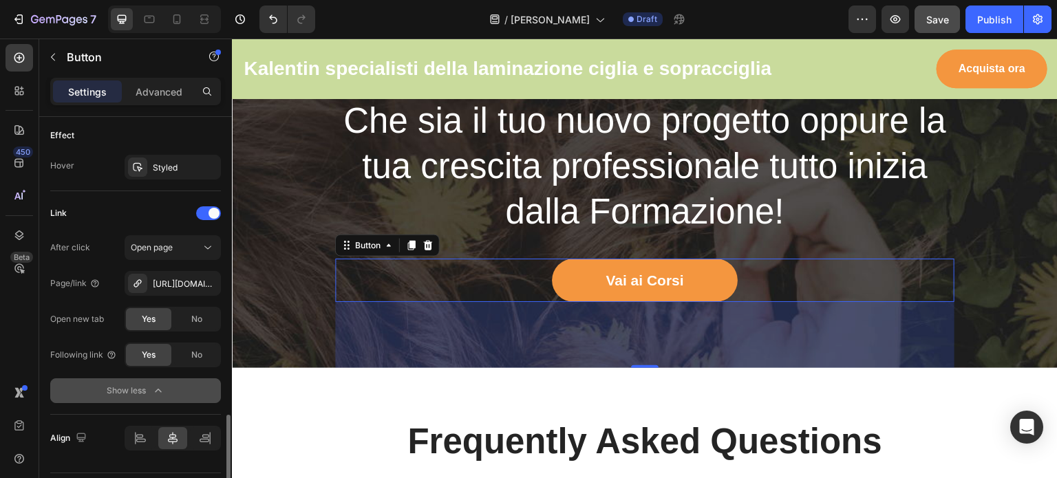
scroll to position [762, 0]
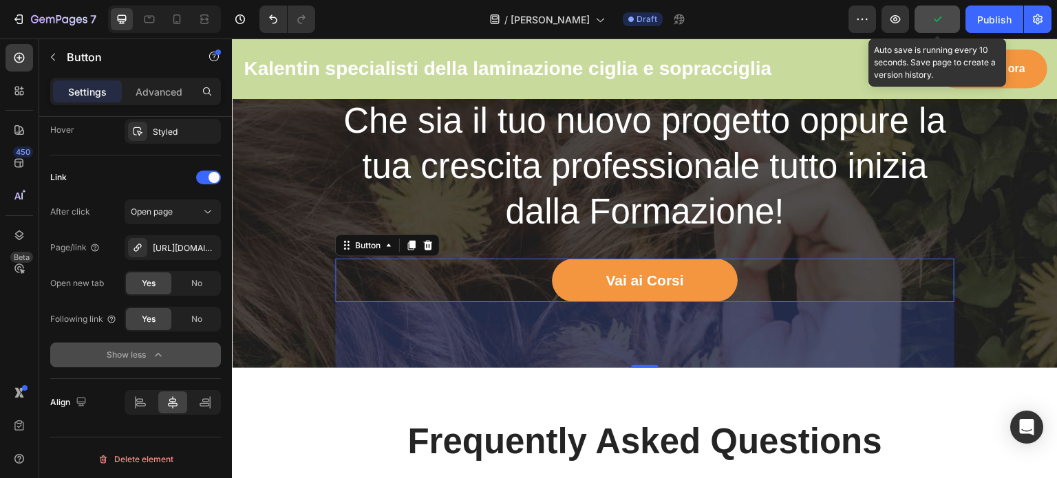
click at [941, 23] on icon "button" at bounding box center [937, 19] width 14 height 14
click at [940, 17] on icon "button" at bounding box center [937, 19] width 14 height 14
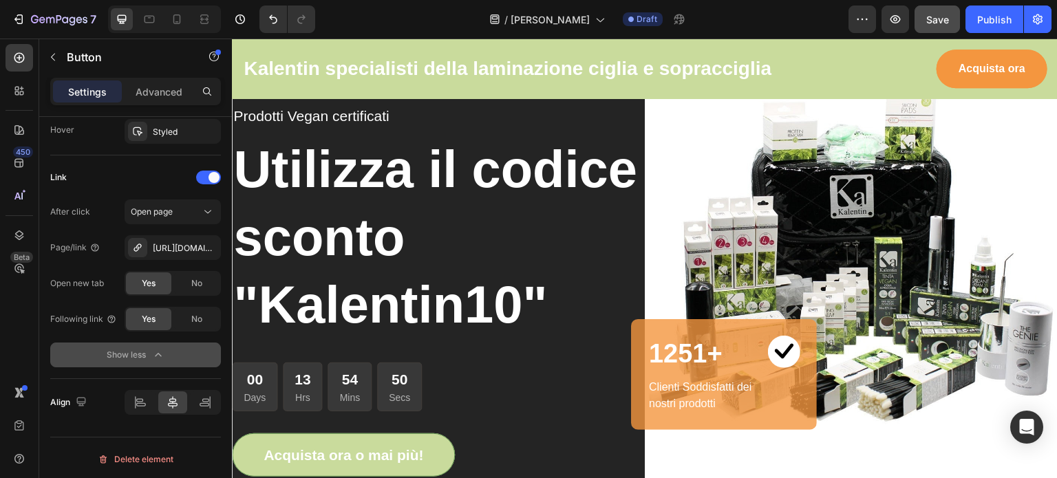
scroll to position [63, 0]
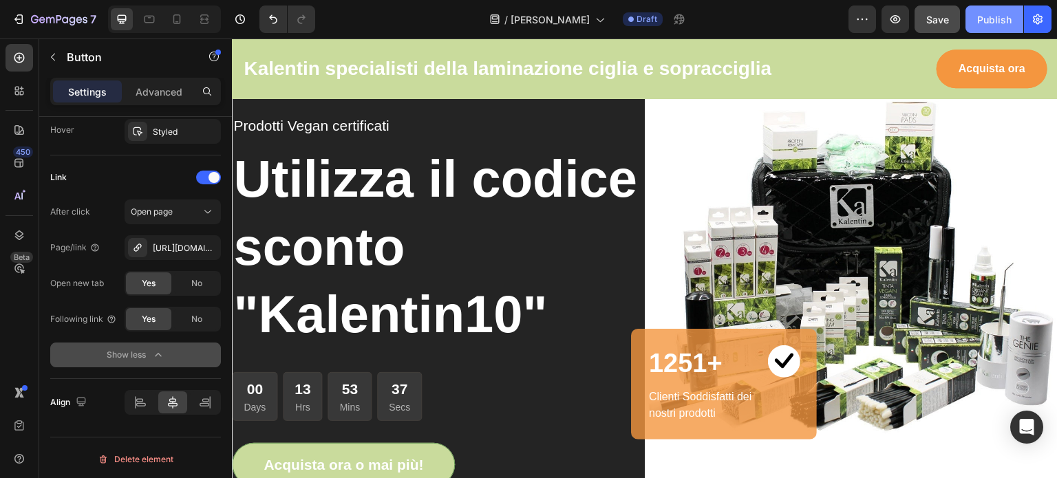
click at [995, 19] on div "Publish" at bounding box center [994, 19] width 34 height 14
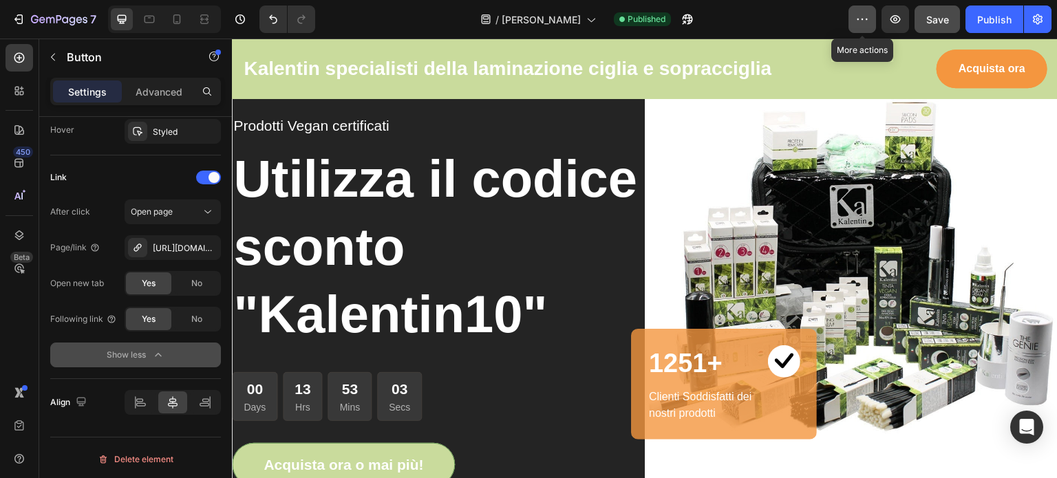
click at [866, 10] on button "button" at bounding box center [862, 20] width 28 height 28
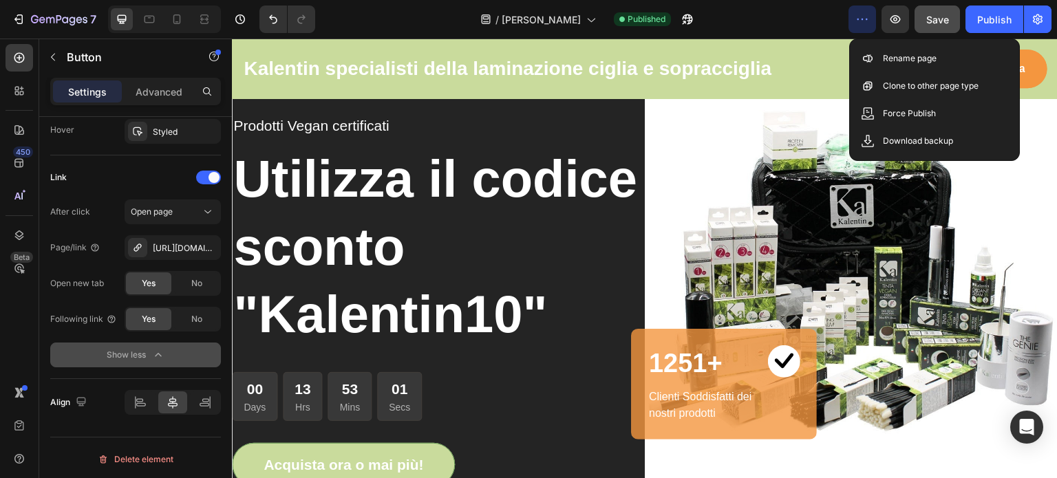
click at [866, 10] on button "button" at bounding box center [862, 20] width 28 height 28
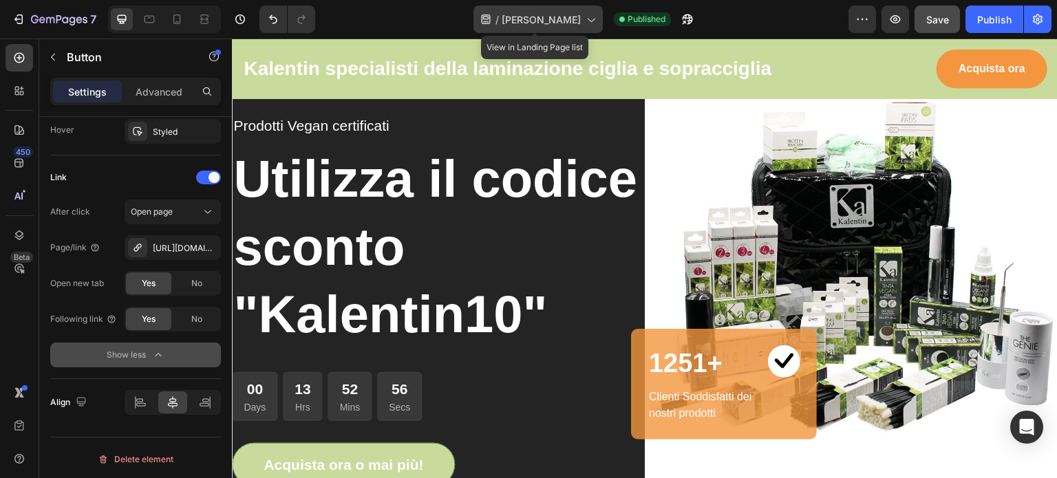
click at [586, 17] on icon at bounding box center [590, 19] width 14 height 14
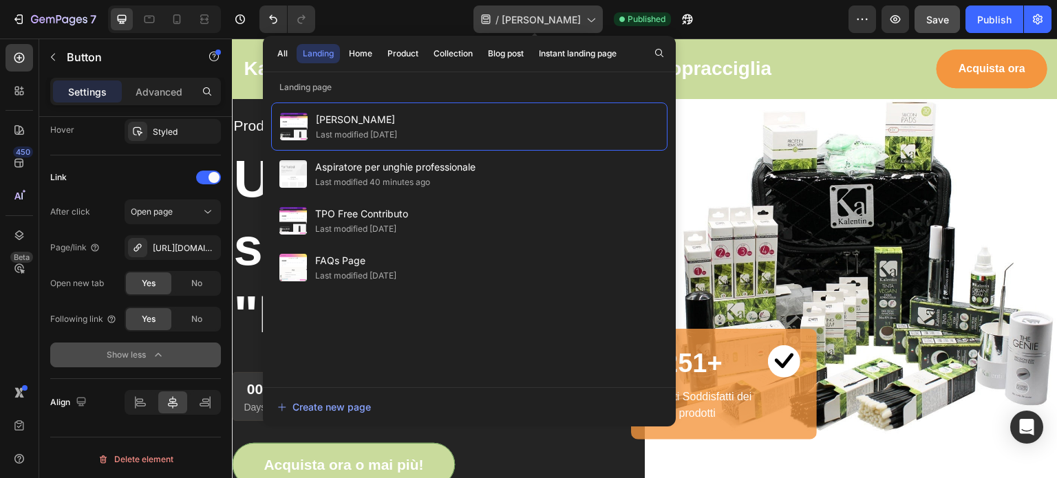
click at [586, 17] on icon at bounding box center [590, 19] width 14 height 14
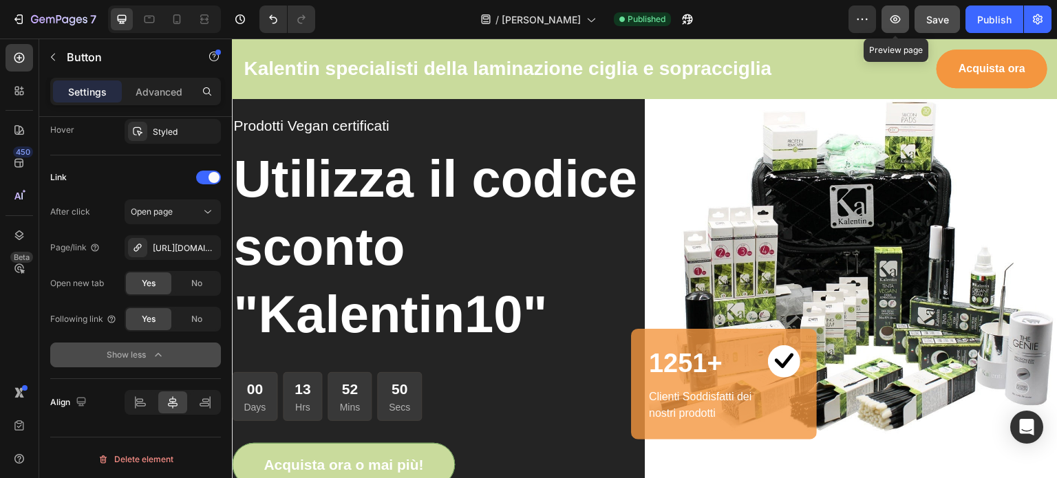
click at [897, 17] on icon "button" at bounding box center [895, 19] width 14 height 14
click at [868, 13] on icon "button" at bounding box center [862, 19] width 14 height 14
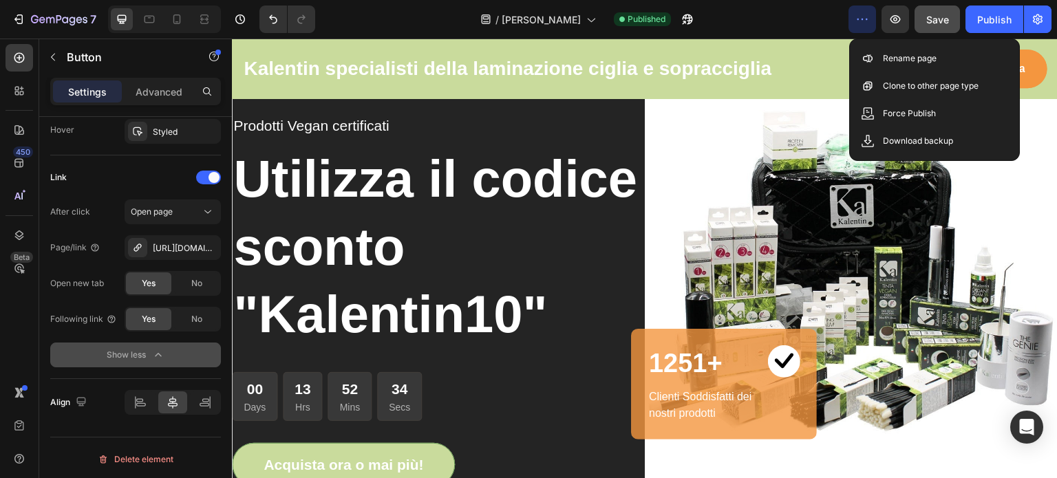
click at [868, 13] on icon "button" at bounding box center [862, 19] width 14 height 14
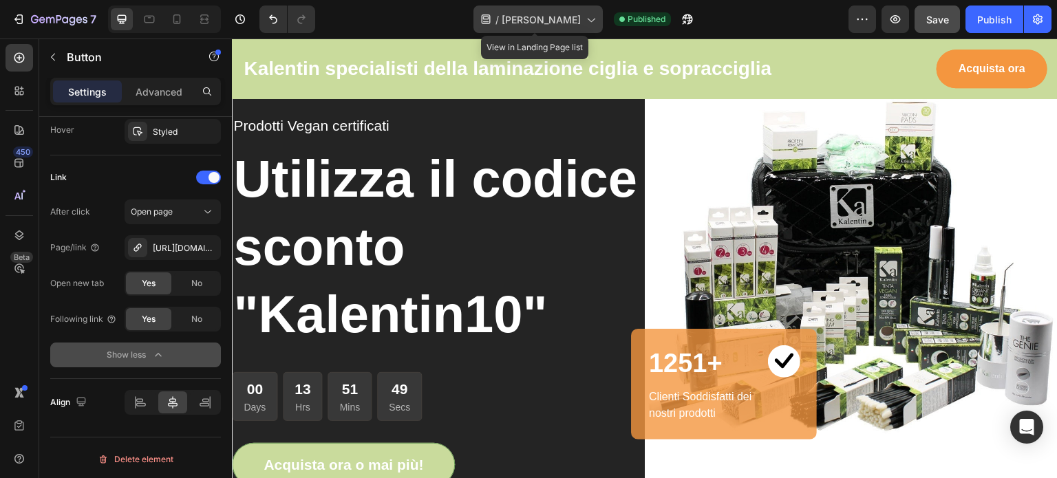
click at [586, 15] on icon at bounding box center [590, 19] width 14 height 14
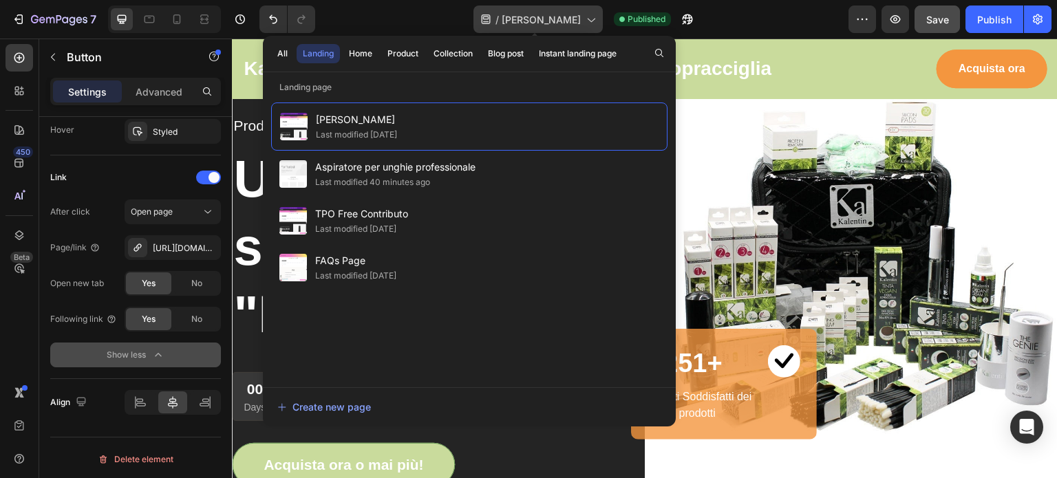
click at [586, 15] on icon at bounding box center [590, 19] width 14 height 14
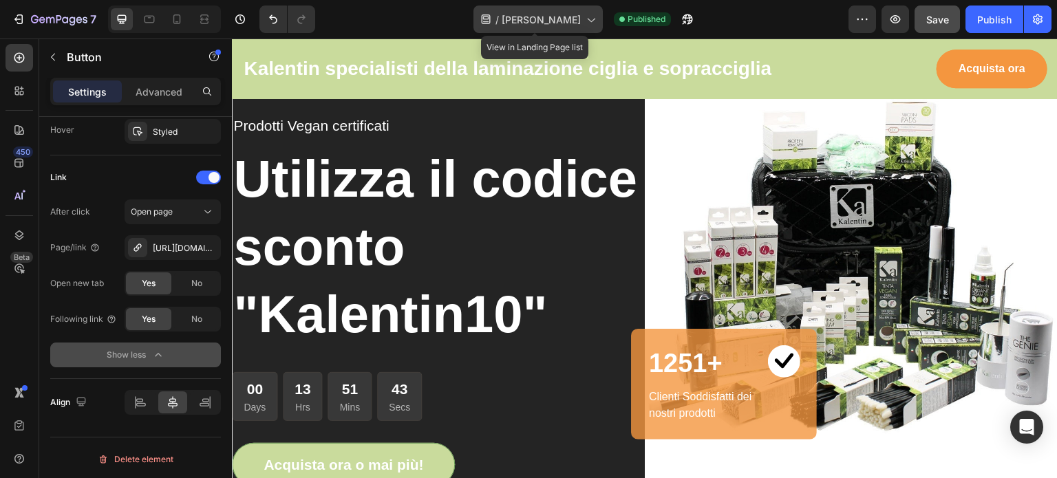
click at [546, 19] on span "[PERSON_NAME]" at bounding box center [541, 19] width 79 height 14
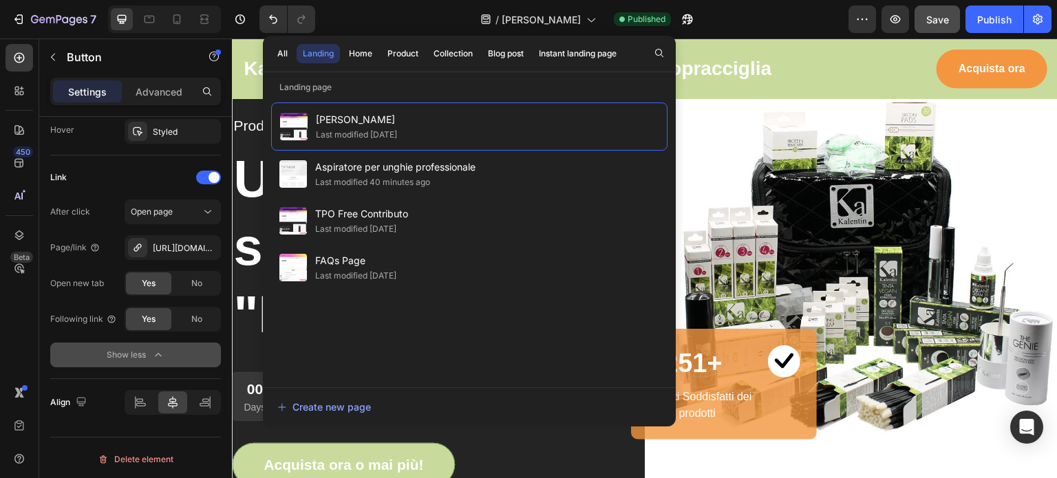
drag, startPoint x: 487, startPoint y: 120, endPoint x: 789, endPoint y: 11, distance: 321.0
click at [789, 11] on div "/ [PERSON_NAME] Published" at bounding box center [587, 20] width 522 height 28
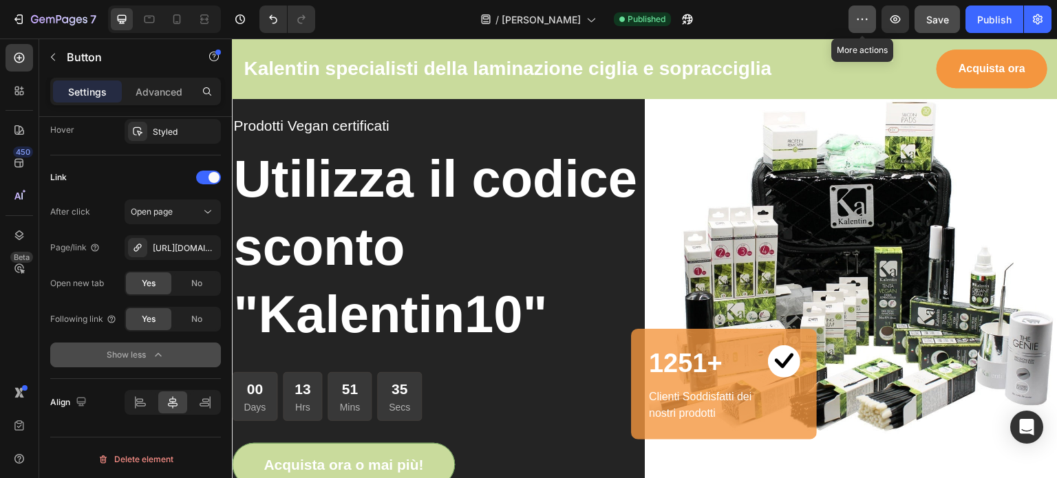
click at [861, 21] on icon "button" at bounding box center [862, 19] width 14 height 14
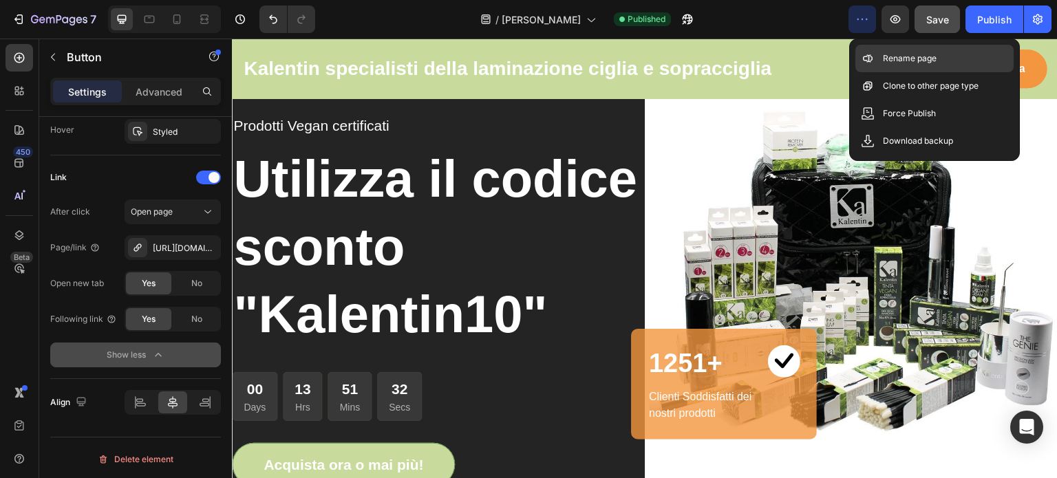
click at [890, 55] on p "Rename page" at bounding box center [910, 59] width 54 height 14
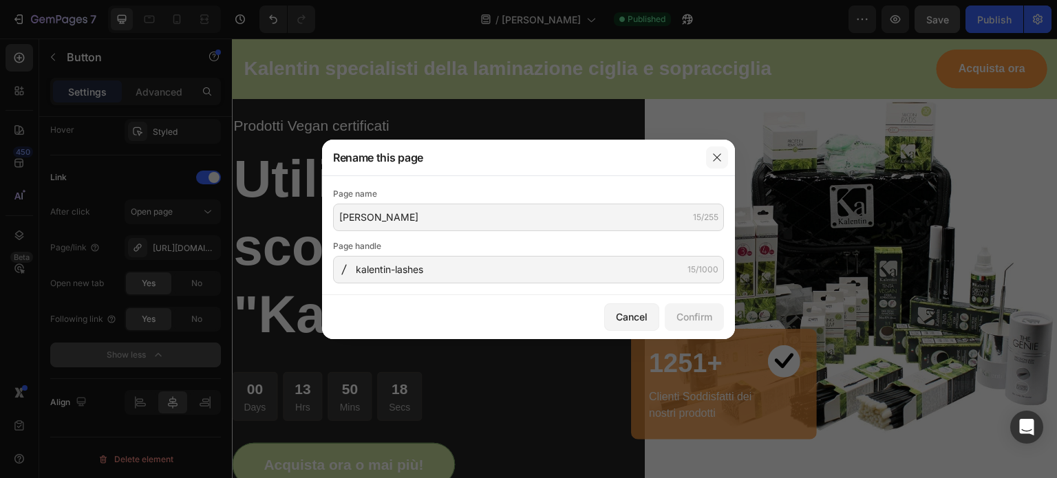
click at [716, 153] on icon "button" at bounding box center [716, 157] width 11 height 11
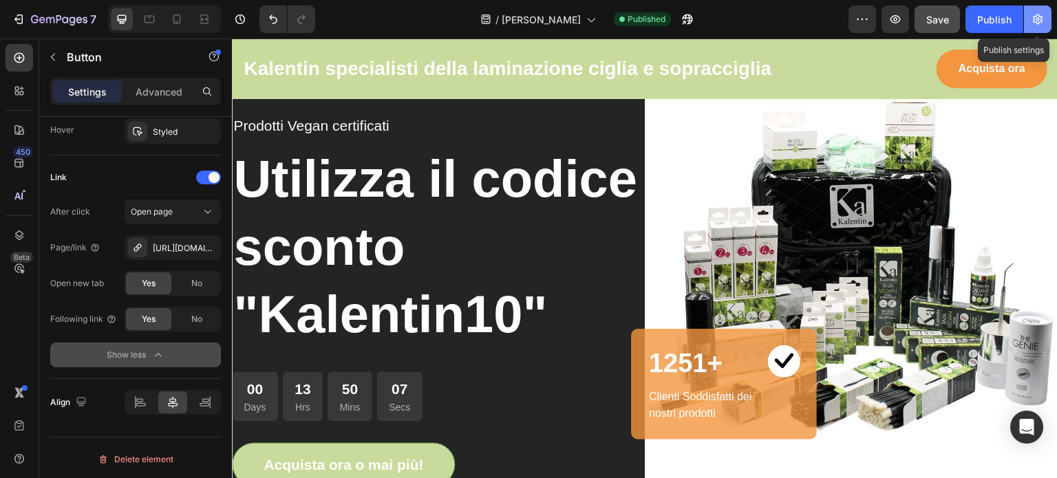
click at [1040, 18] on icon "button" at bounding box center [1038, 19] width 14 height 14
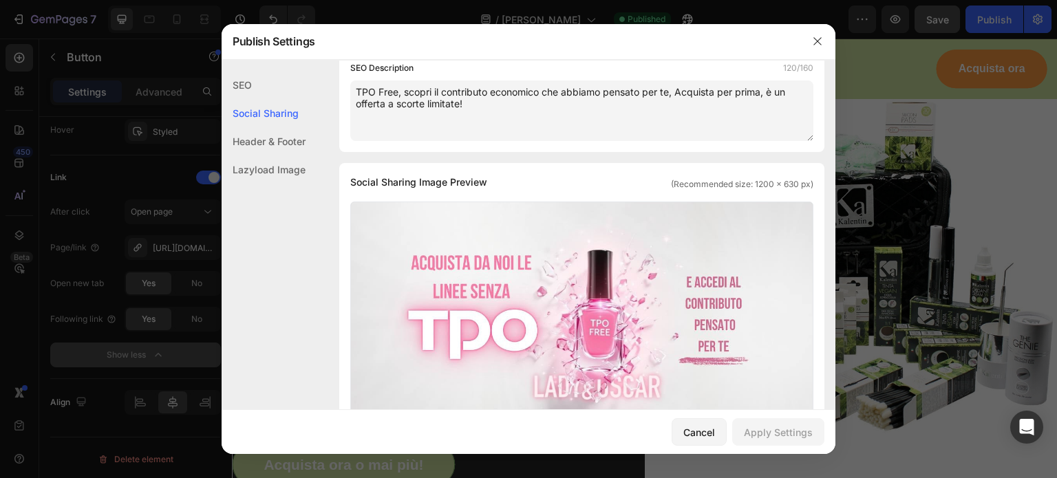
scroll to position [228, 0]
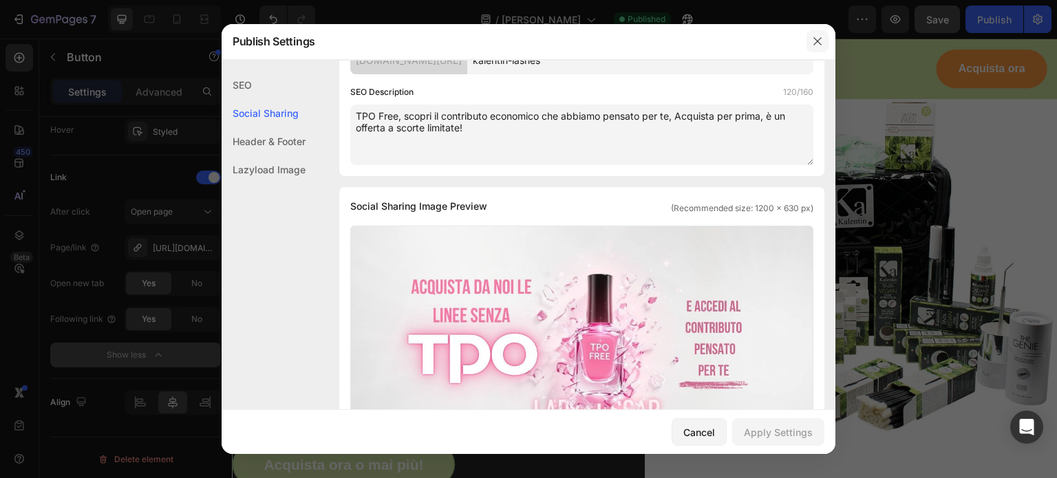
click at [814, 47] on button "button" at bounding box center [817, 41] width 22 height 22
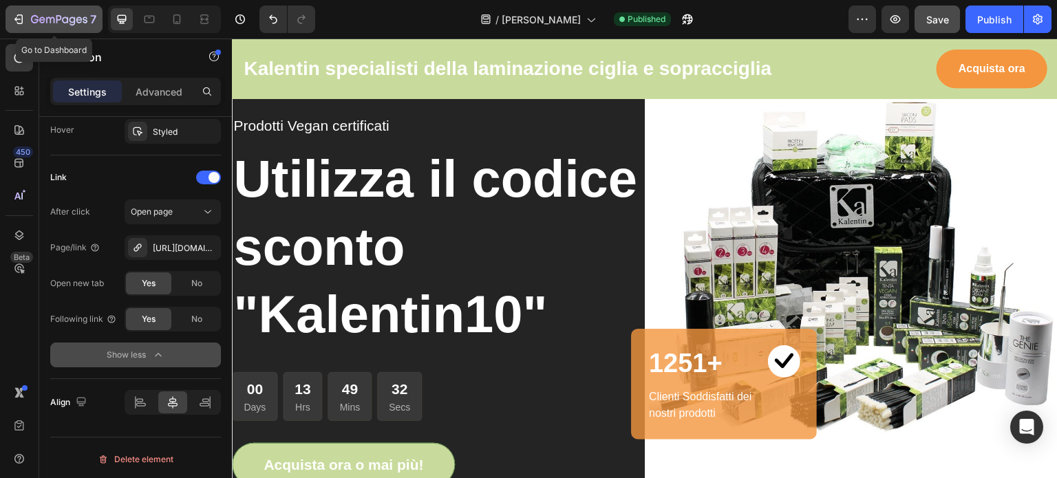
click at [46, 19] on icon "button" at bounding box center [50, 20] width 8 height 6
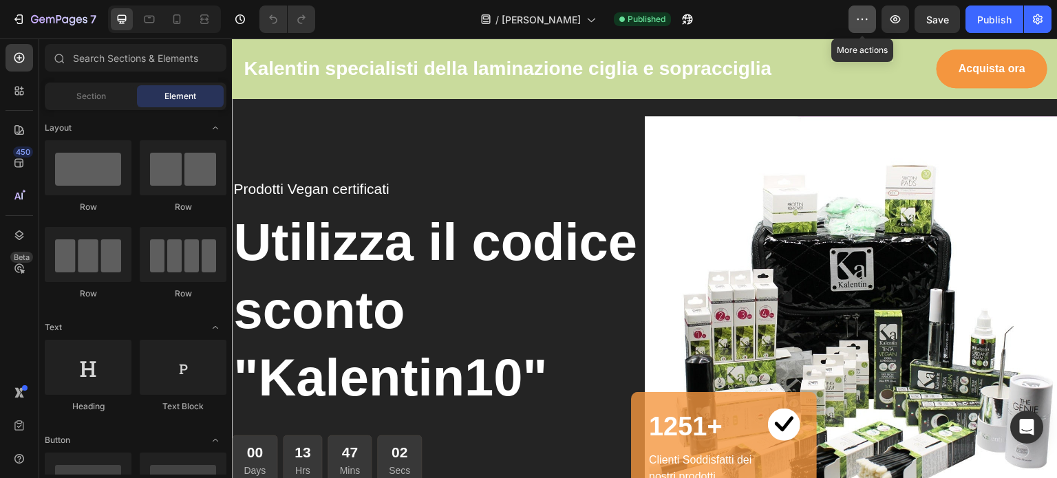
click at [869, 16] on icon "button" at bounding box center [862, 19] width 14 height 14
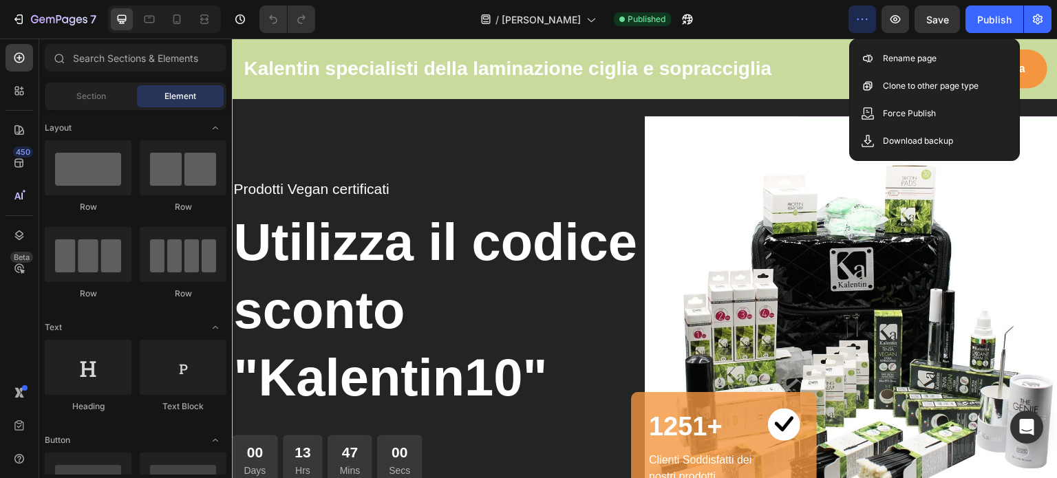
click at [868, 18] on icon "button" at bounding box center [862, 19] width 14 height 14
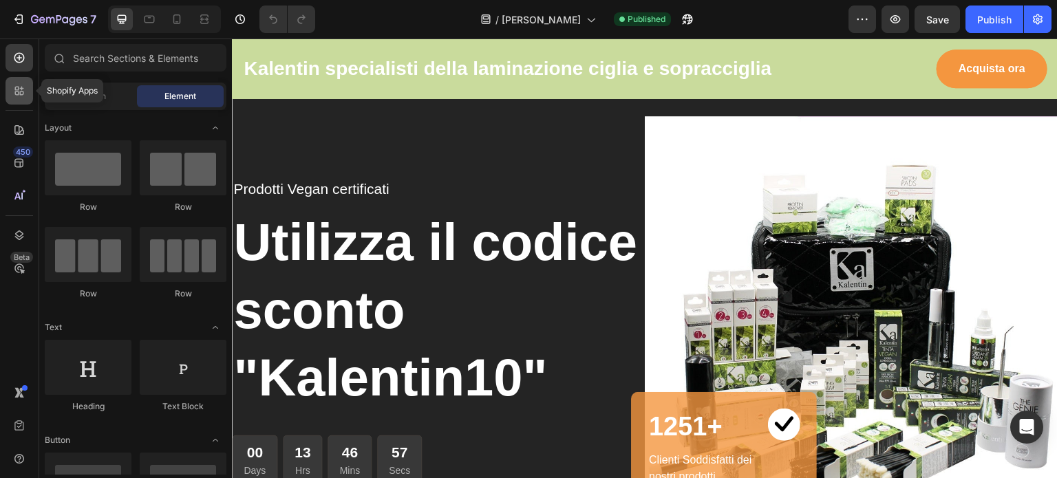
click at [19, 85] on icon at bounding box center [19, 91] width 14 height 14
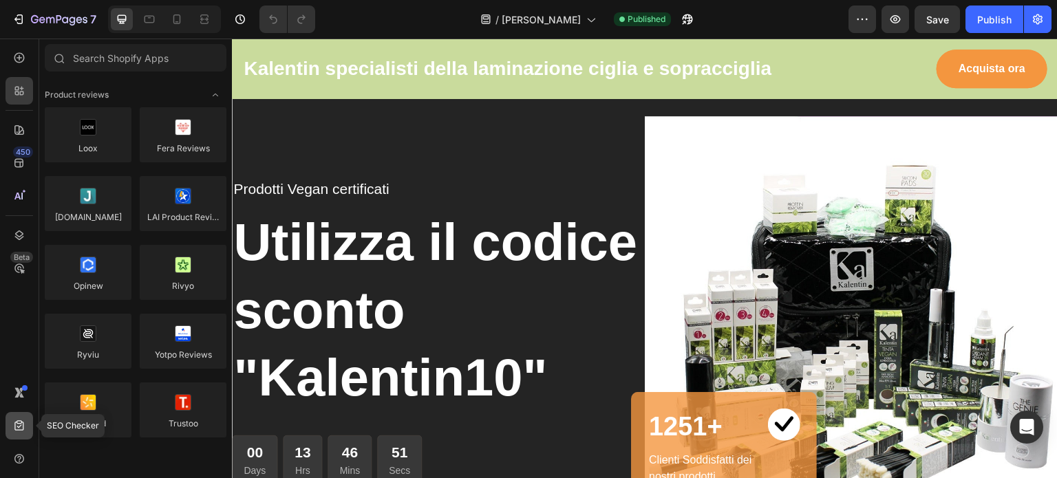
click at [17, 423] on icon at bounding box center [18, 425] width 9 height 10
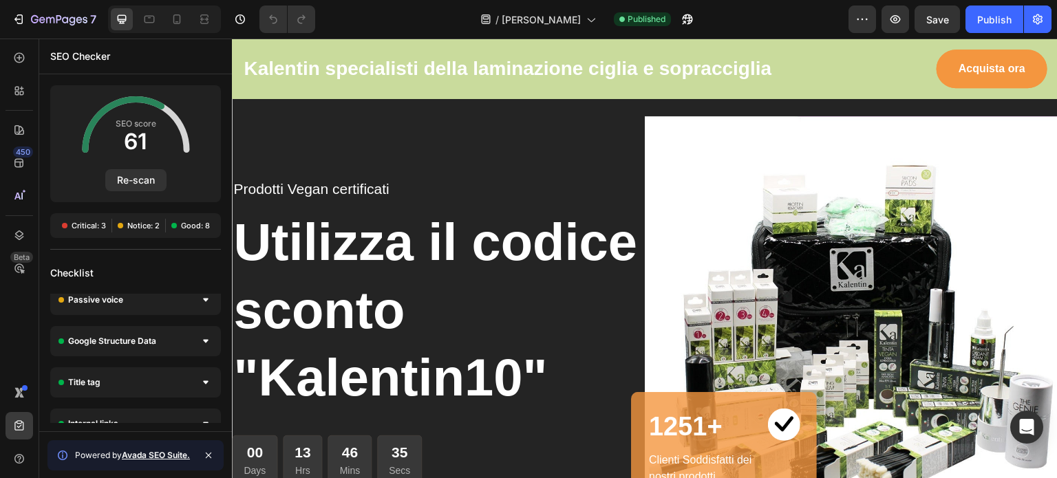
scroll to position [396, 0]
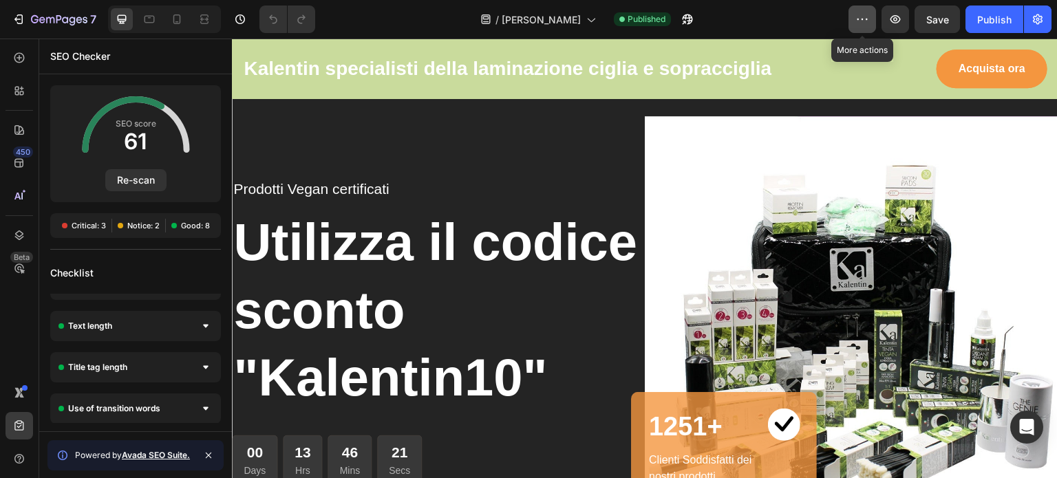
click at [866, 19] on icon "button" at bounding box center [867, 19] width 2 height 1
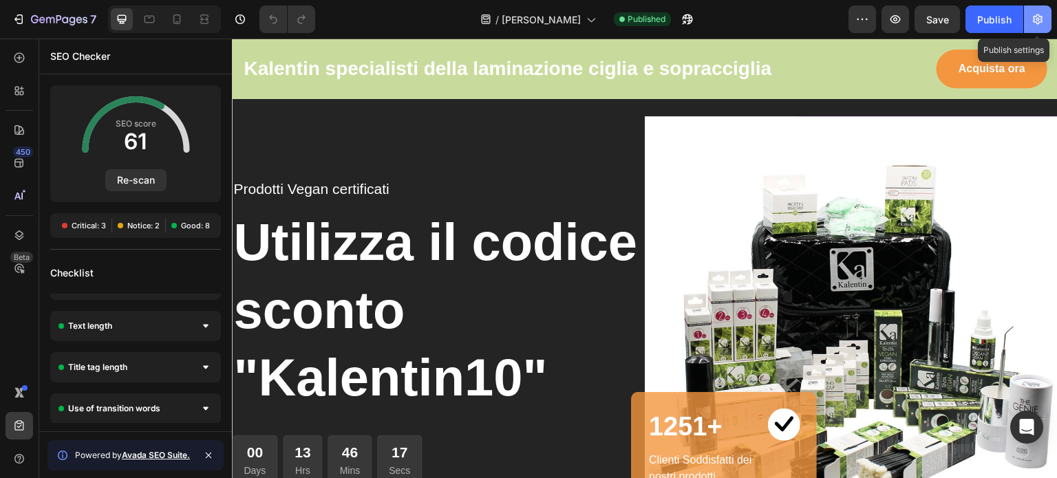
click at [1041, 12] on icon "button" at bounding box center [1038, 19] width 14 height 14
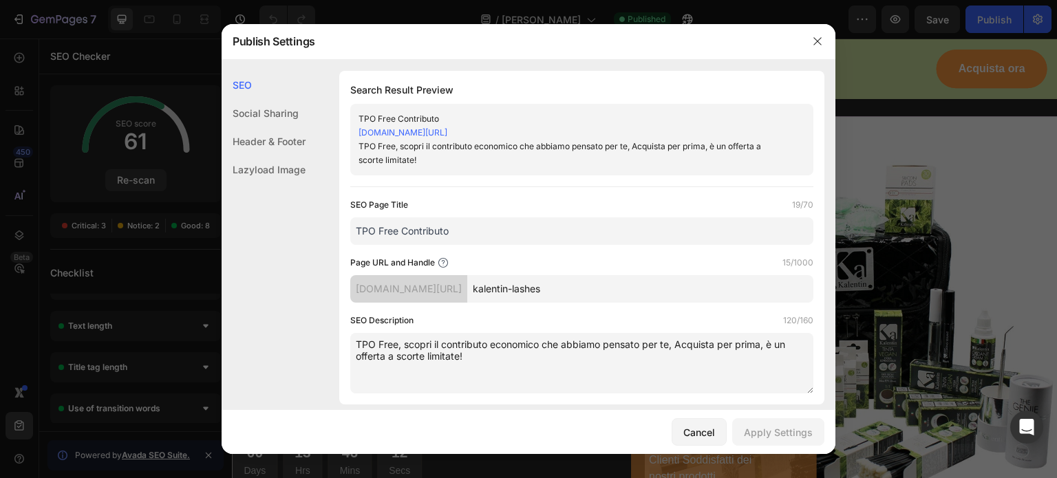
click at [239, 83] on div "SEO" at bounding box center [264, 85] width 84 height 28
click at [544, 230] on input "TPO Free Contributo" at bounding box center [581, 231] width 463 height 28
type input "T"
type input "[PERSON_NAME]"
click at [634, 256] on div "Page URL and Handle 15/1000" at bounding box center [581, 263] width 463 height 14
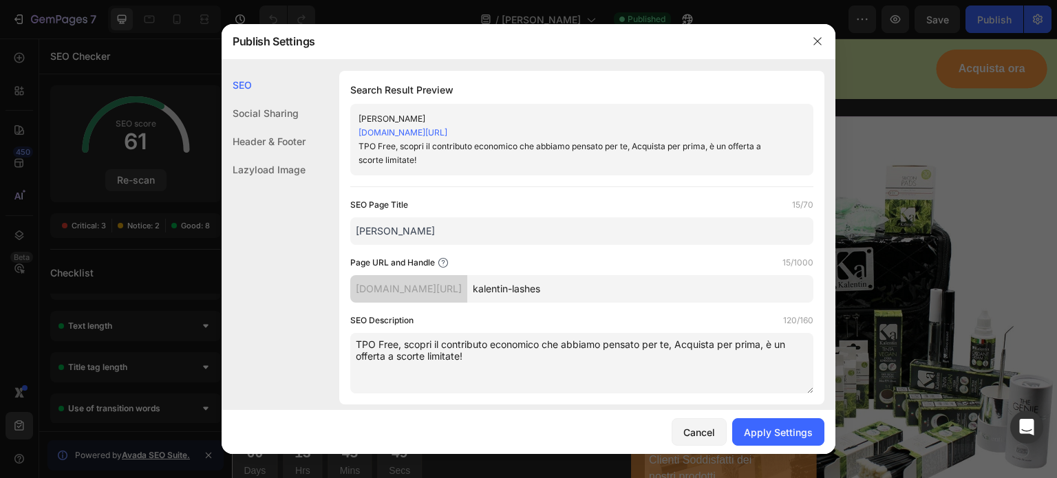
click at [580, 364] on textarea "TPO Free, scopri il contributo economico che abbiamo pensato per te, Acquista p…" at bounding box center [581, 363] width 463 height 61
drag, startPoint x: 470, startPoint y: 360, endPoint x: 349, endPoint y: 336, distance: 123.5
click at [349, 336] on div "Search Result Preview Kalentin Lashes ladyandoscar.myshopify.com/pages/kalentin…" at bounding box center [581, 238] width 485 height 334
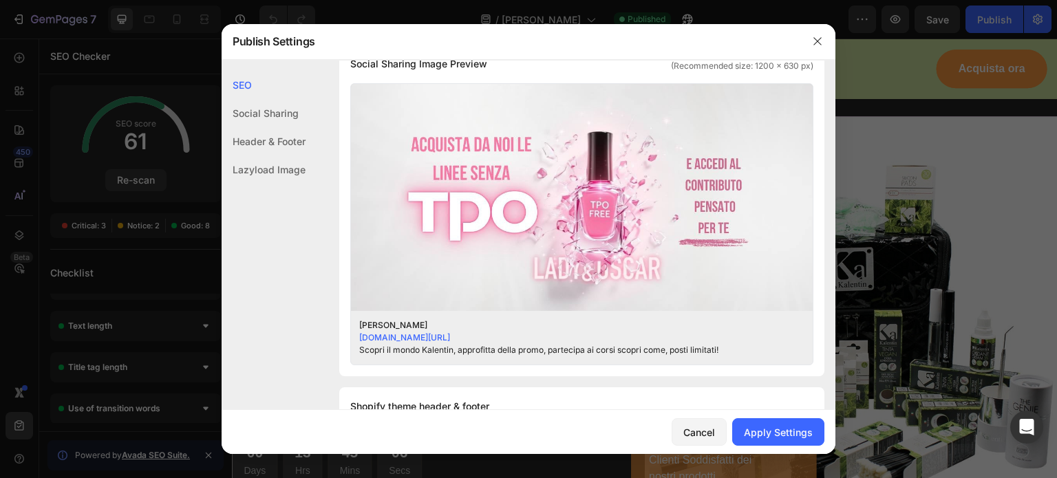
scroll to position [328, 0]
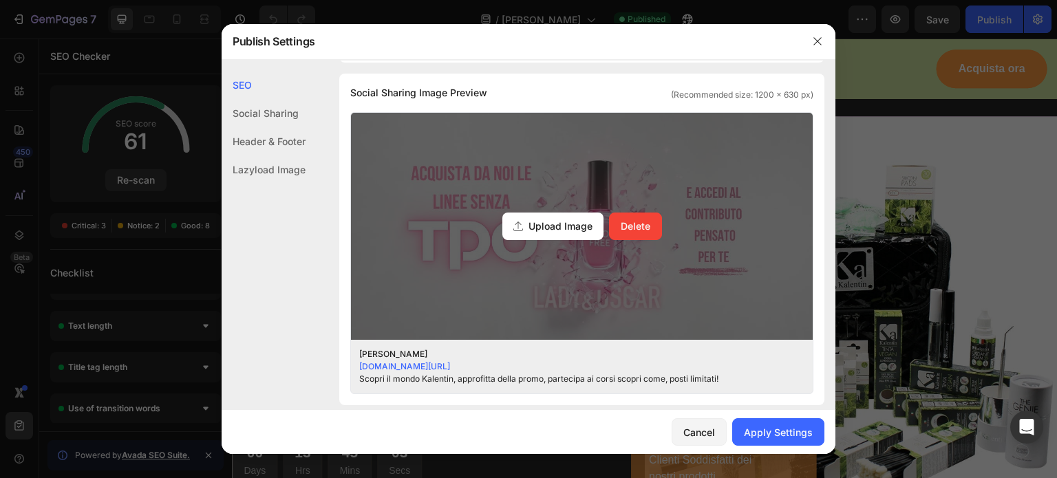
type textarea "Scopri il mondo Kalentin, approfitta della promo, partecipa ai corsi scopri com…"
click at [550, 223] on span "Upload Image" at bounding box center [560, 226] width 64 height 14
click at [0, 0] on input "Upload Image Delete" at bounding box center [0, 0] width 0 height 0
click at [535, 231] on span "Upload Image" at bounding box center [560, 226] width 64 height 14
click at [0, 0] on input "Upload Image Delete" at bounding box center [0, 0] width 0 height 0
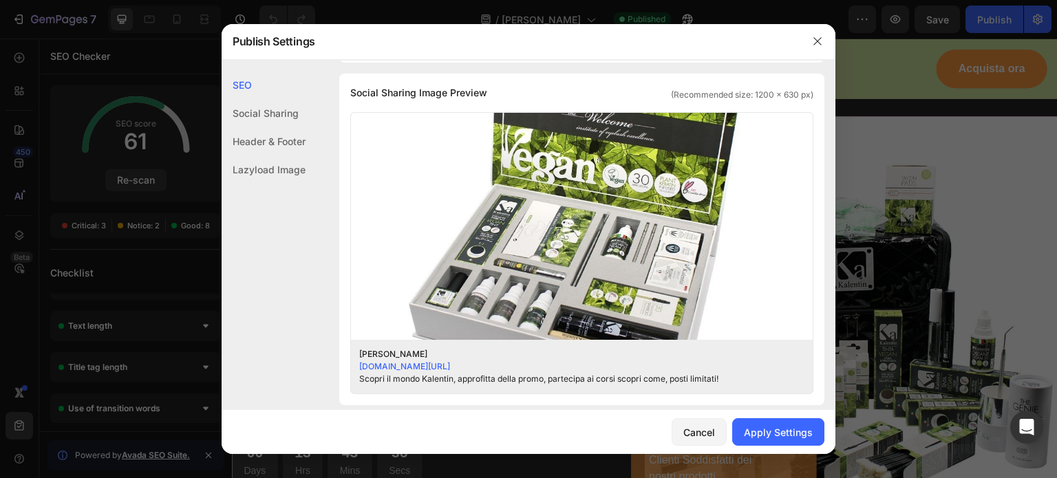
click at [286, 127] on div "Social Sharing" at bounding box center [264, 141] width 84 height 28
click at [284, 156] on div "Header & Footer" at bounding box center [264, 170] width 84 height 28
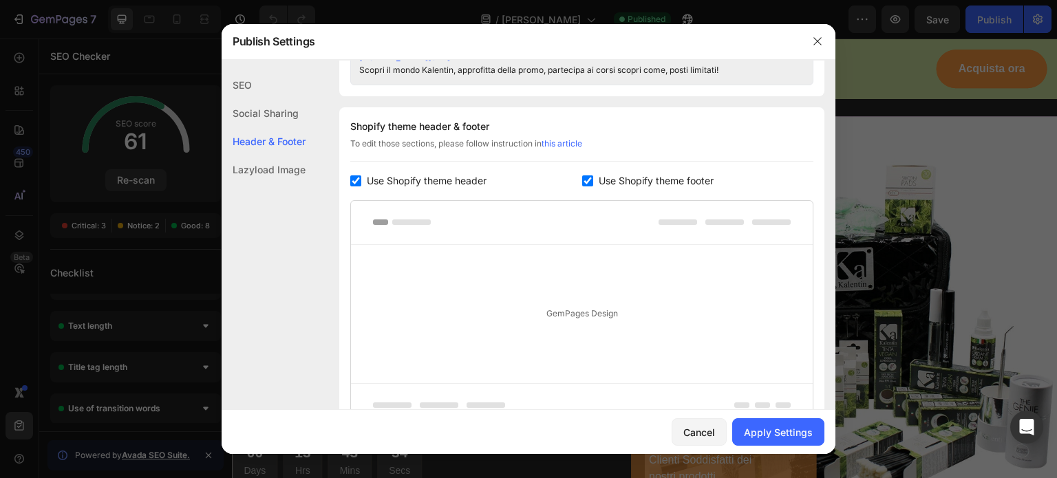
scroll to position [670, 0]
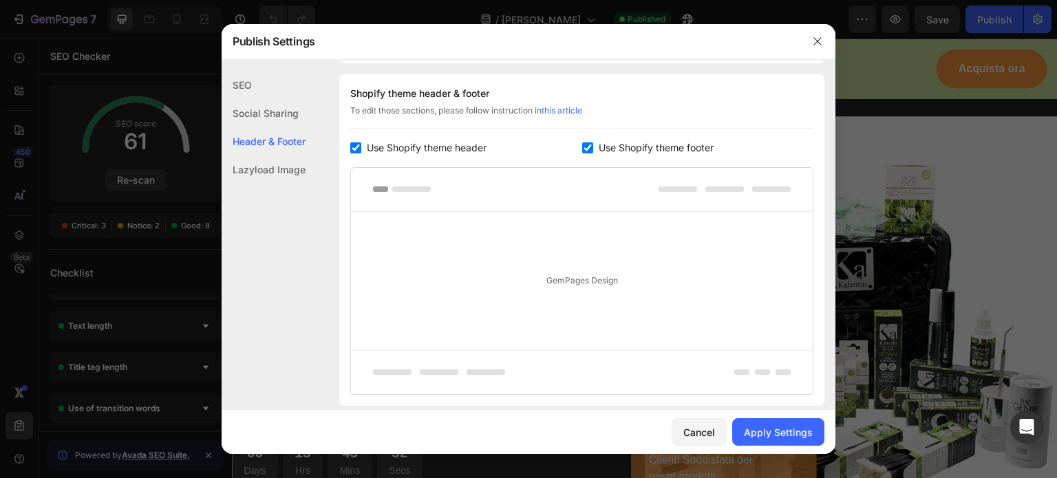
click at [272, 173] on div "Lazyload Image" at bounding box center [264, 170] width 84 height 28
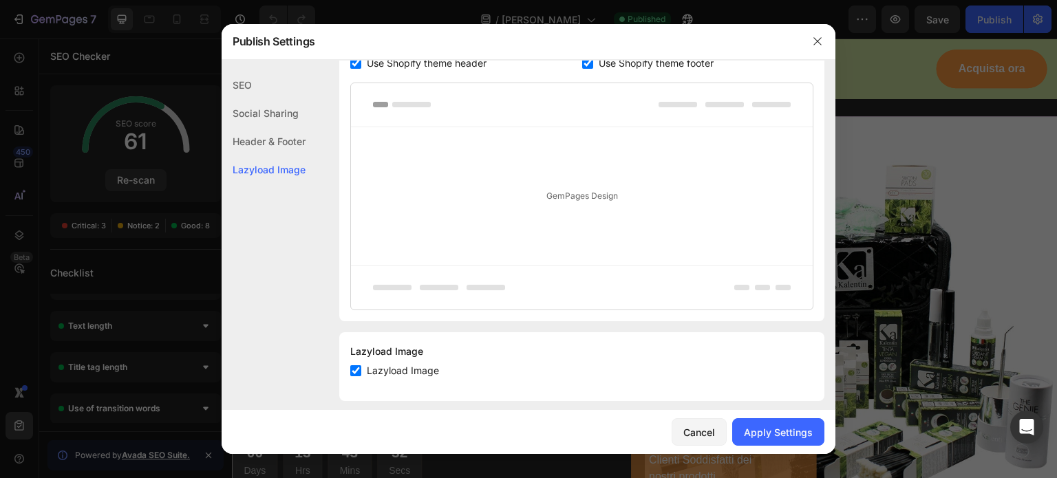
scroll to position [767, 0]
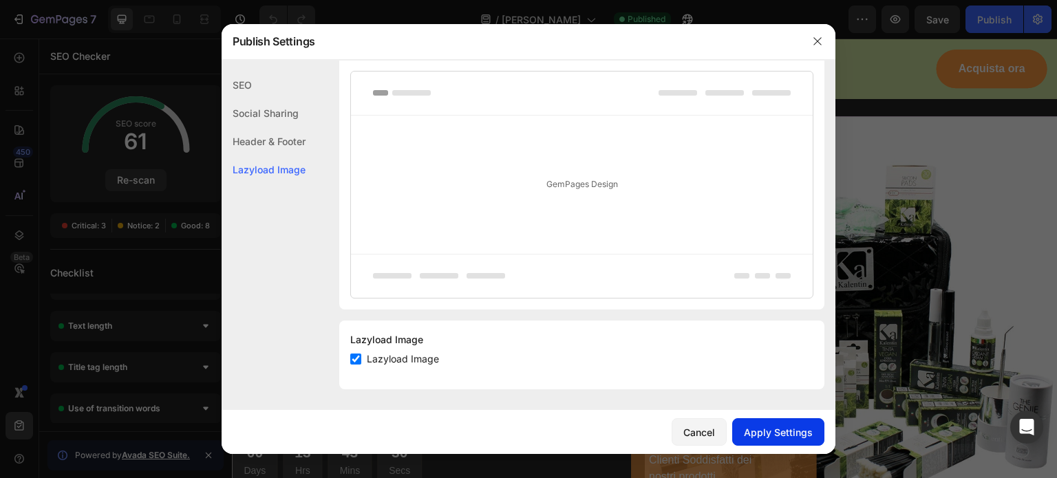
click at [790, 431] on div "Apply Settings" at bounding box center [778, 432] width 69 height 14
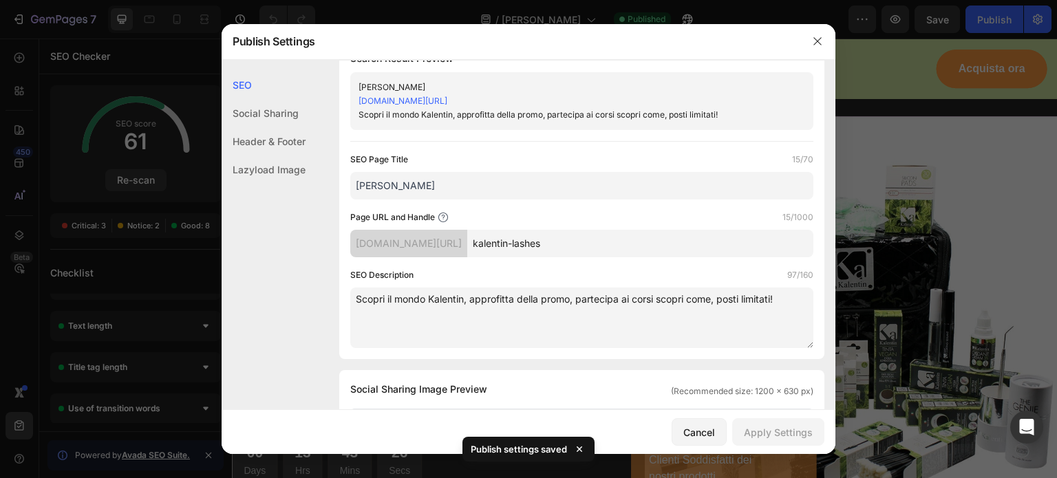
scroll to position [0, 0]
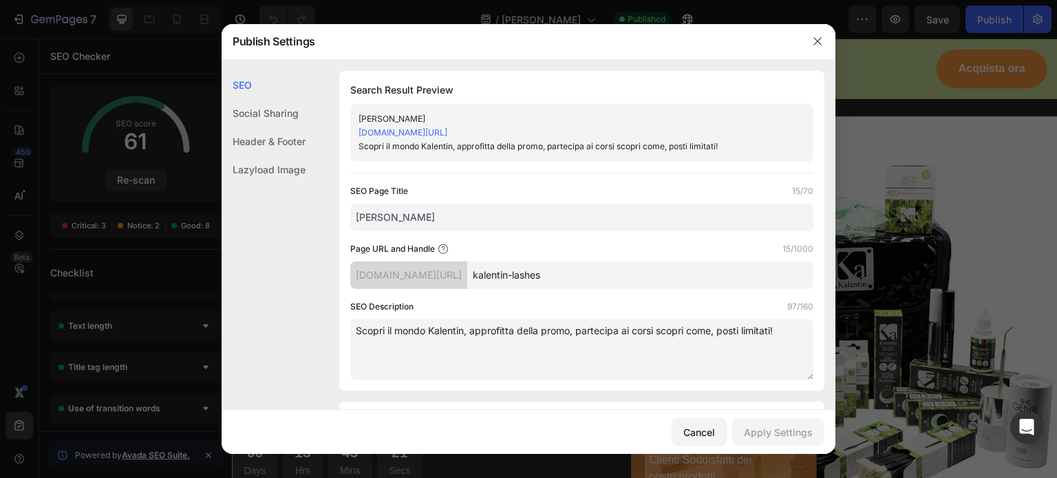
drag, startPoint x: 572, startPoint y: 131, endPoint x: 352, endPoint y: 133, distance: 219.5
click at [352, 133] on div "Kalentin Lashes ladyandoscar.myshopify.com/pages/kalentin-lashes Scopri il mond…" at bounding box center [581, 133] width 463 height 58
copy link "[DOMAIN_NAME][URL]"
click at [642, 279] on input "kalentin-lashes" at bounding box center [640, 275] width 346 height 28
click at [447, 133] on link "[DOMAIN_NAME][URL]" at bounding box center [402, 132] width 89 height 10
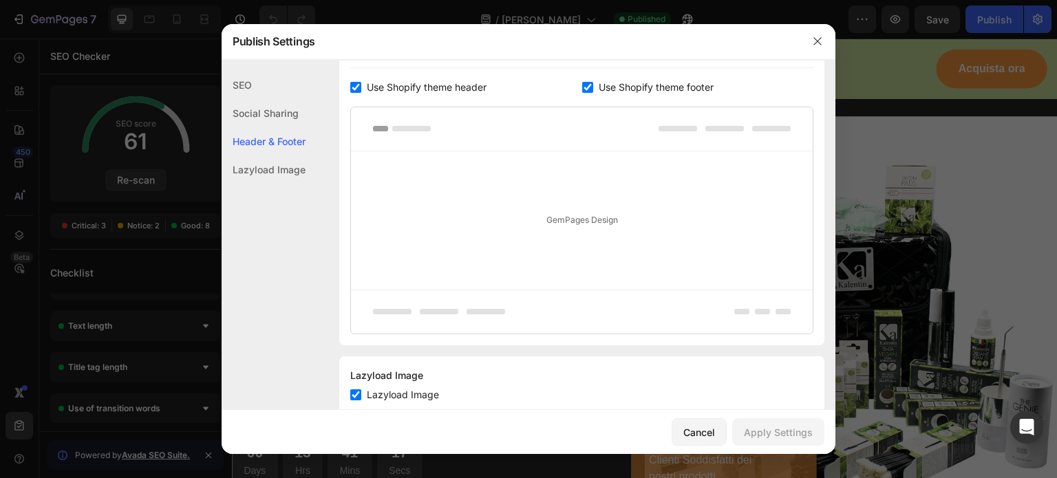
scroll to position [766, 0]
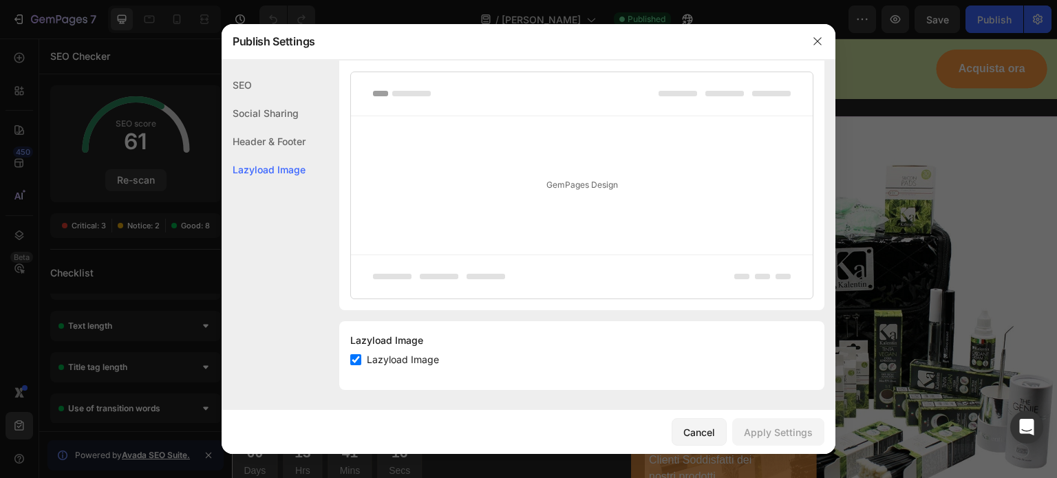
click at [727, 339] on div "Lazyload Image" at bounding box center [581, 340] width 463 height 17
click at [816, 42] on icon "button" at bounding box center [817, 42] width 8 height 8
